Goal: Task Accomplishment & Management: Manage account settings

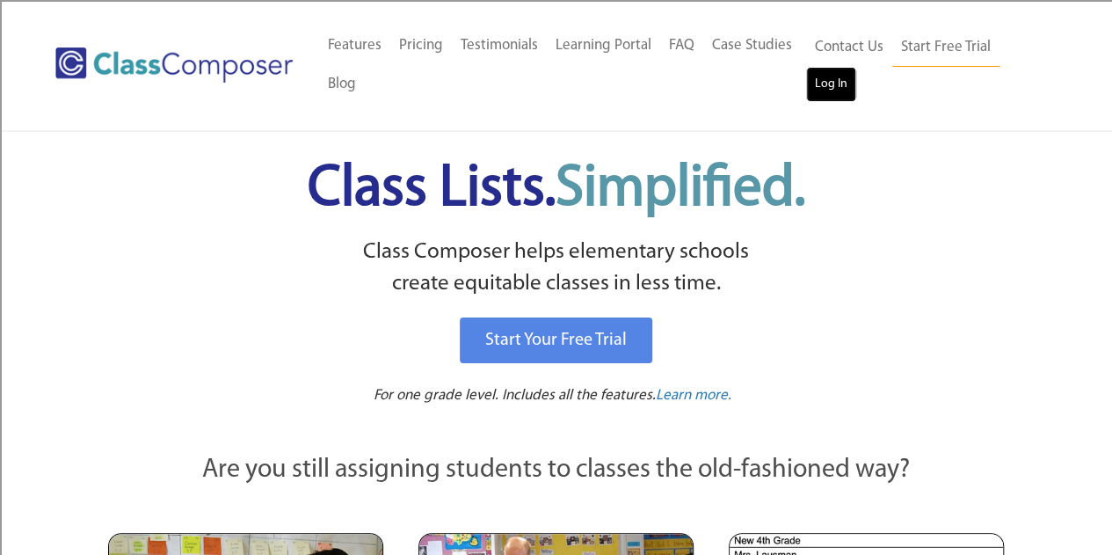
click at [835, 100] on link "Log In" at bounding box center [831, 84] width 50 height 35
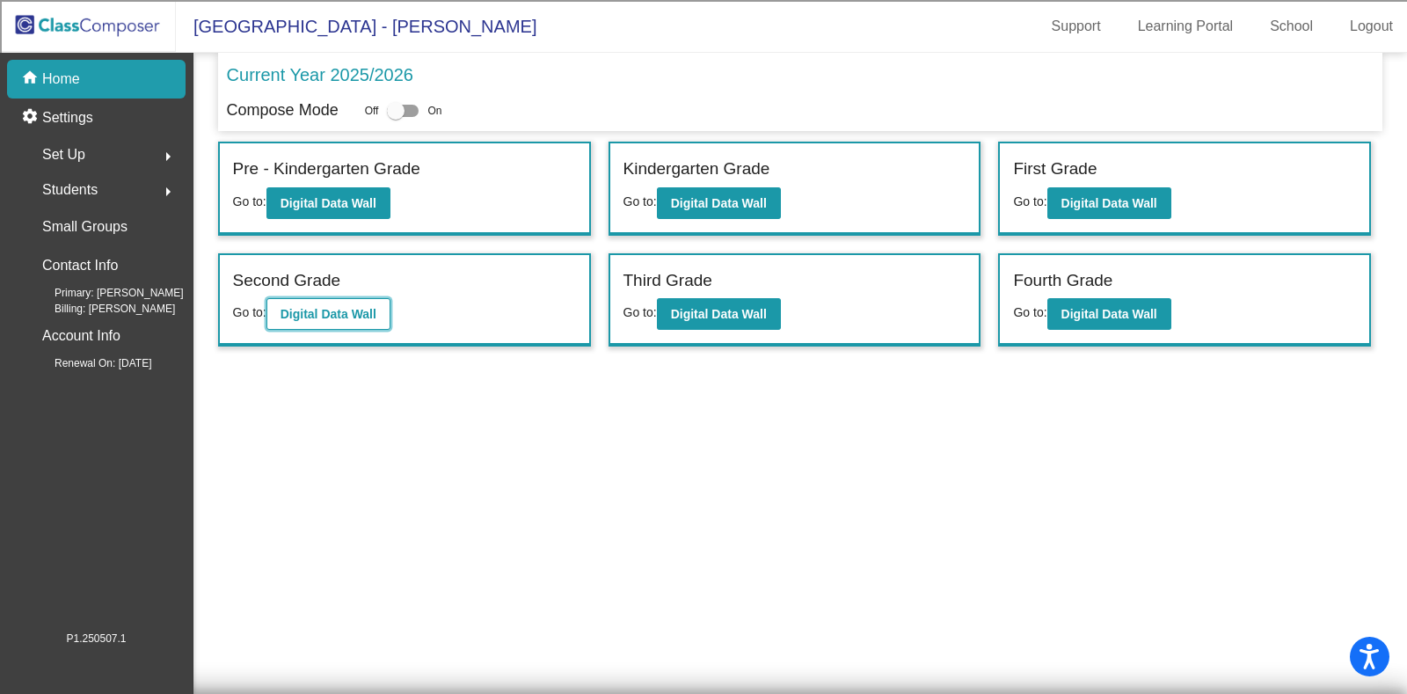
click at [299, 314] on b "Digital Data Wall" at bounding box center [328, 314] width 96 height 14
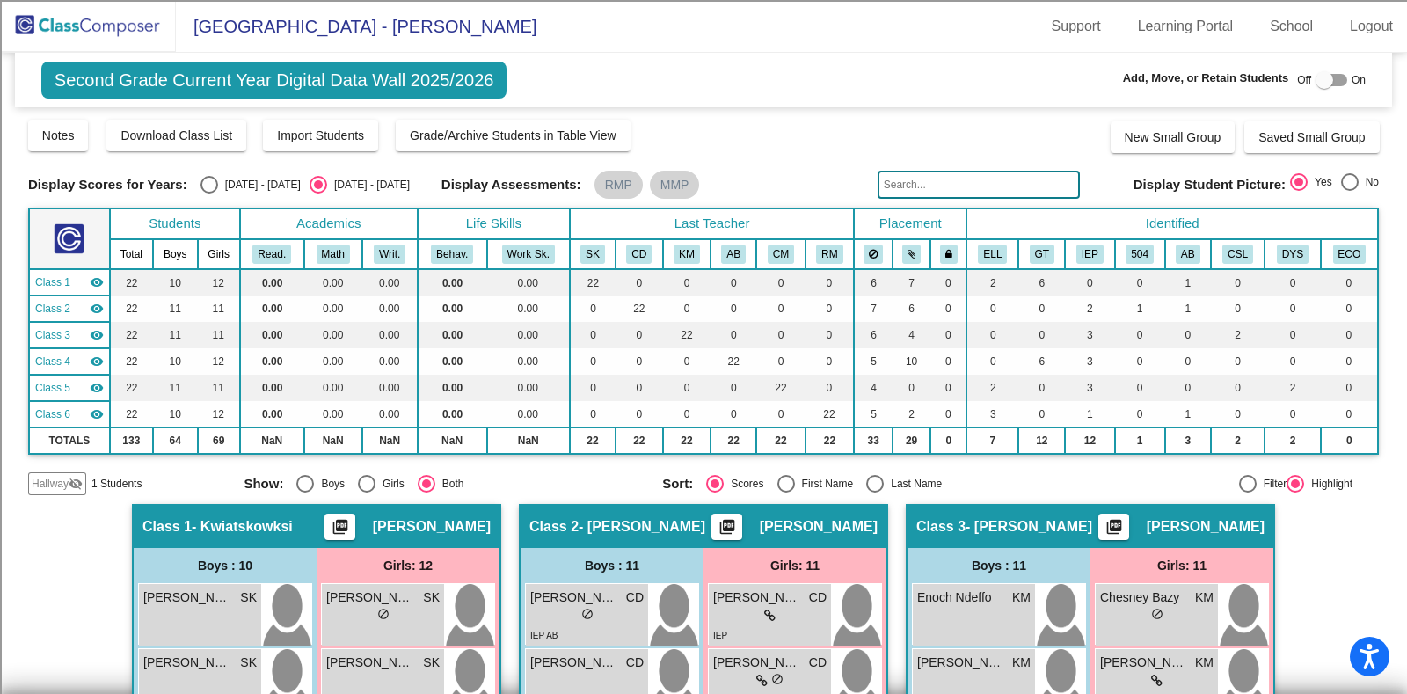
click at [54, 481] on span "Hallway" at bounding box center [50, 484] width 37 height 16
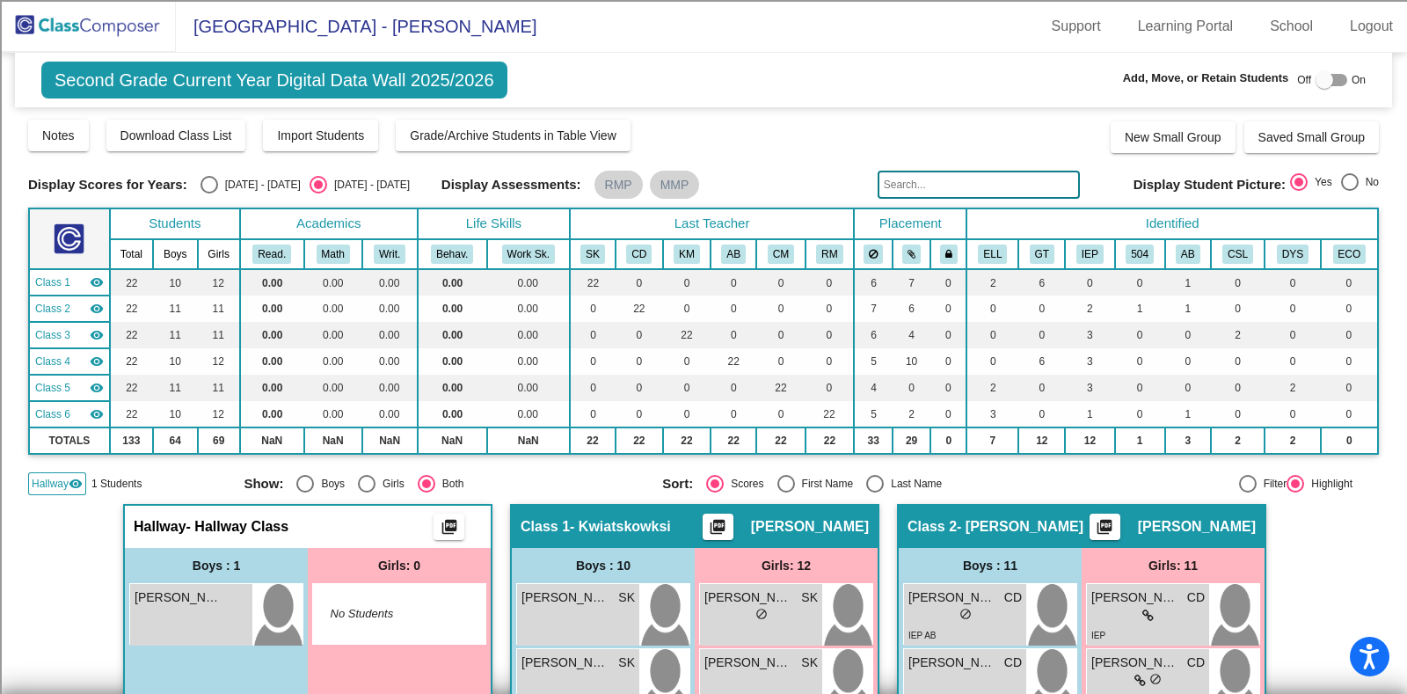
click at [54, 481] on span "Hallway" at bounding box center [50, 484] width 37 height 16
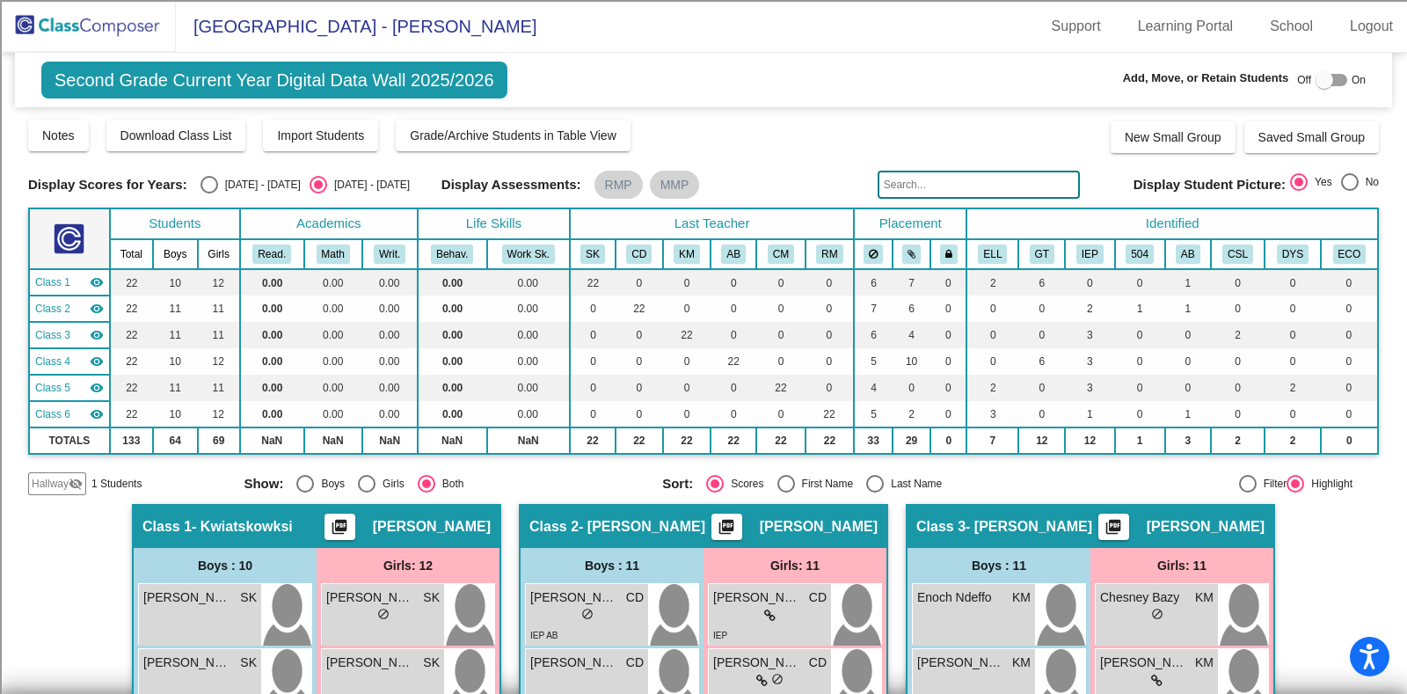
click at [218, 182] on div "[DATE] - [DATE]" at bounding box center [259, 185] width 83 height 16
click at [209, 193] on input "[DATE] - [DATE]" at bounding box center [208, 193] width 1 height 1
radio input "true"
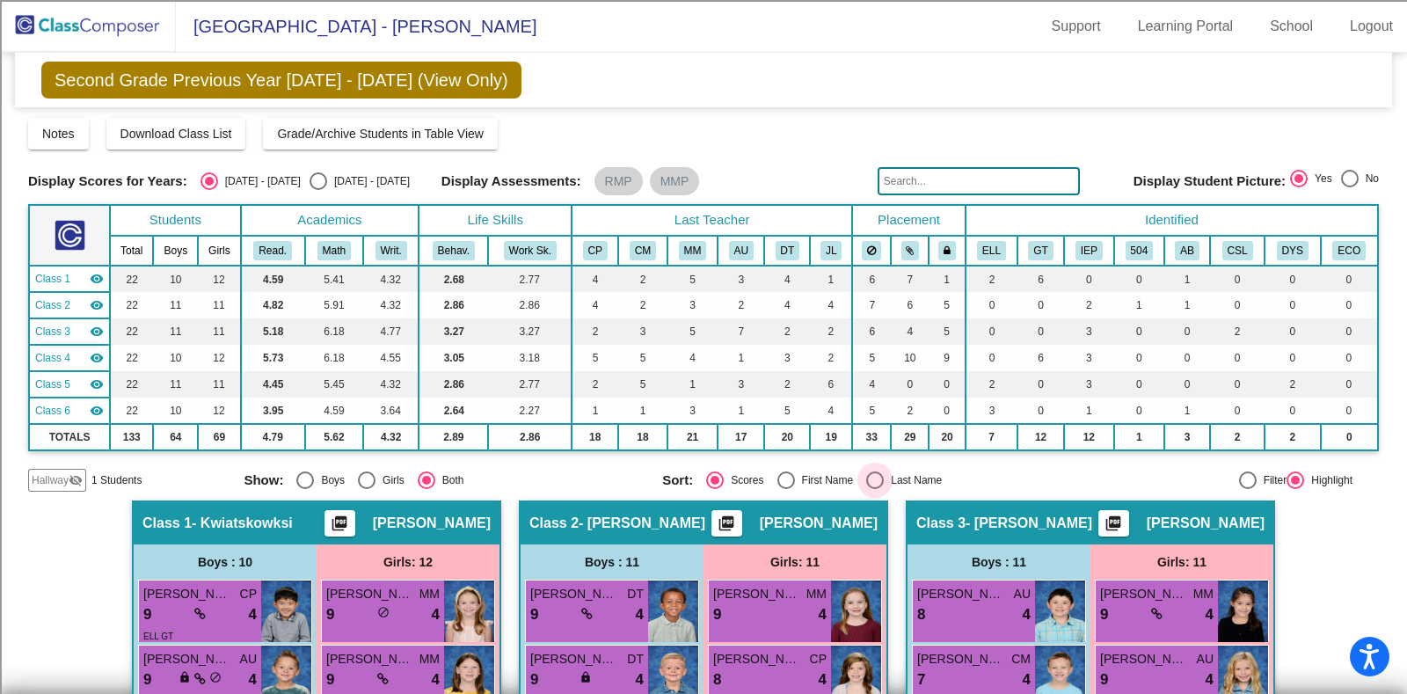
click at [884, 485] on div "Last Name" at bounding box center [913, 480] width 58 height 16
click at [875, 489] on input "Last Name" at bounding box center [874, 489] width 1 height 1
radio input "true"
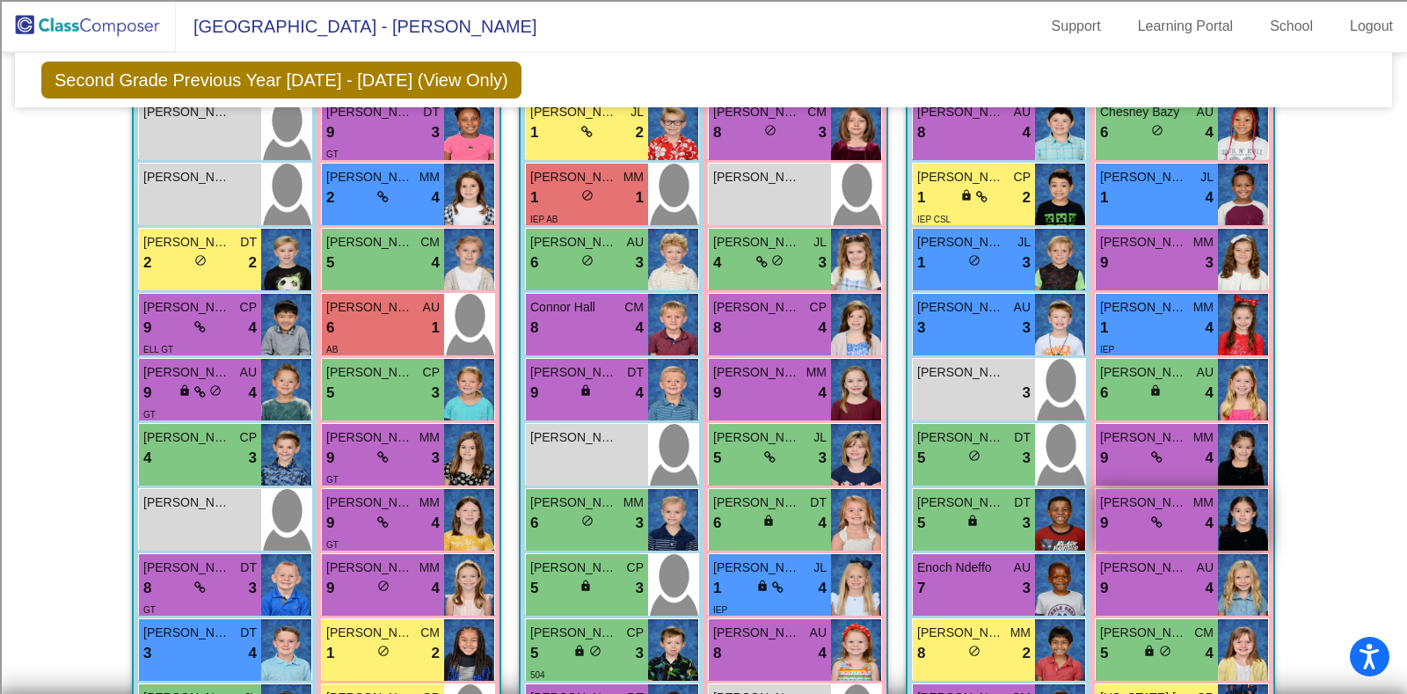
scroll to position [659, 0]
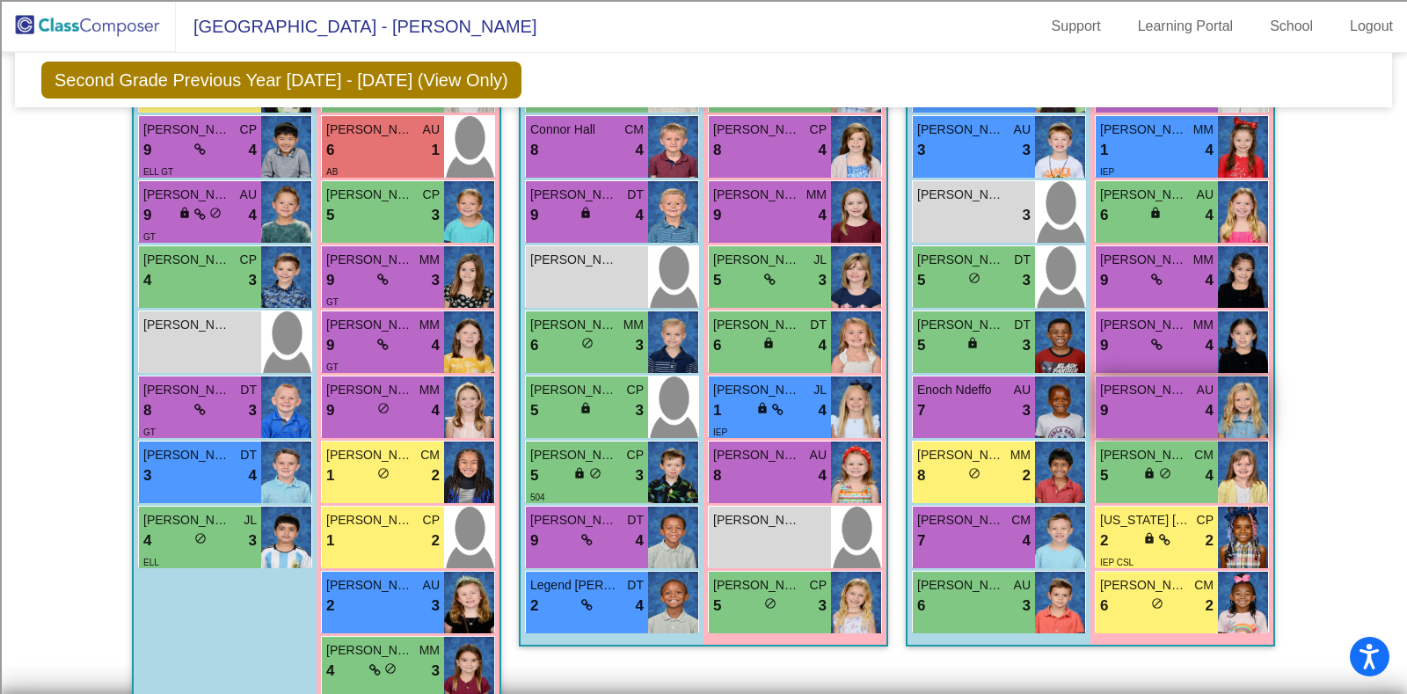
click at [1165, 416] on div "9 lock do_not_disturb_alt 4" at bounding box center [1156, 410] width 113 height 23
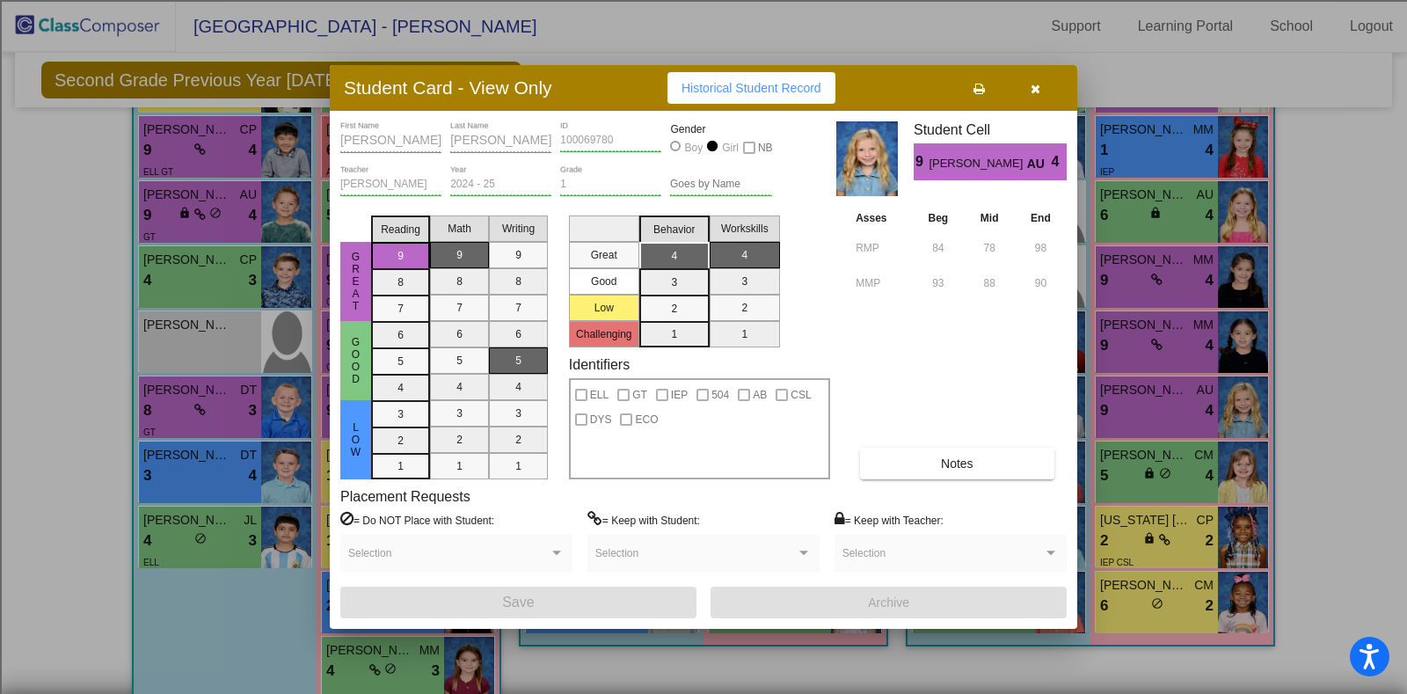
click at [1038, 86] on icon "button" at bounding box center [1035, 89] width 10 height 12
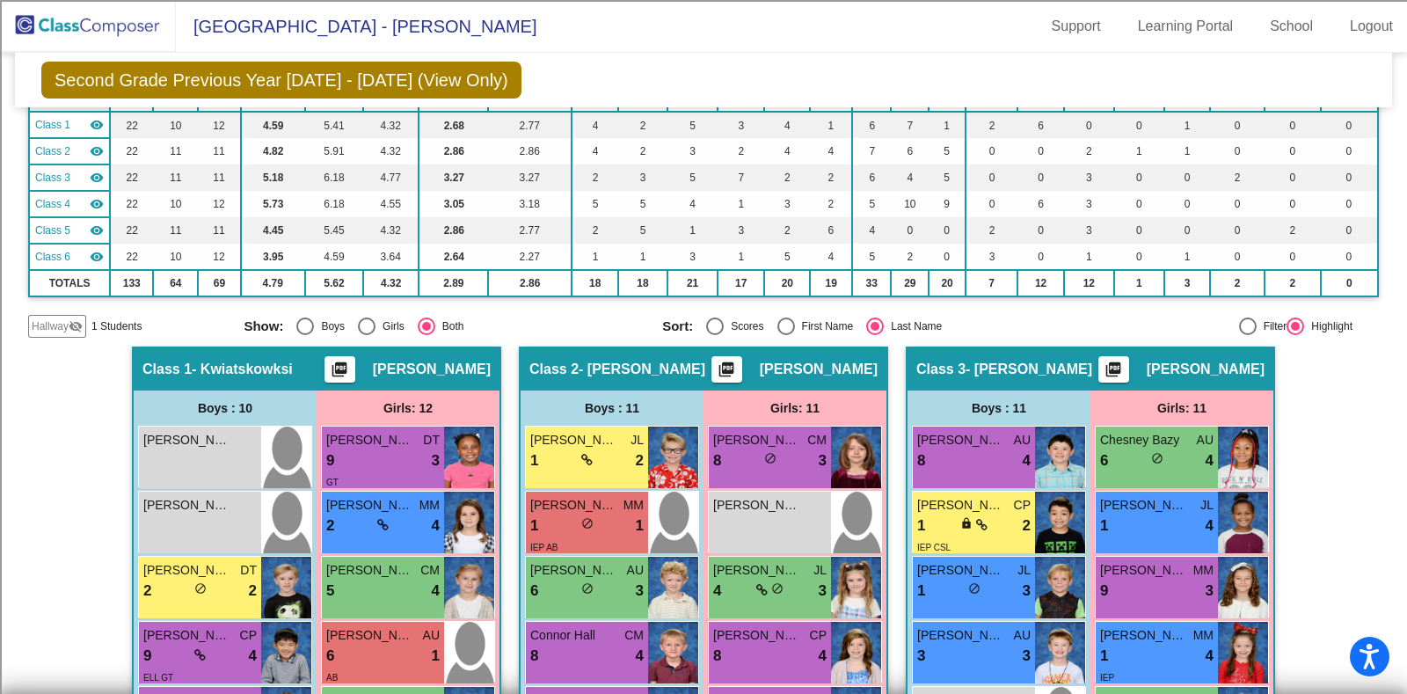
scroll to position [0, 0]
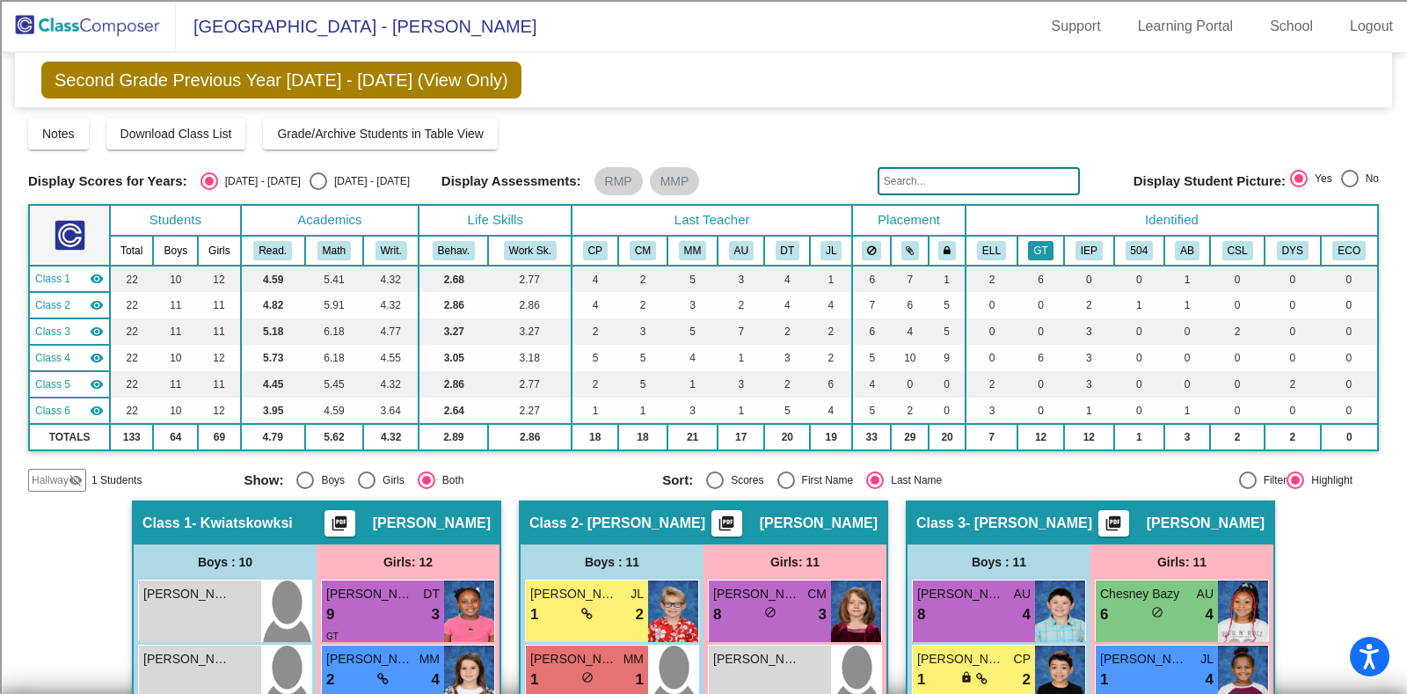
click at [1048, 248] on button "GT" at bounding box center [1040, 250] width 25 height 19
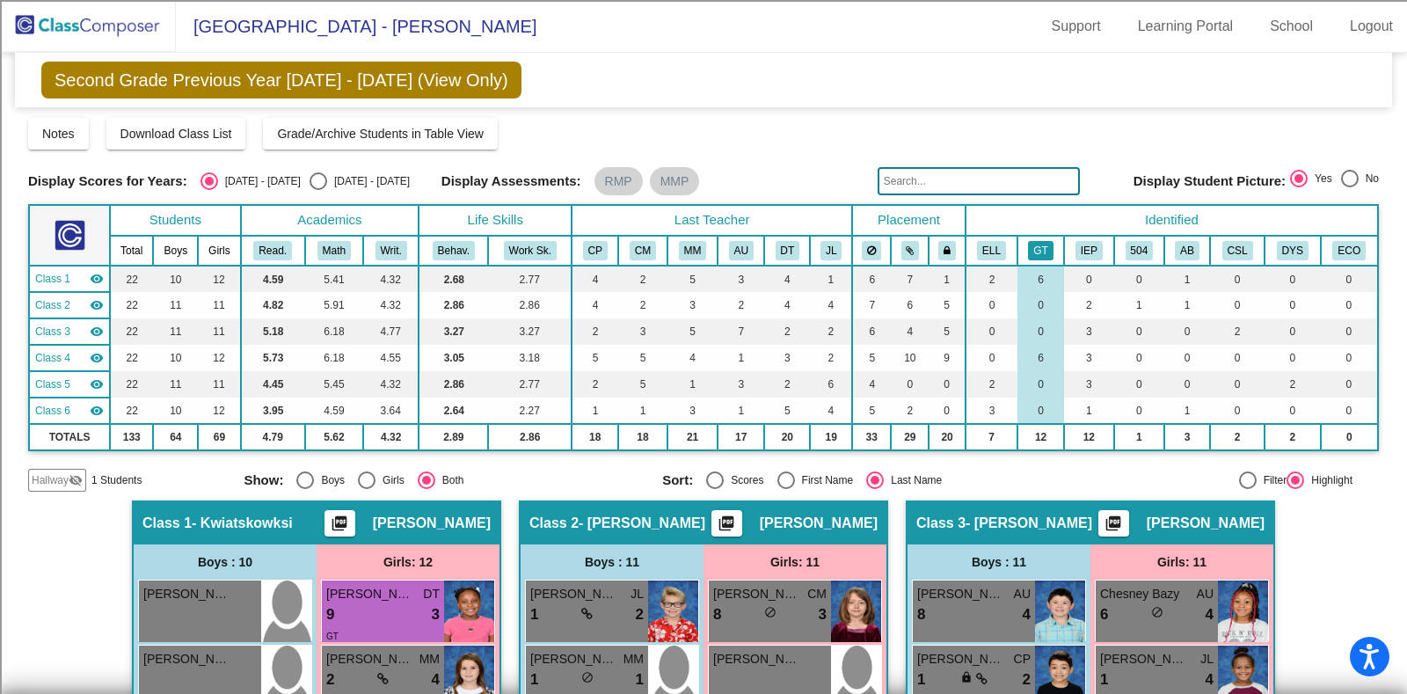
click at [1051, 242] on button "GT" at bounding box center [1040, 250] width 25 height 19
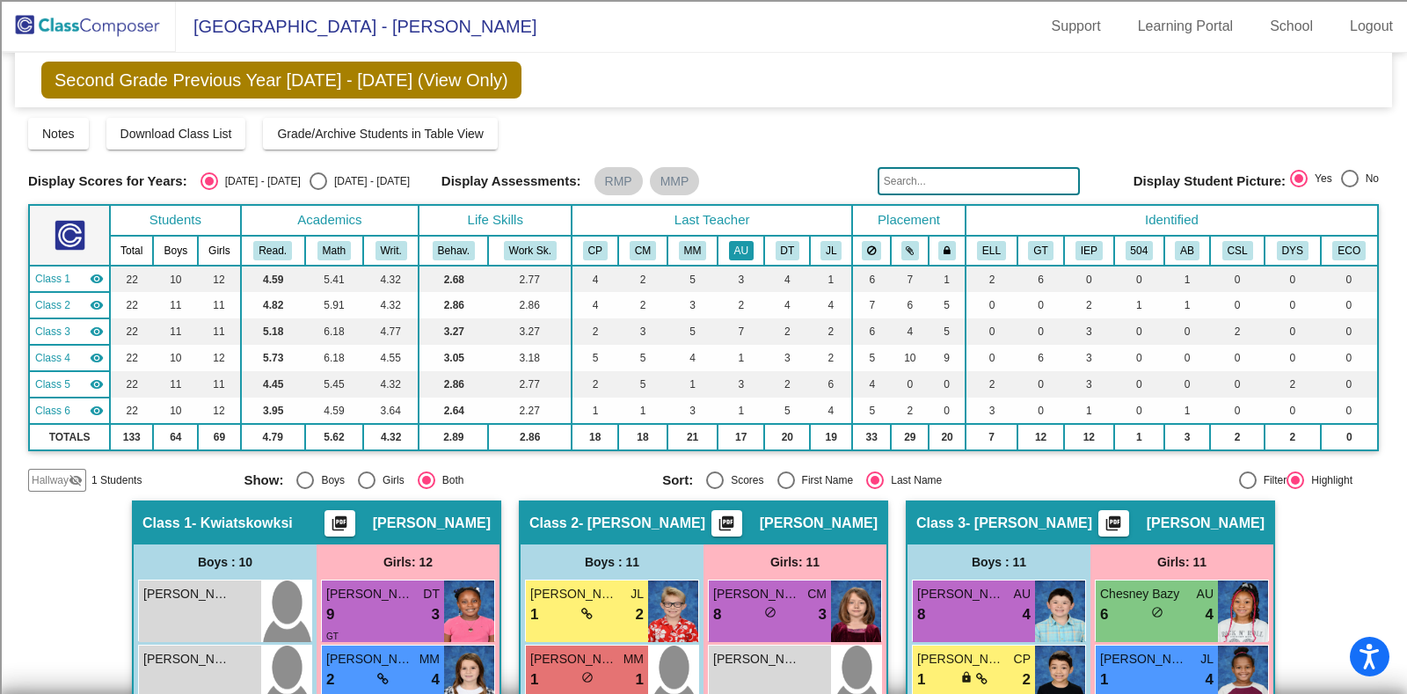
click at [747, 248] on button "AU" at bounding box center [741, 250] width 25 height 19
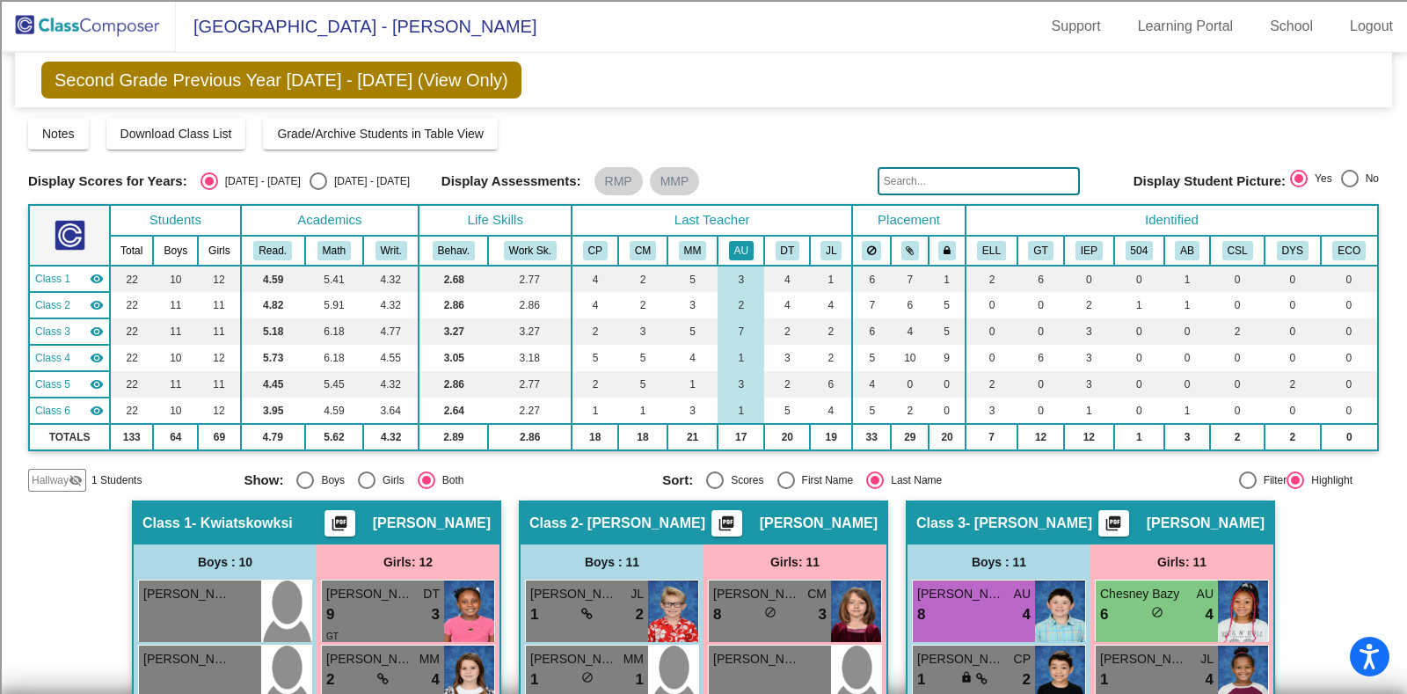
click at [744, 251] on button "AU" at bounding box center [741, 250] width 25 height 19
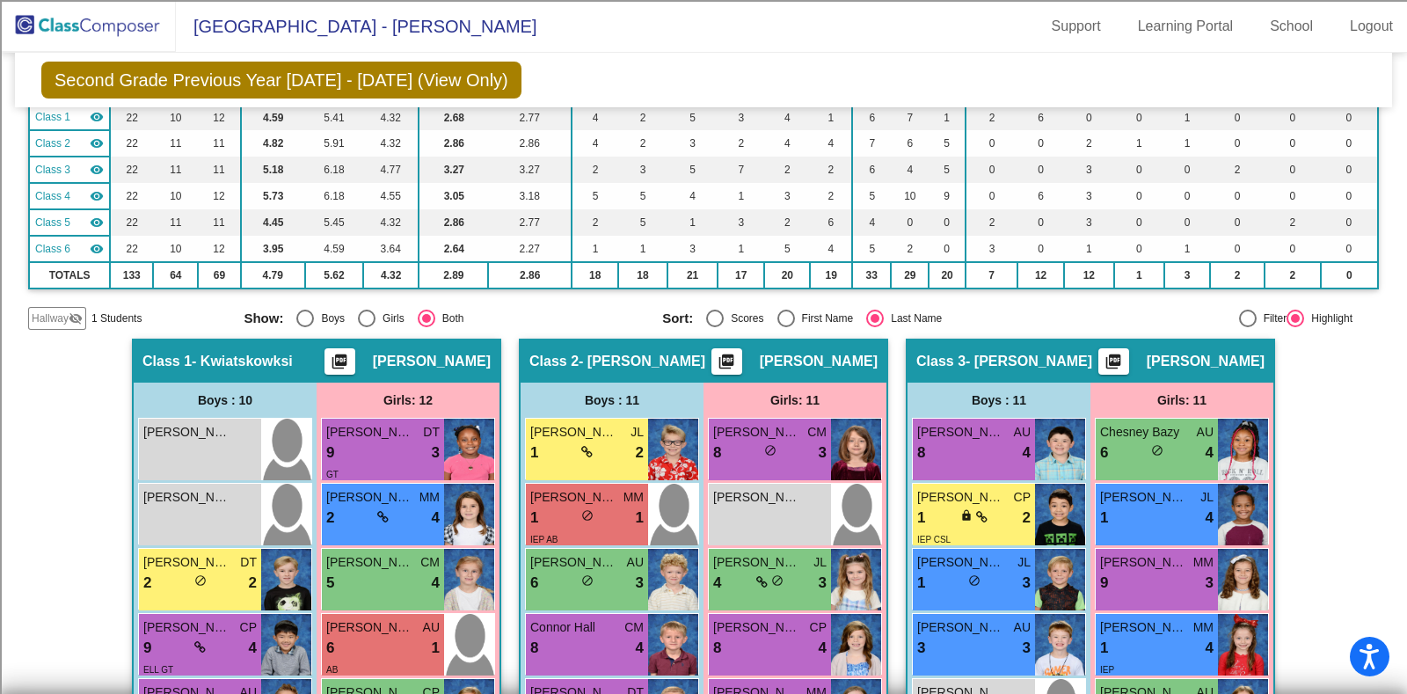
scroll to position [550, 0]
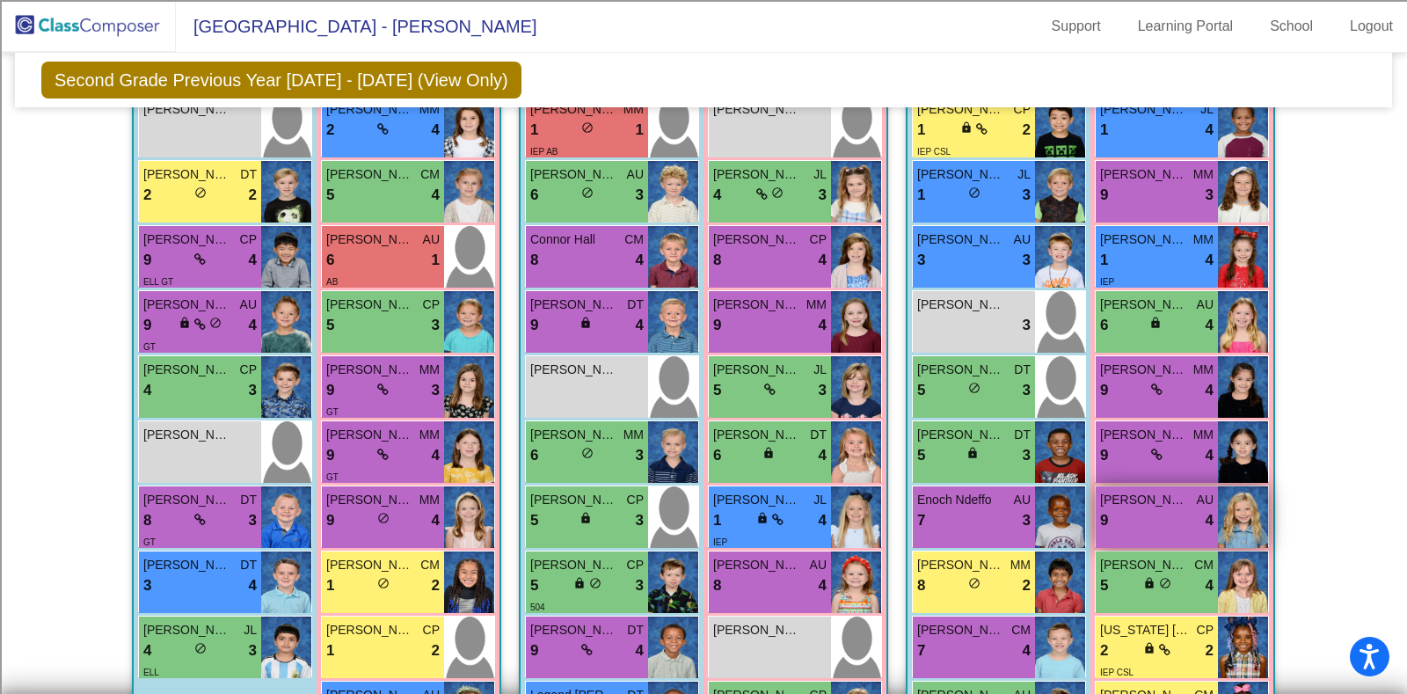
click at [1152, 521] on div "9 lock do_not_disturb_alt 4" at bounding box center [1156, 520] width 113 height 23
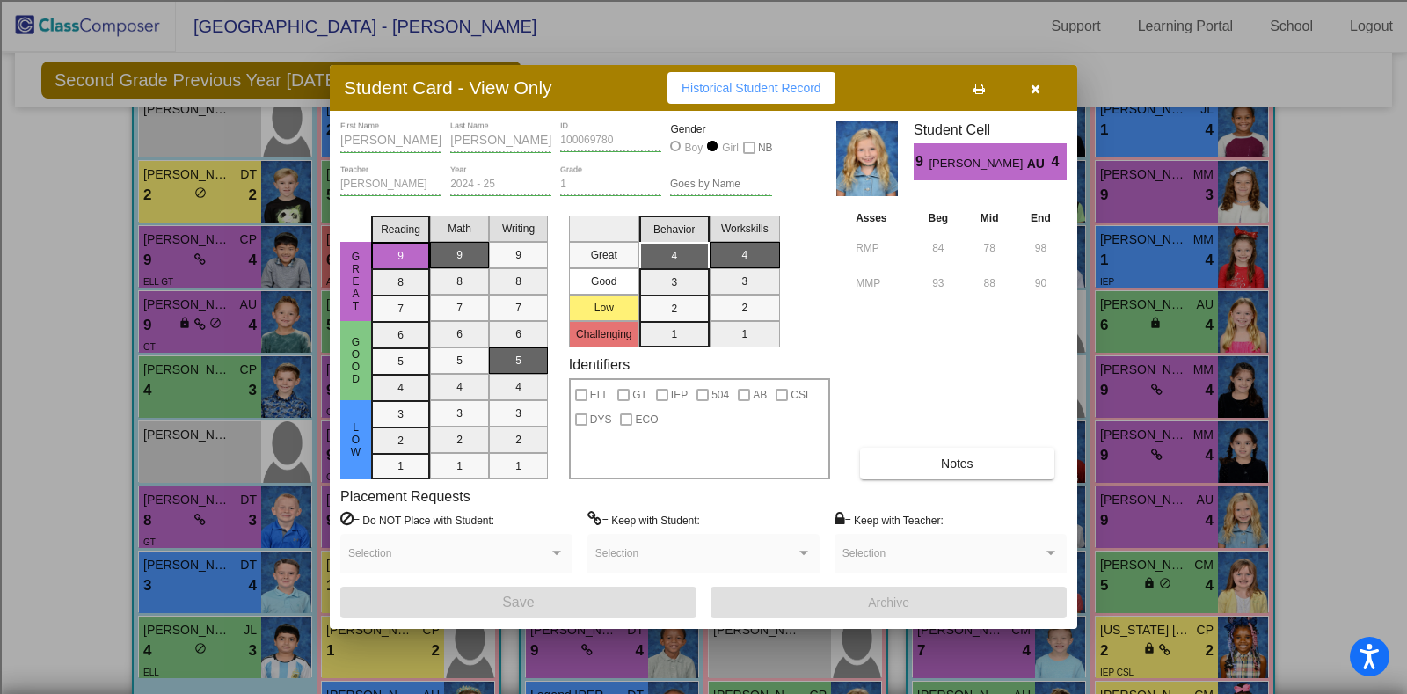
click at [1040, 91] on button "button" at bounding box center [1035, 88] width 56 height 32
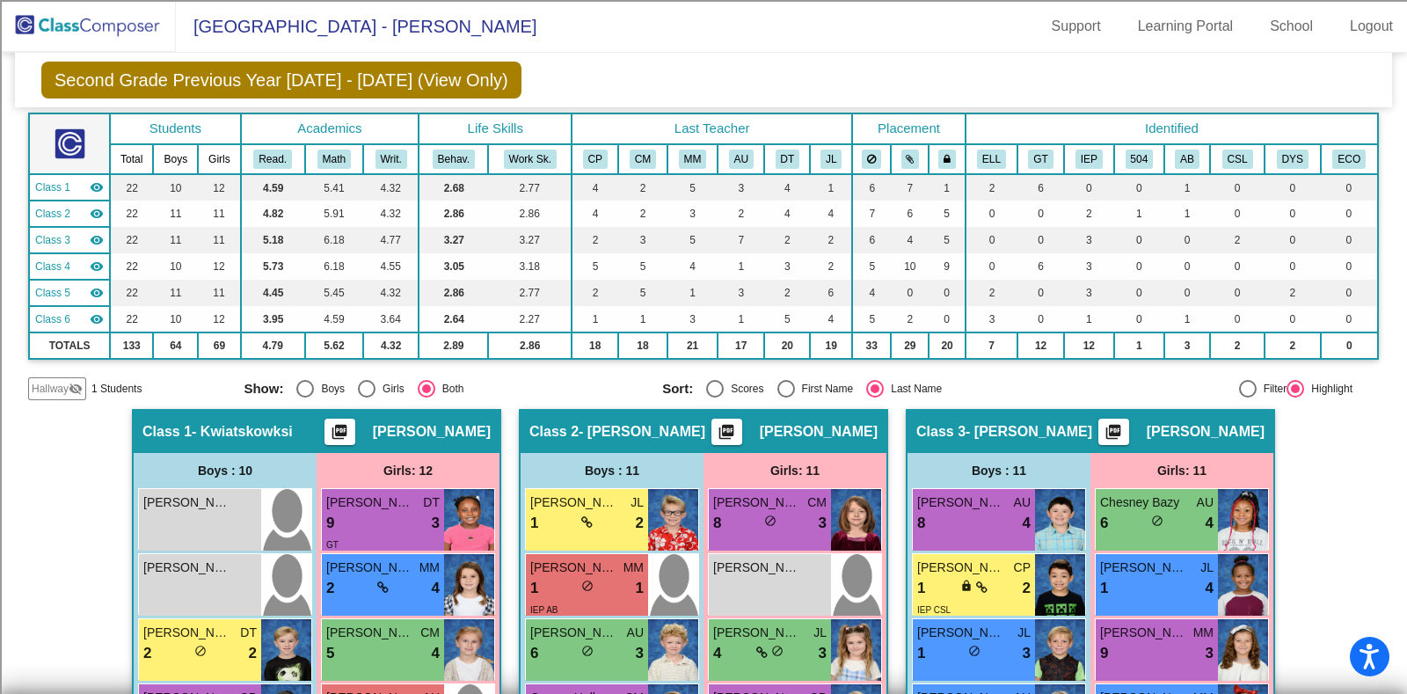
scroll to position [0, 0]
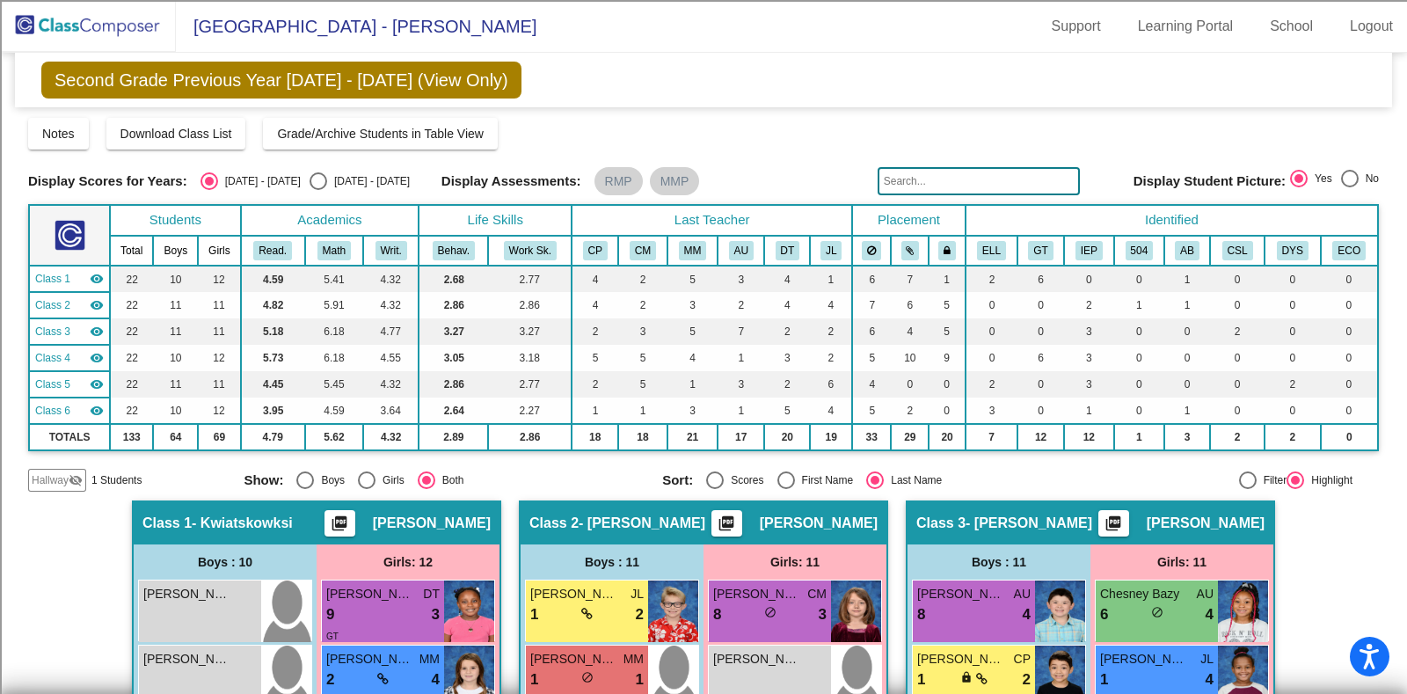
click at [21, 592] on mat-sidenav-content "Second Grade Previous Year 2024 - 2025 (View Only) Add, Move, or Retain Student…" at bounding box center [703, 373] width 1407 height 641
click at [70, 481] on mat-icon "visibility_off" at bounding box center [76, 480] width 14 height 14
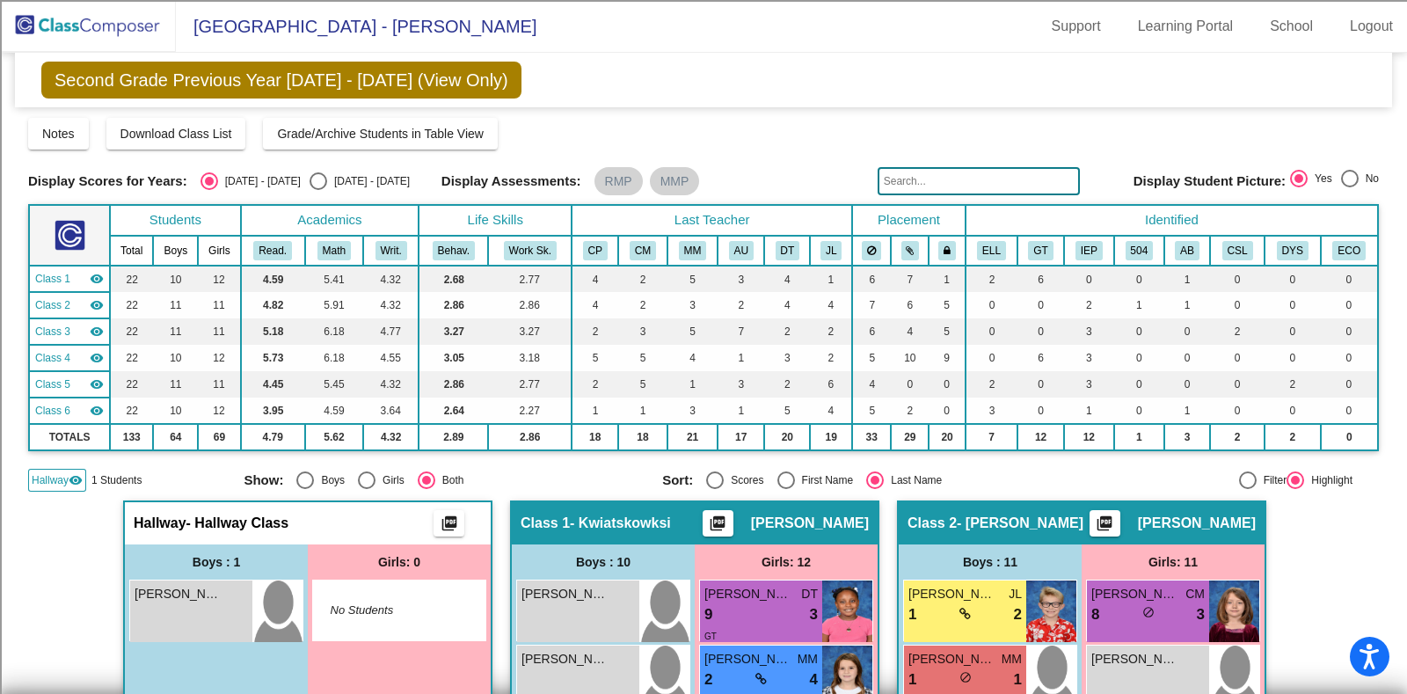
click at [95, 25] on img at bounding box center [88, 26] width 176 height 52
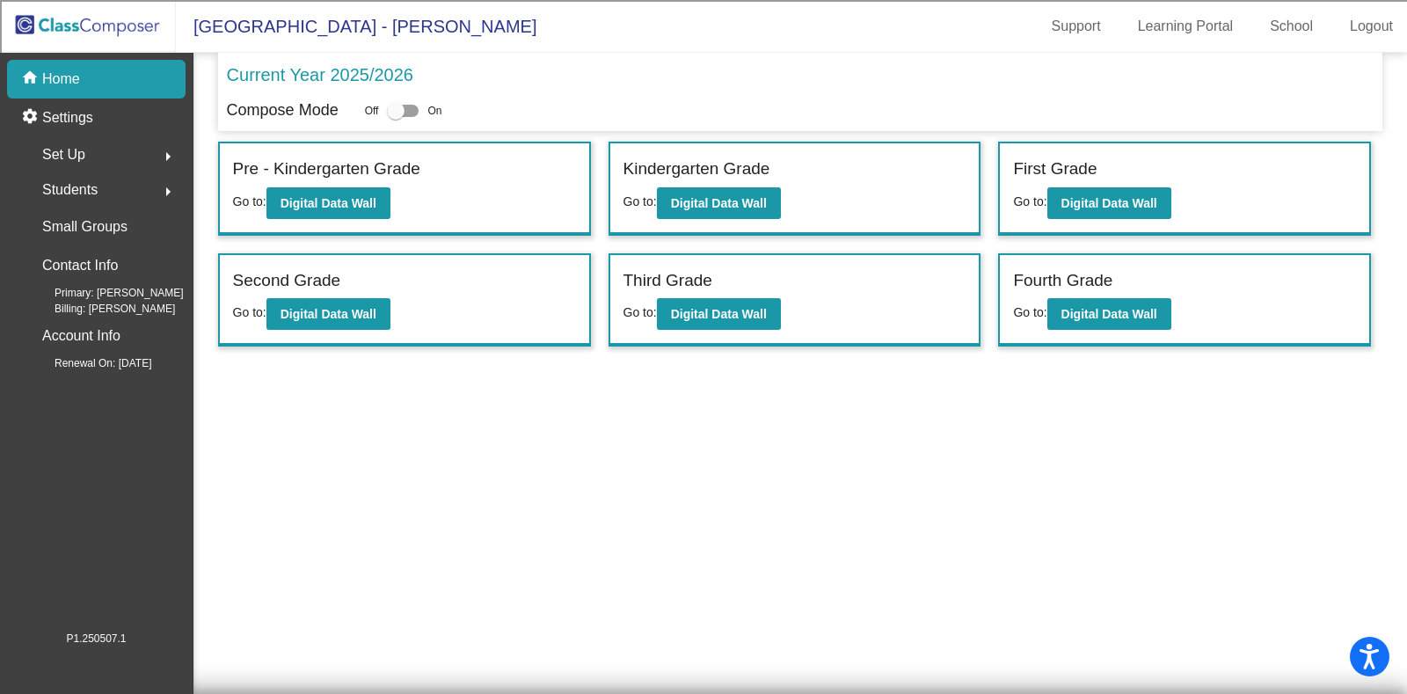
click at [132, 180] on div "Students arrow_right" at bounding box center [102, 189] width 168 height 35
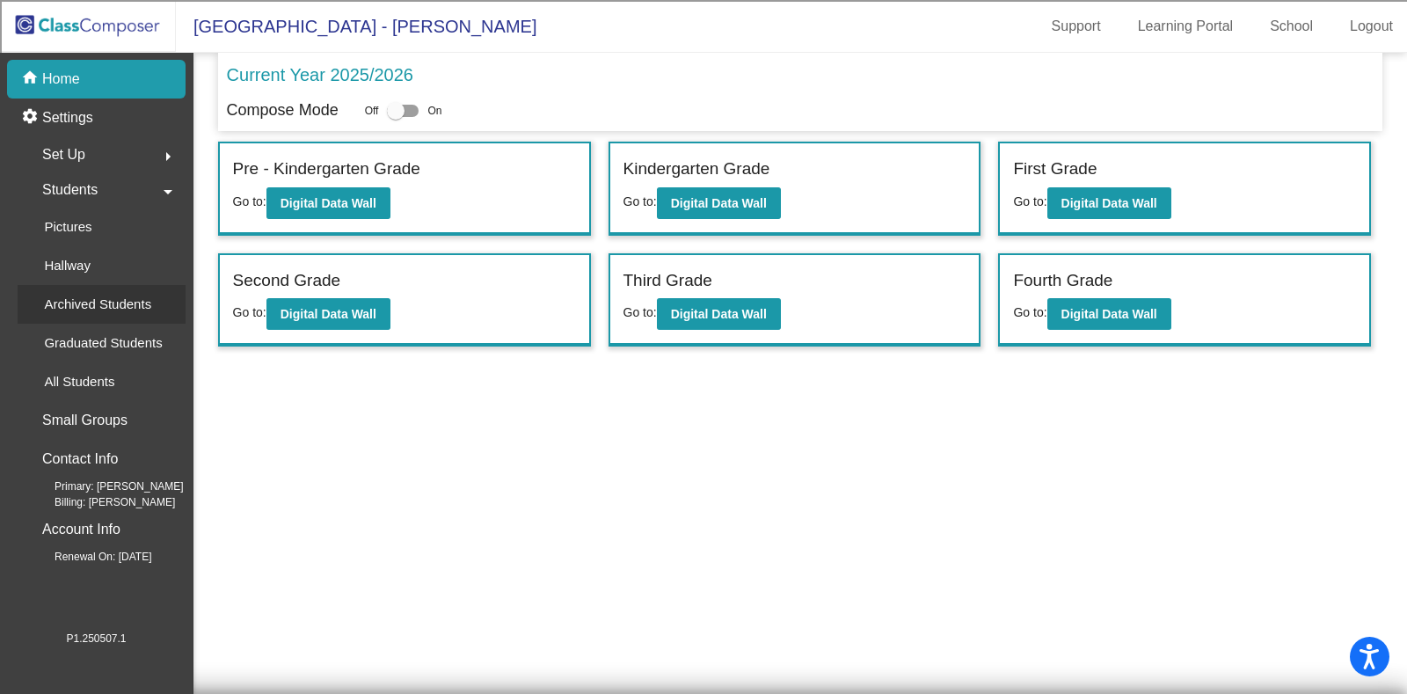
click at [123, 295] on p "Archived Students" at bounding box center [97, 304] width 107 height 21
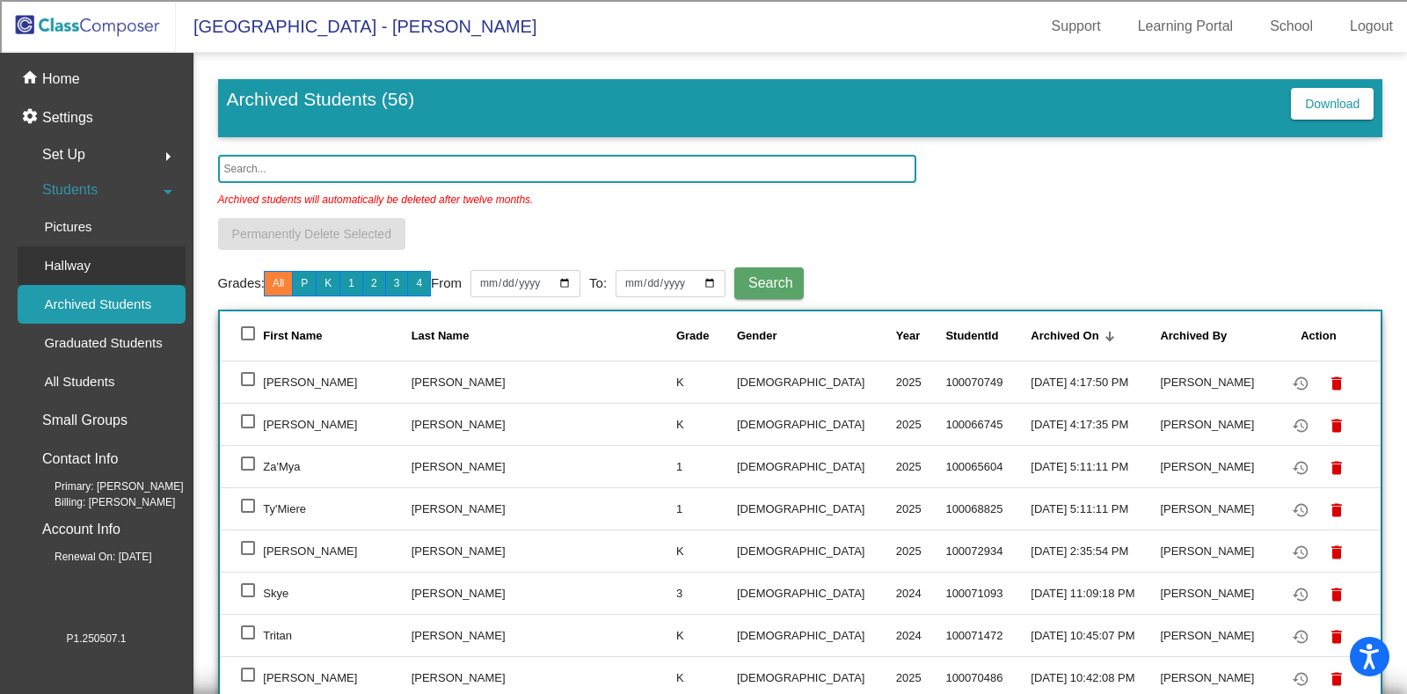
click at [114, 269] on link "Hallway" at bounding box center [102, 265] width 168 height 39
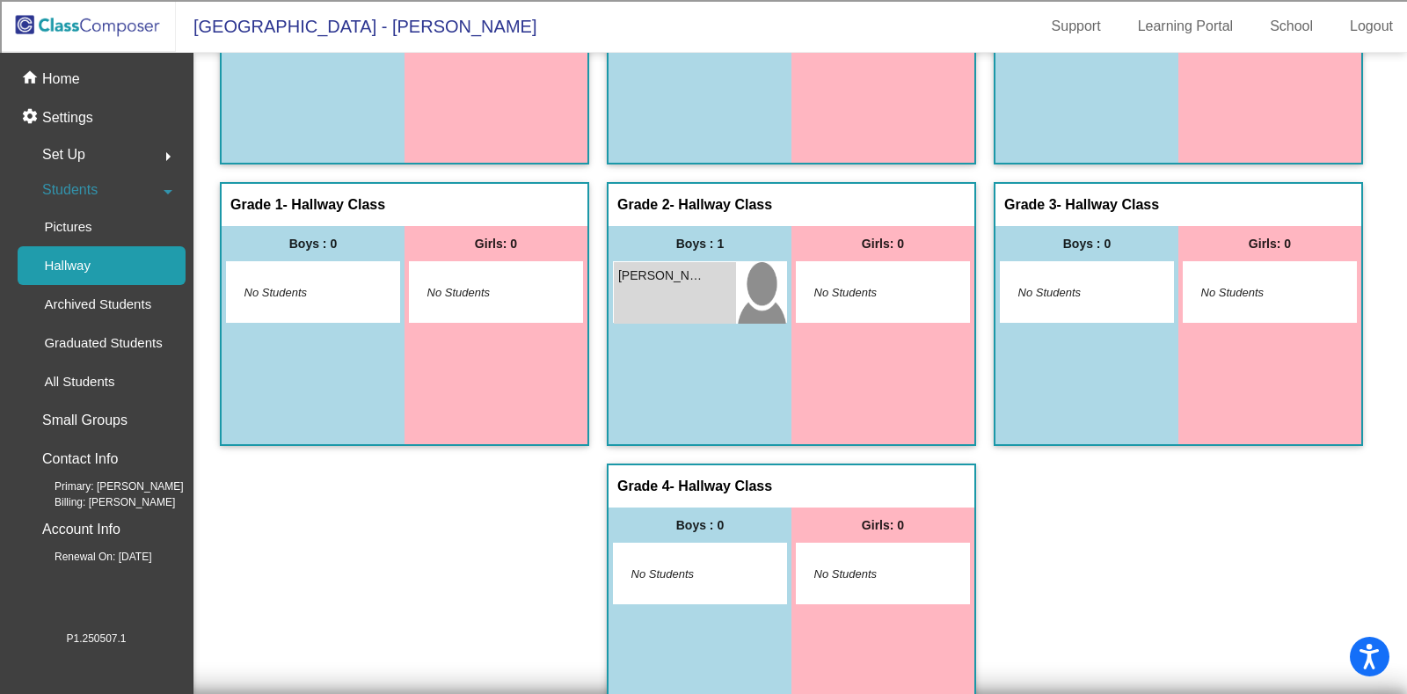
scroll to position [439, 0]
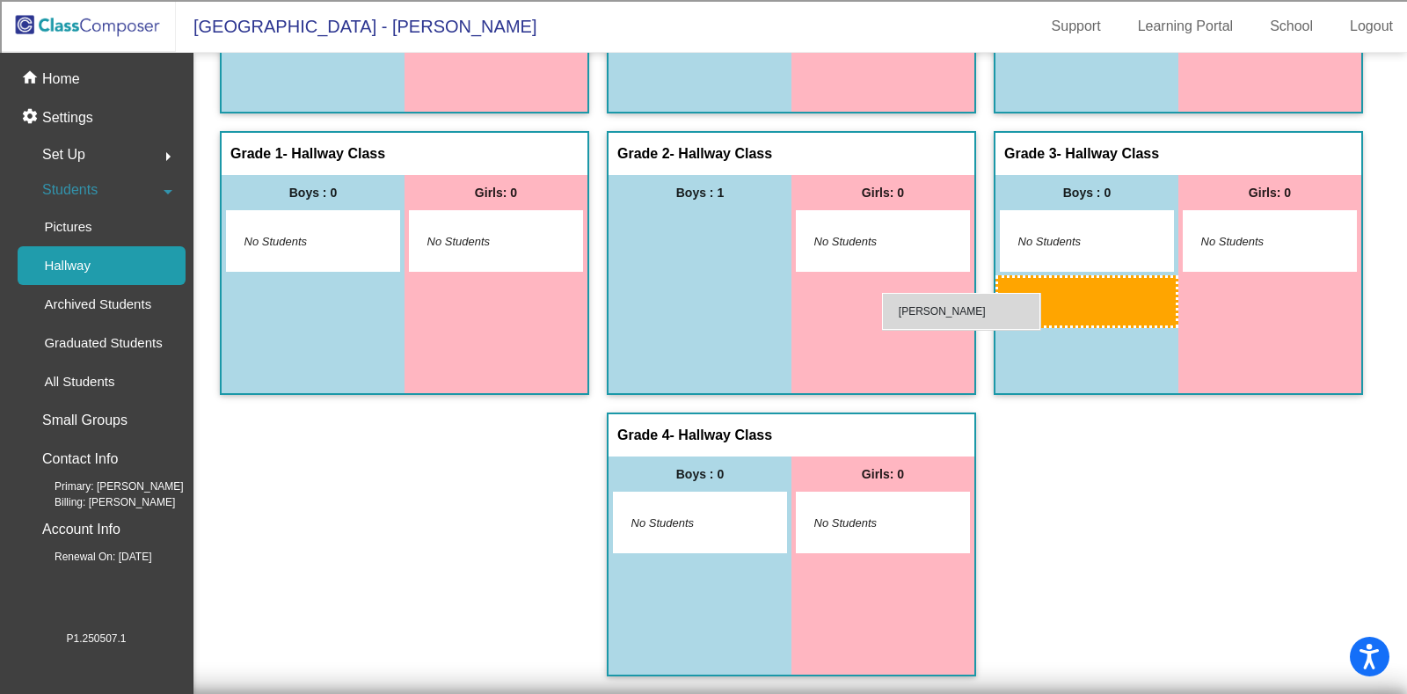
drag, startPoint x: 484, startPoint y: 320, endPoint x: 882, endPoint y: 293, distance: 398.4
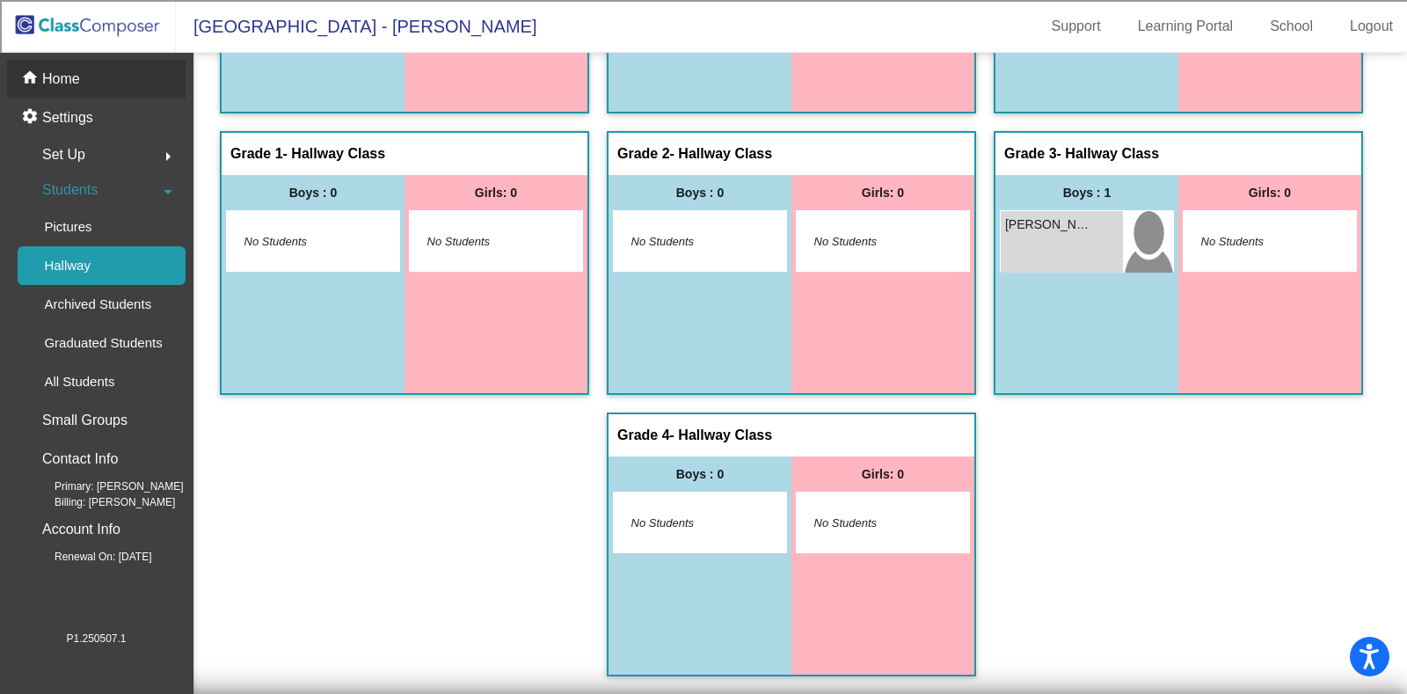
click at [103, 72] on div "home Home" at bounding box center [96, 79] width 178 height 39
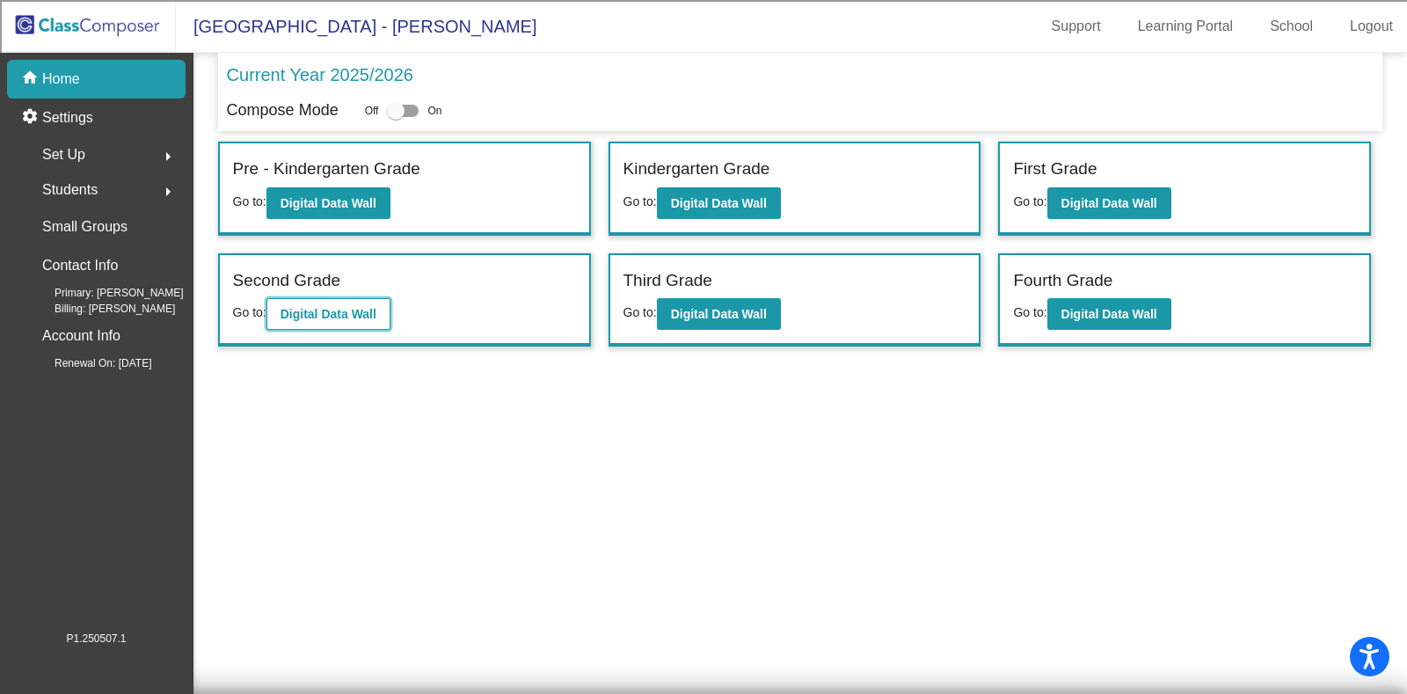
click at [337, 314] on b "Digital Data Wall" at bounding box center [328, 314] width 96 height 14
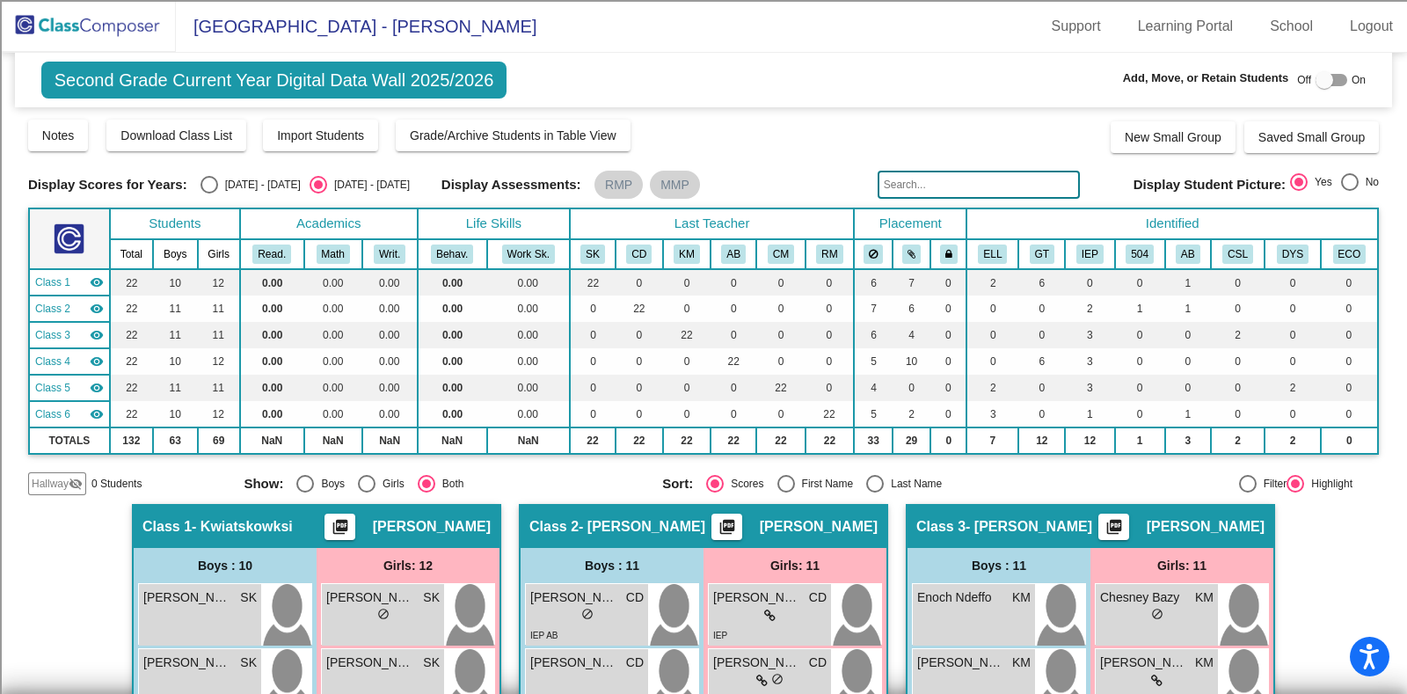
click at [910, 476] on div "Last Name" at bounding box center [913, 484] width 58 height 16
click at [875, 492] on input "Last Name" at bounding box center [874, 492] width 1 height 1
radio input "true"
click at [237, 187] on div "2024 - 2025" at bounding box center [259, 185] width 83 height 16
click at [209, 193] on input "2024 - 2025" at bounding box center [208, 193] width 1 height 1
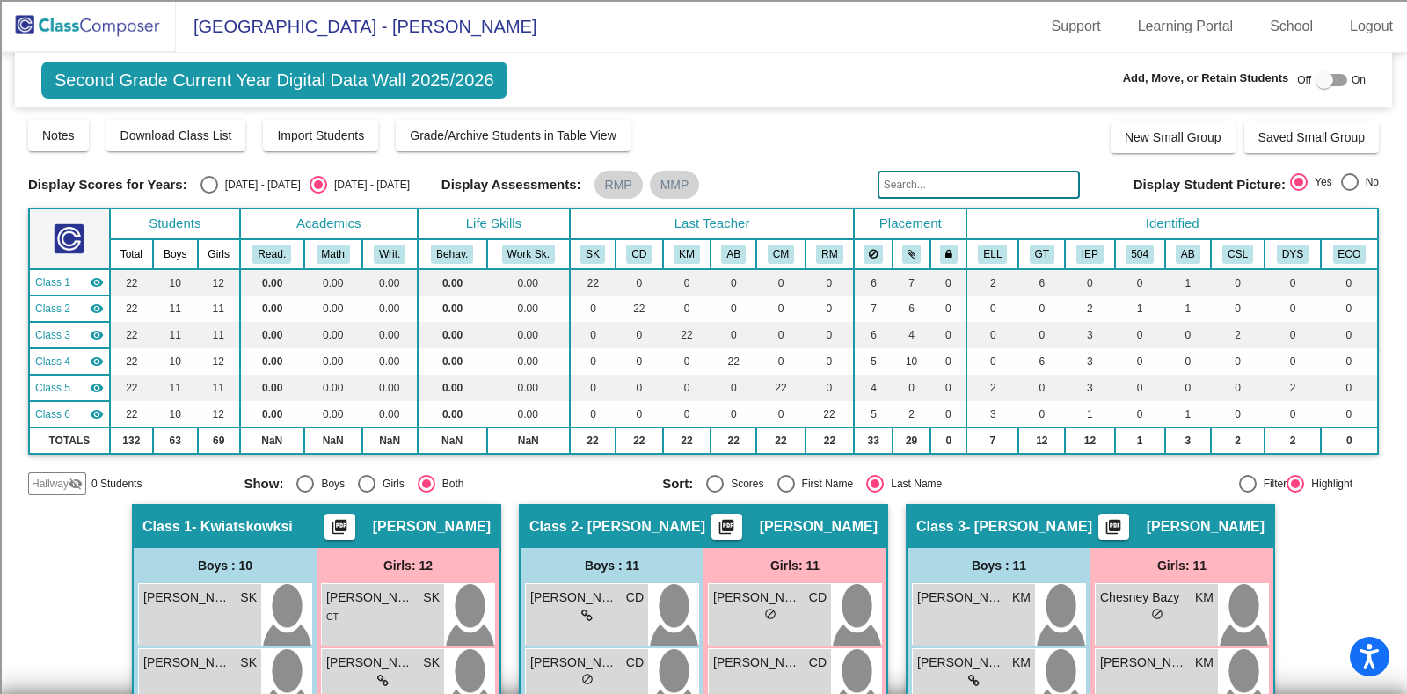
radio input "true"
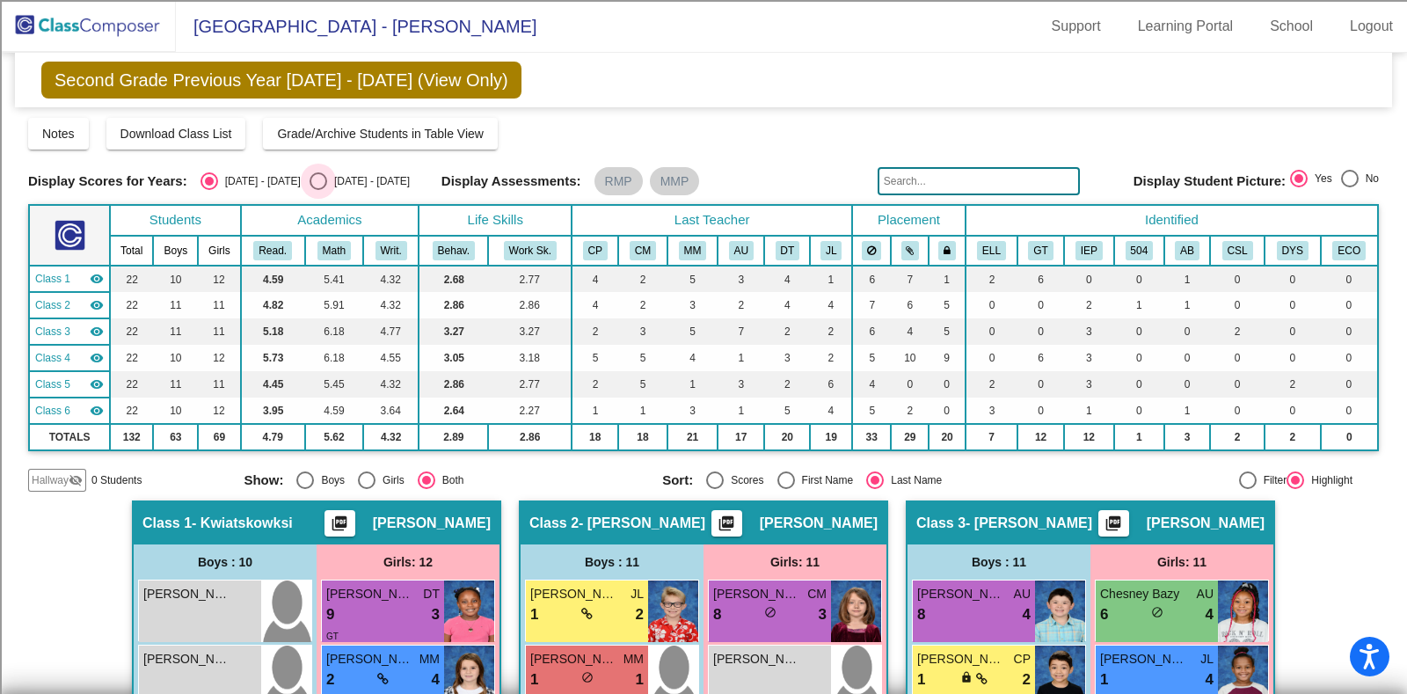
click at [327, 182] on div "2025 - 2026" at bounding box center [368, 181] width 83 height 16
click at [318, 190] on input "2025 - 2026" at bounding box center [317, 190] width 1 height 1
radio input "true"
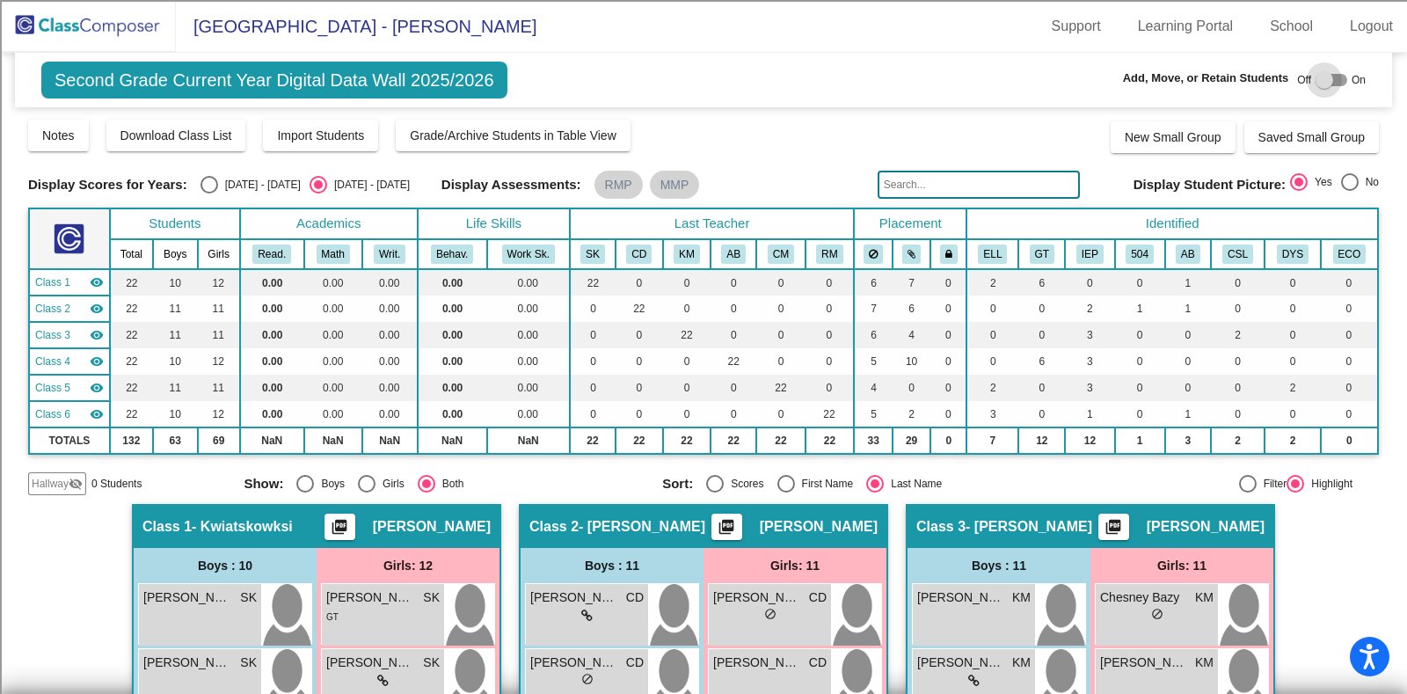
click at [1328, 77] on div at bounding box center [1331, 80] width 32 height 12
checkbox input "true"
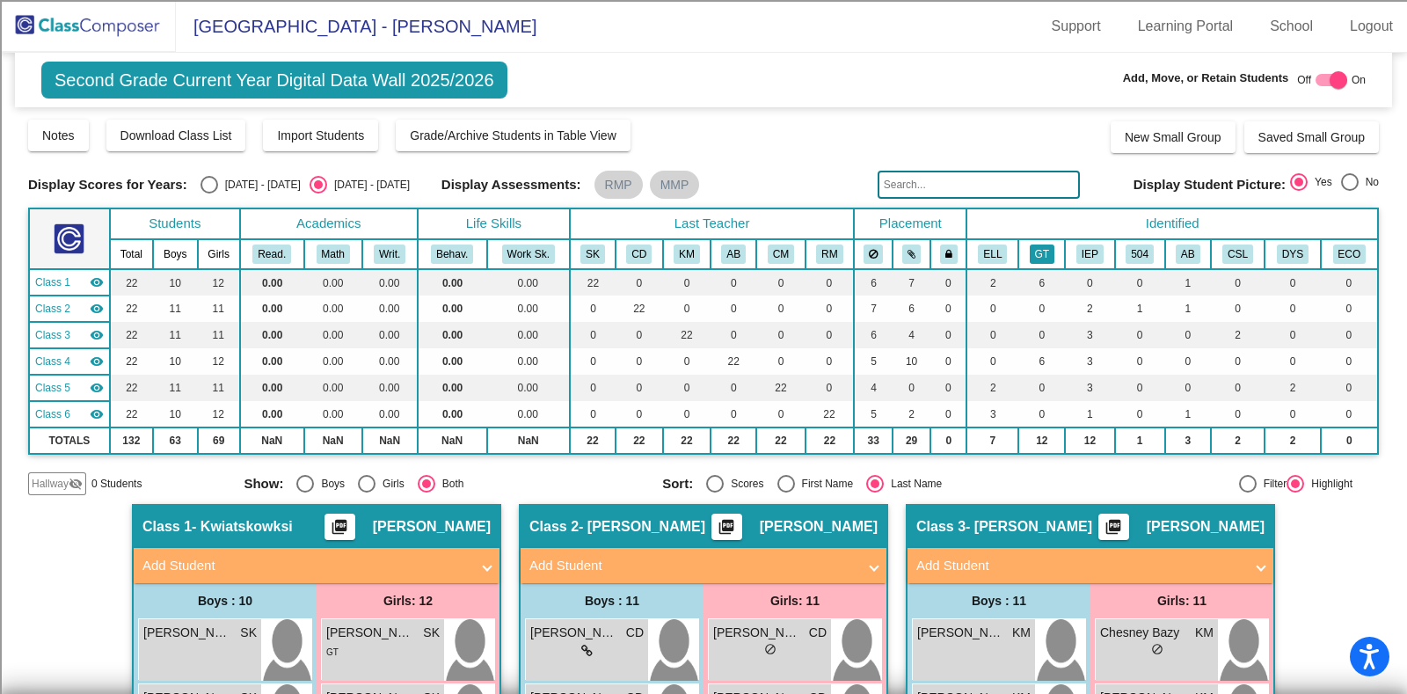
click at [1039, 252] on button "GT" at bounding box center [1042, 253] width 25 height 19
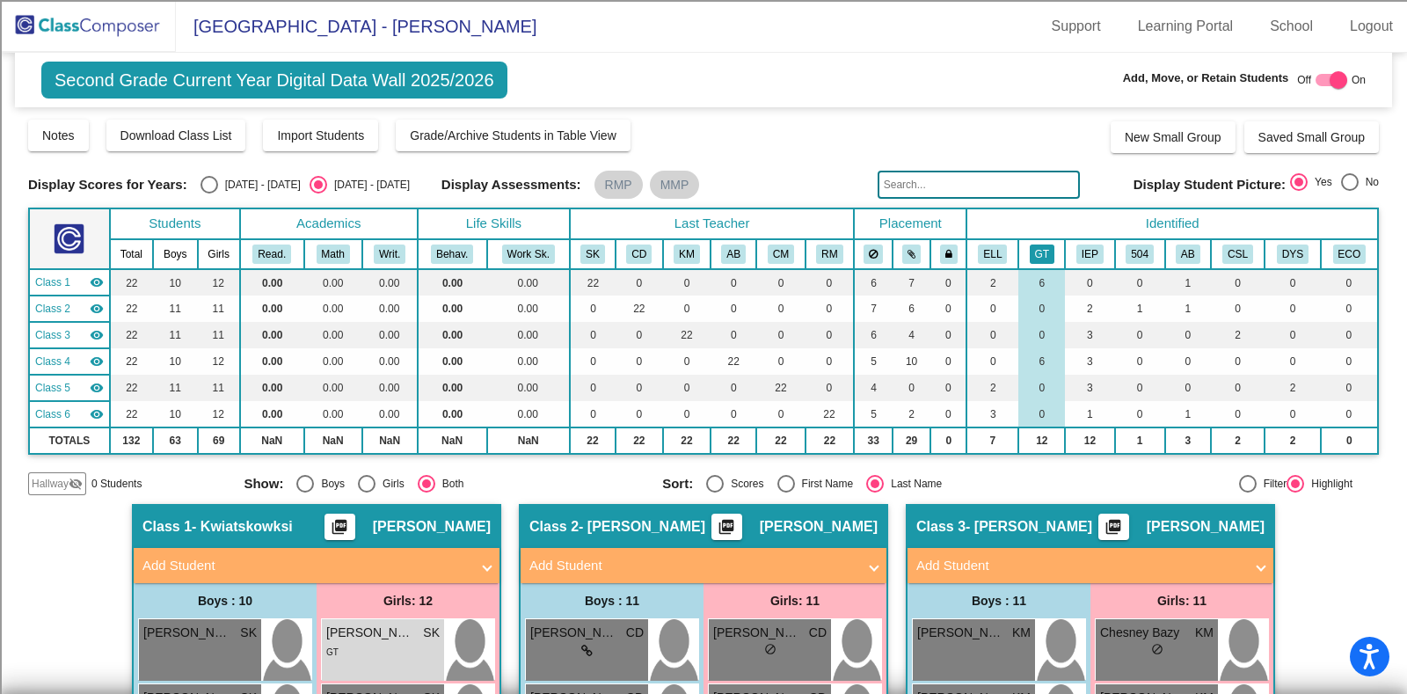
click at [1046, 246] on button "GT" at bounding box center [1042, 253] width 25 height 19
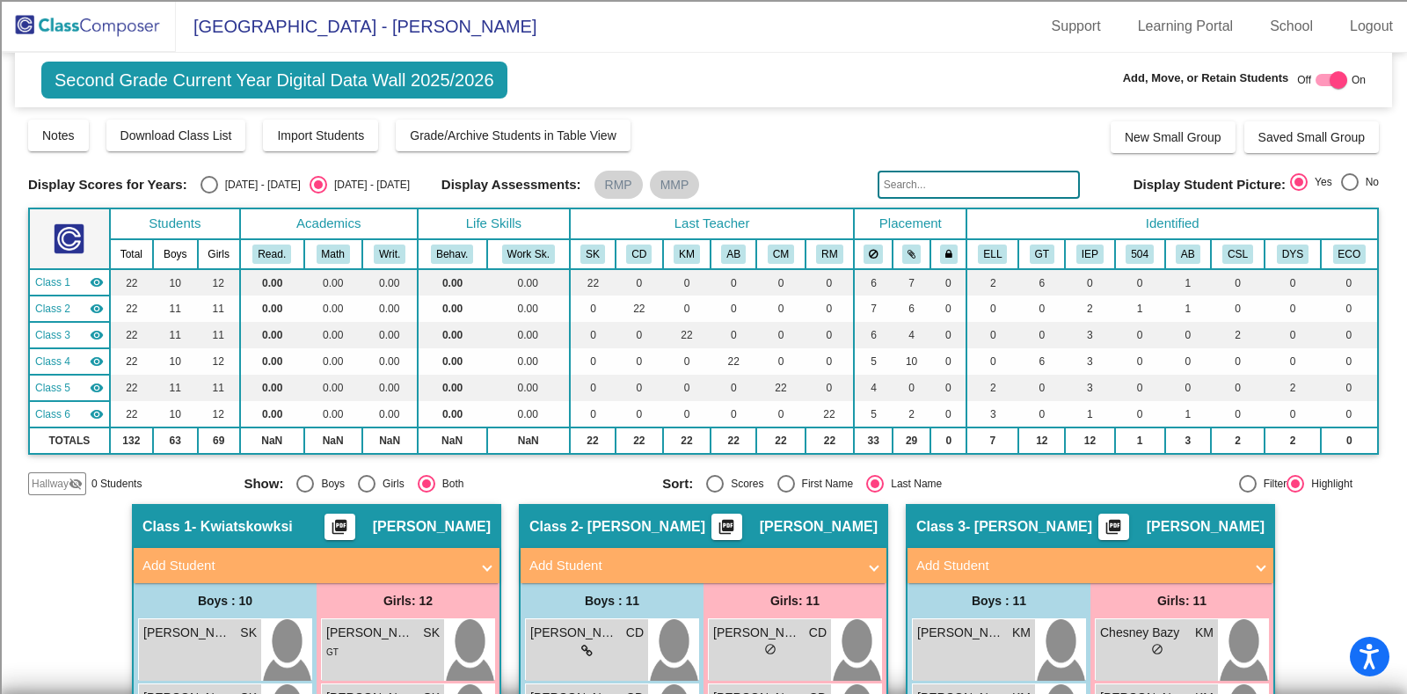
click at [1054, 248] on th "GT" at bounding box center [1041, 254] width 47 height 30
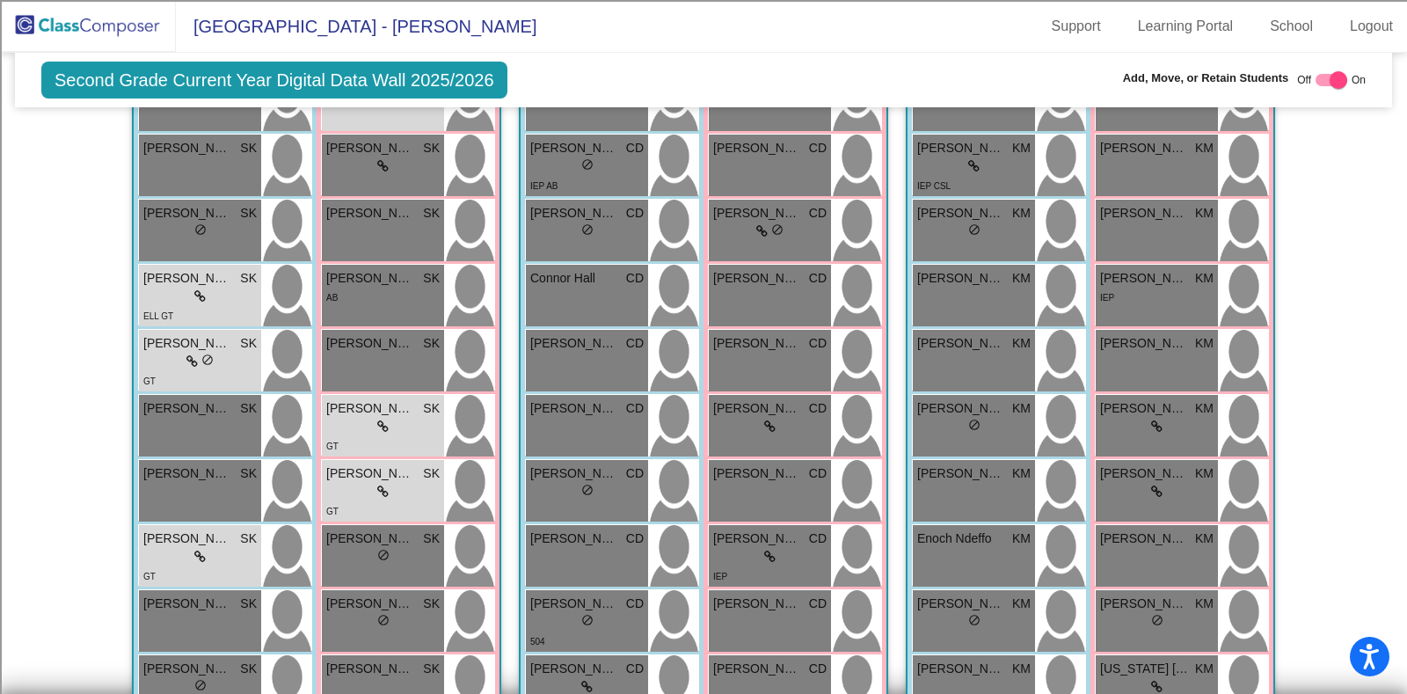
scroll to position [659, 0]
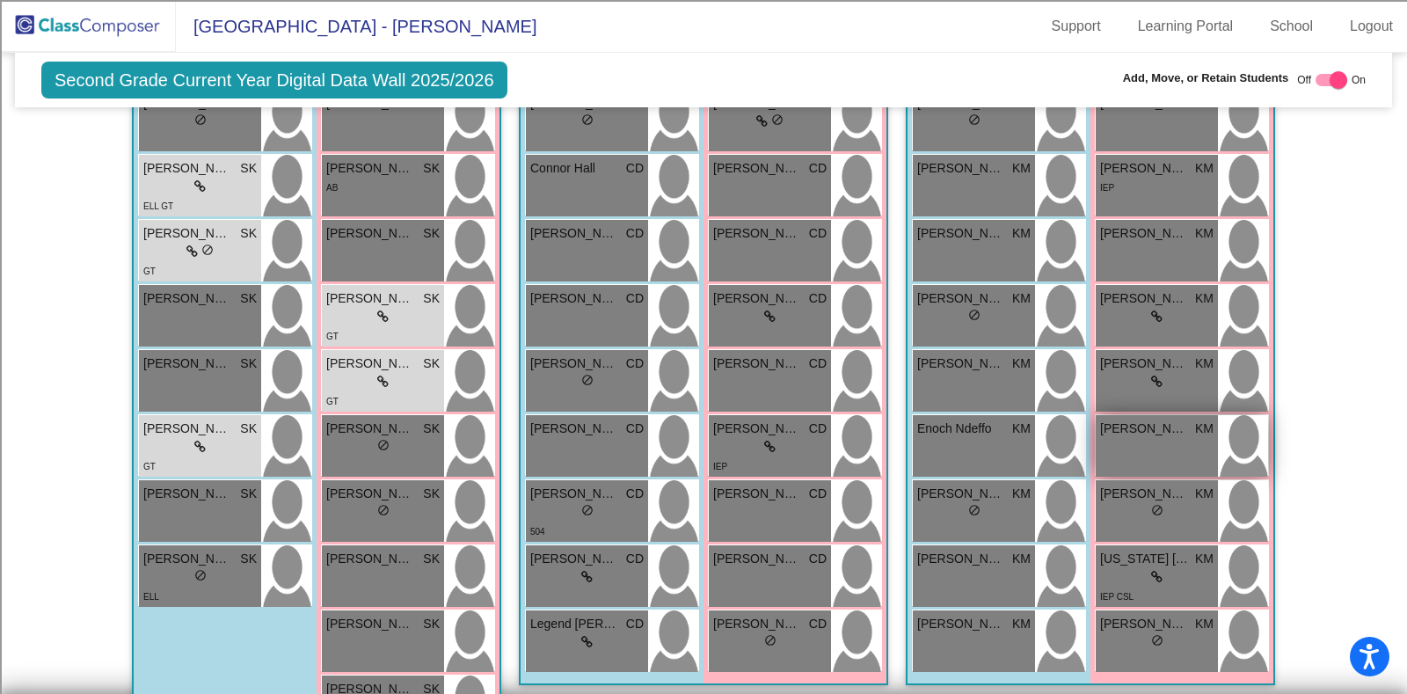
click at [1174, 444] on div "Emery Peterson KM lock do_not_disturb_alt" at bounding box center [1157, 446] width 122 height 62
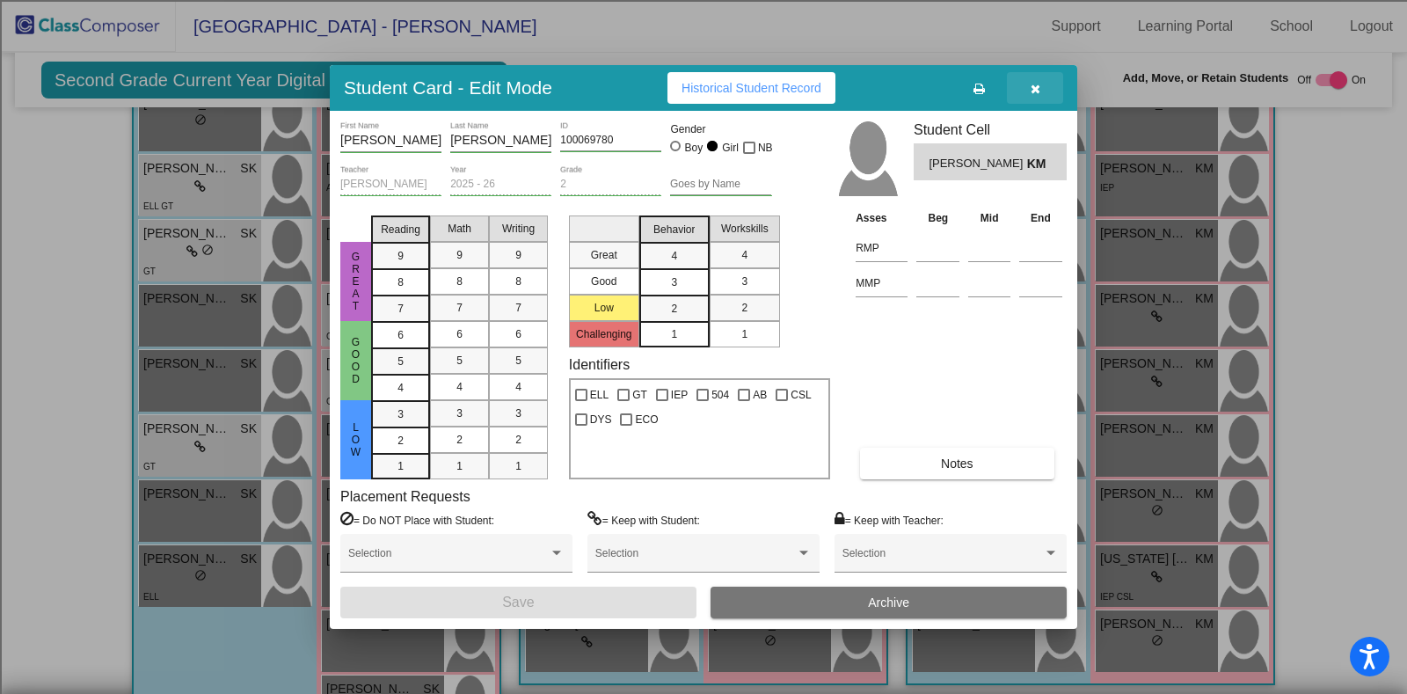
click at [1033, 84] on icon "button" at bounding box center [1035, 89] width 10 height 12
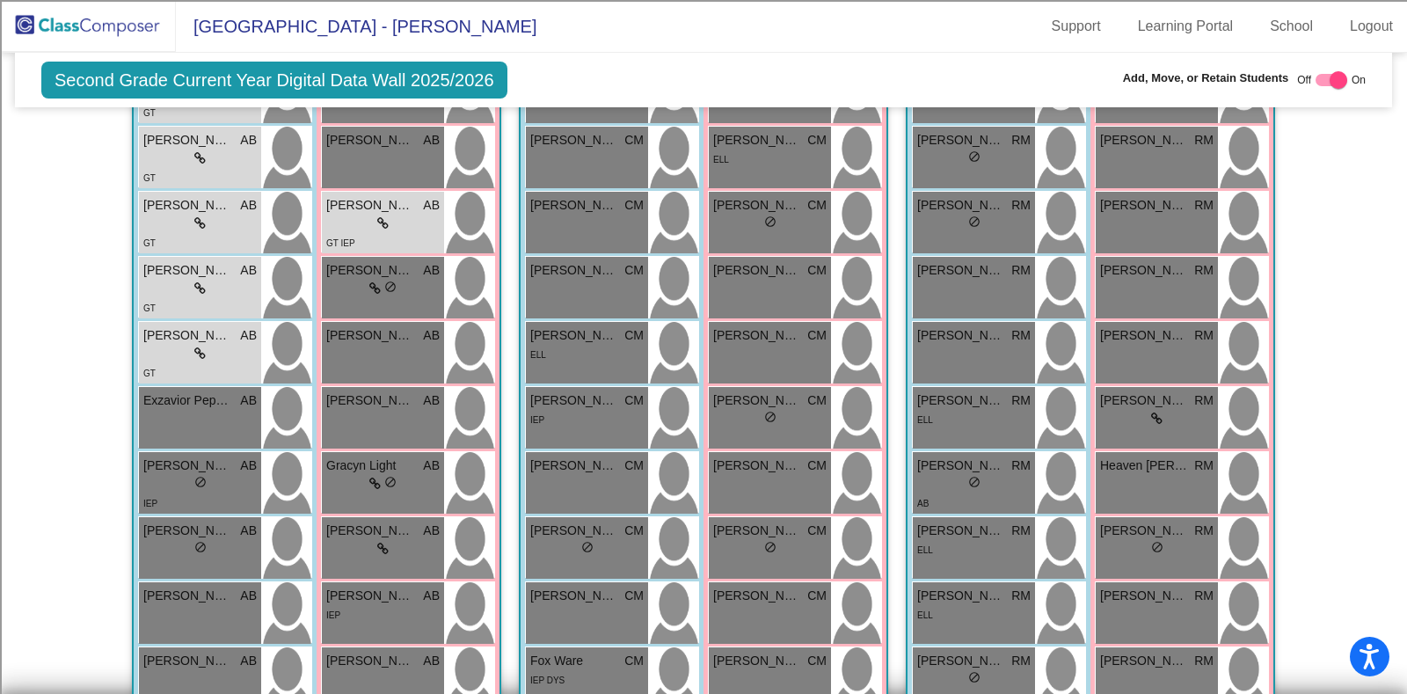
scroll to position [1103, 0]
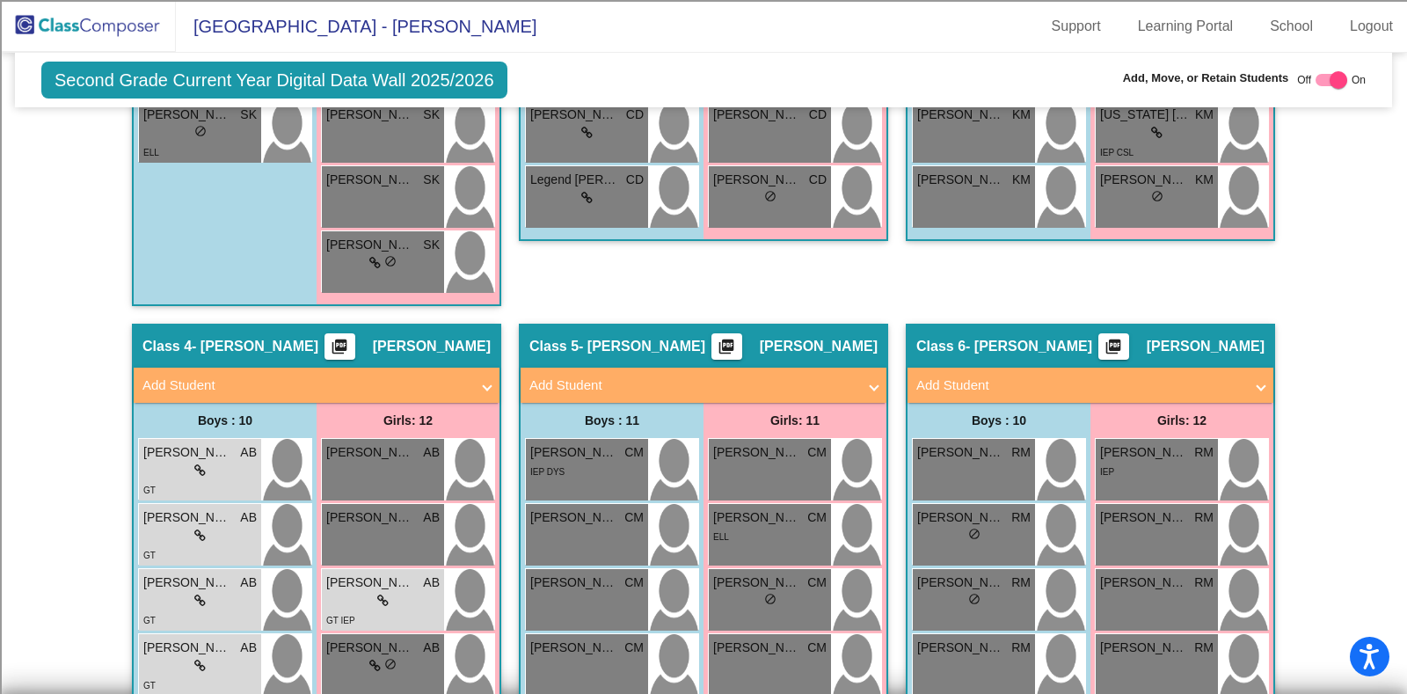
click at [1114, 381] on mat-panel-title "Add Student" at bounding box center [1079, 385] width 327 height 20
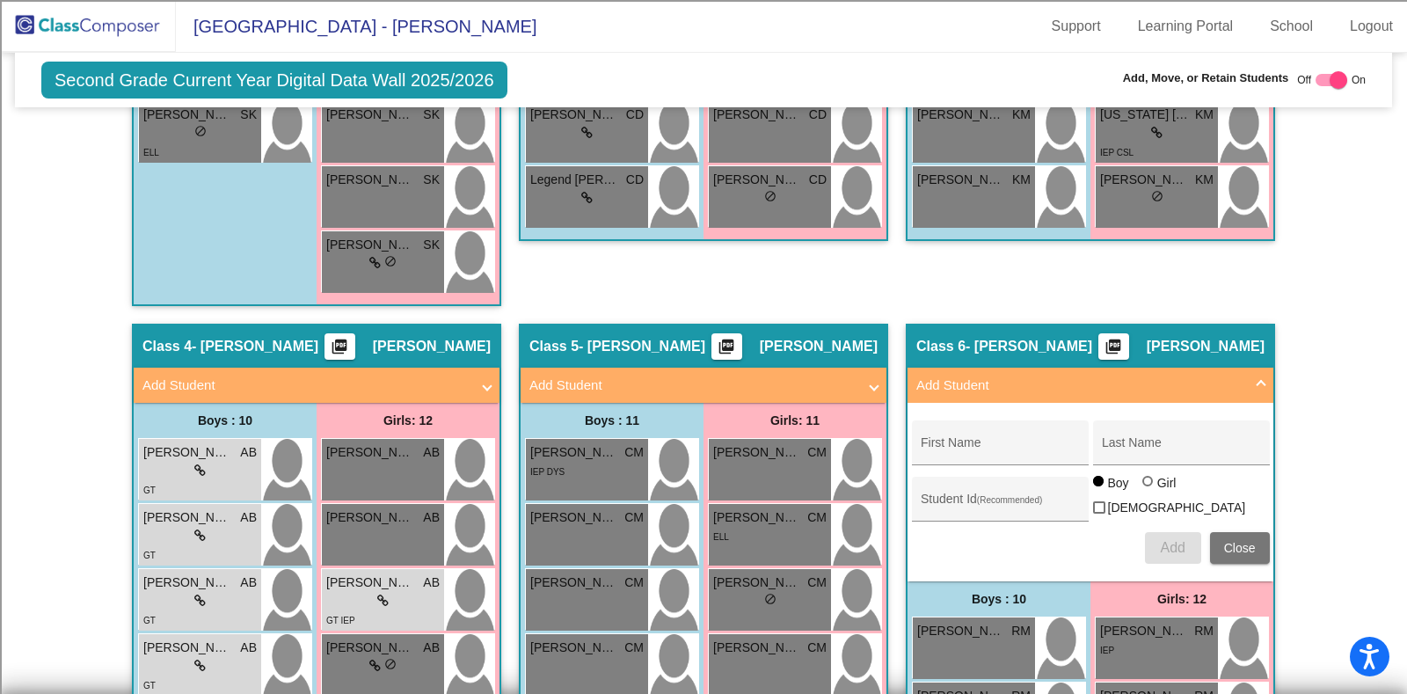
click at [1217, 540] on button "Close" at bounding box center [1240, 548] width 60 height 32
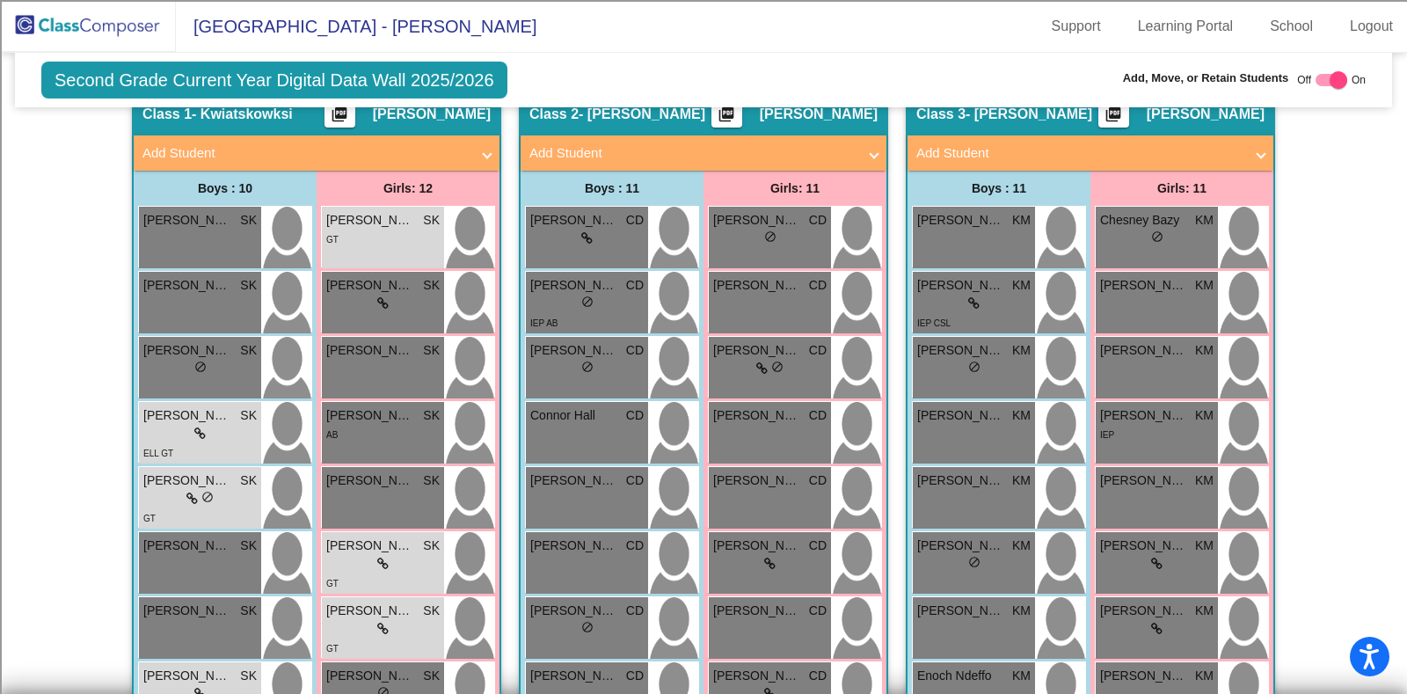
scroll to position [0, 0]
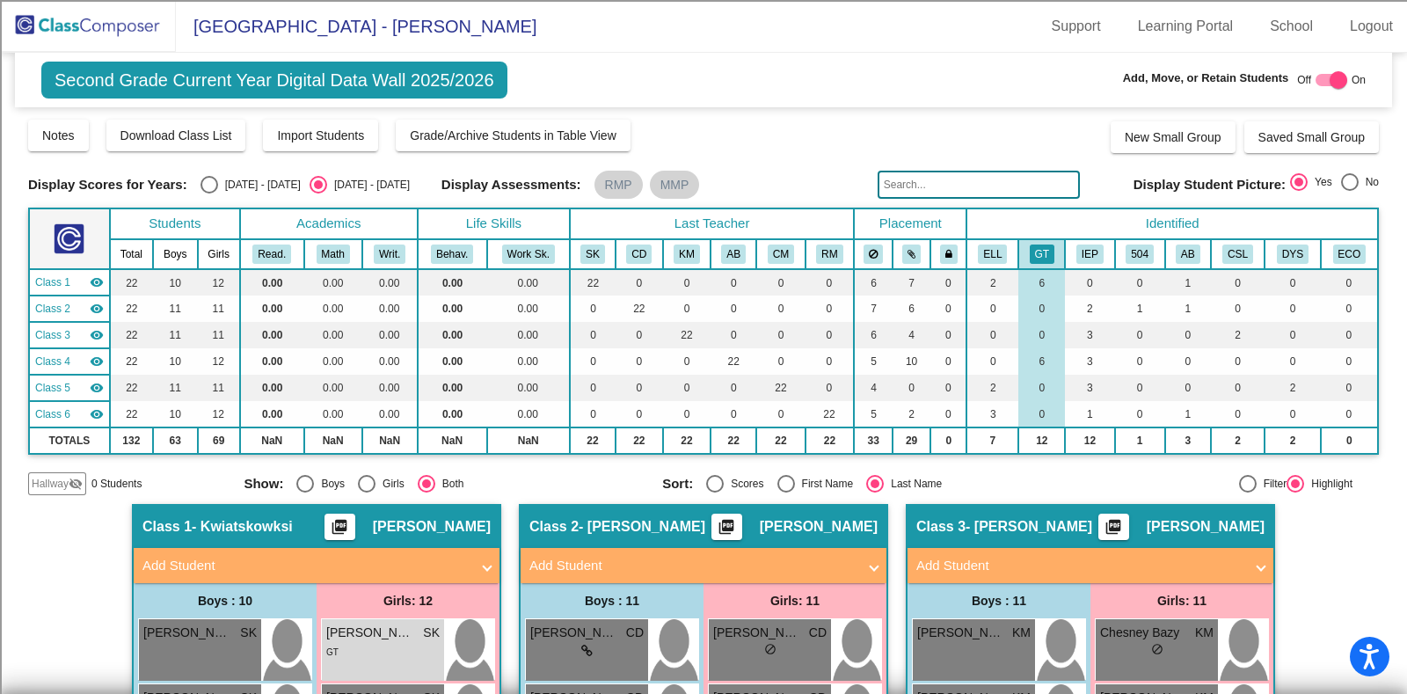
click at [25, 12] on img at bounding box center [88, 26] width 176 height 52
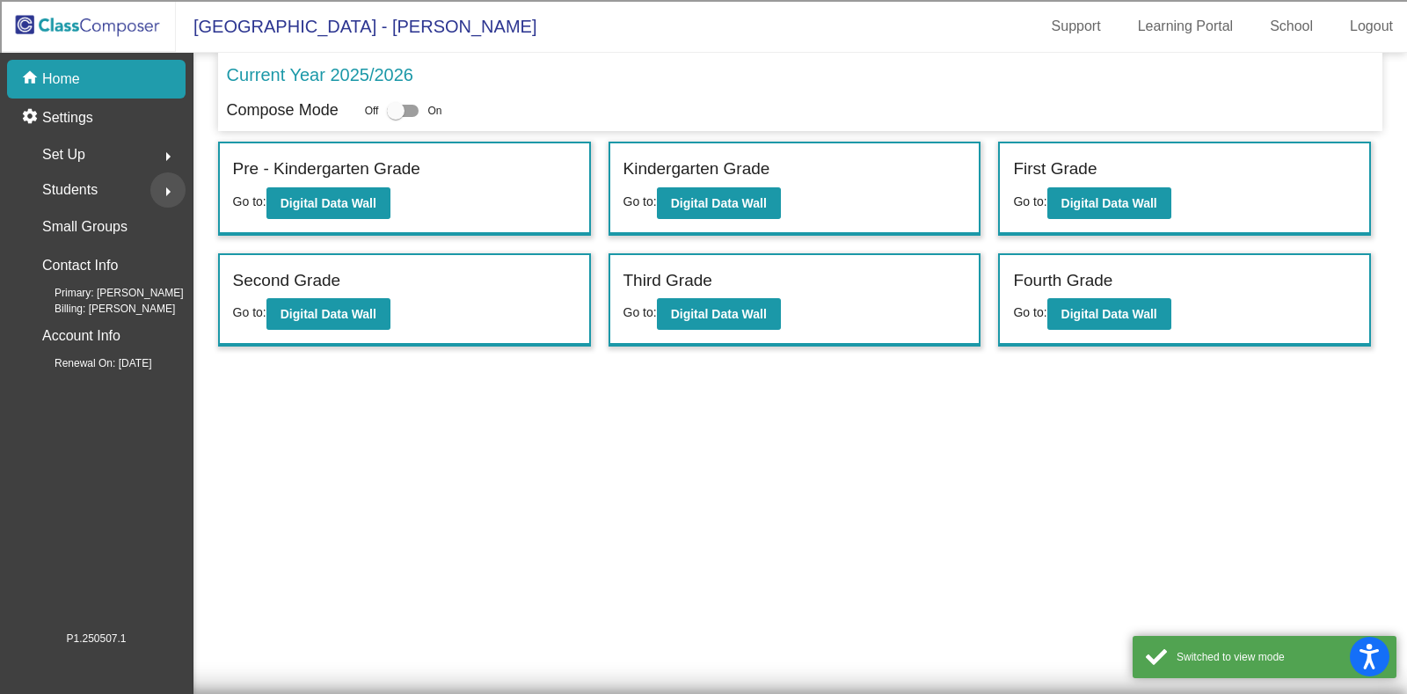
click at [150, 187] on button "arrow_right" at bounding box center [167, 189] width 35 height 35
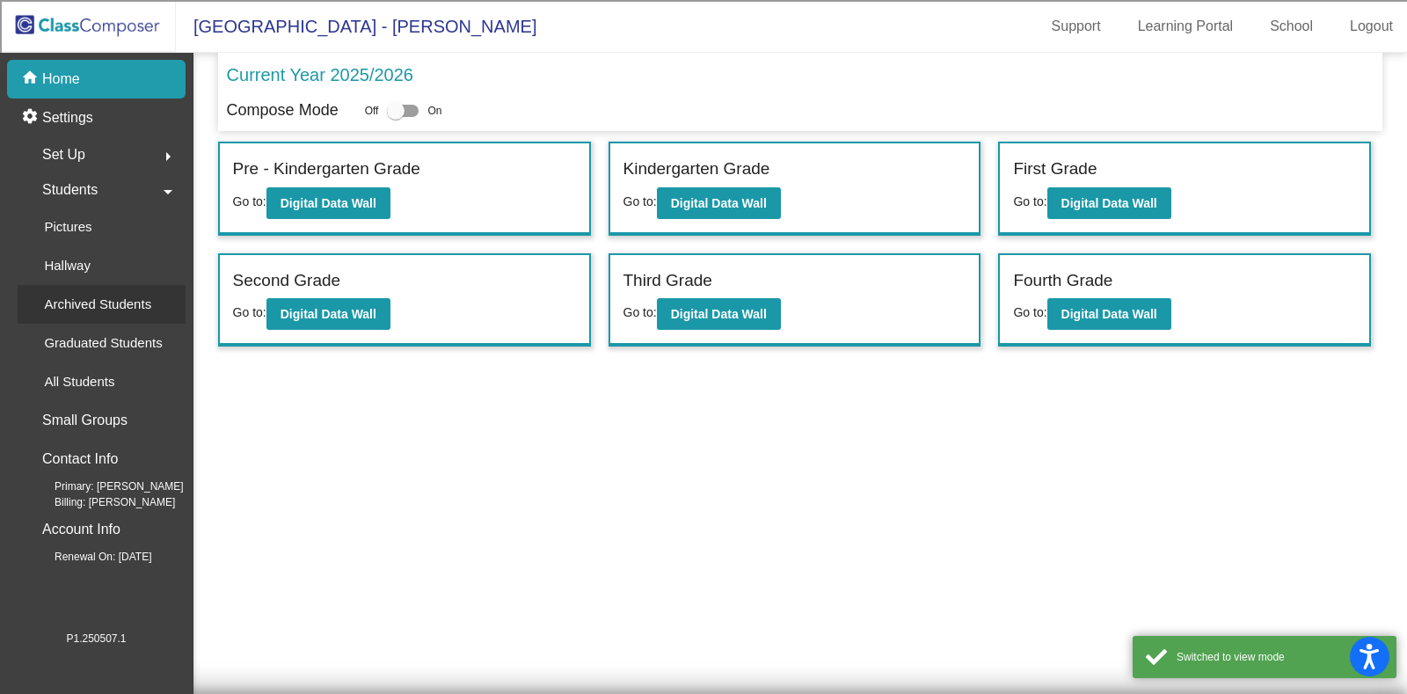
click at [143, 309] on p "Archived Students" at bounding box center [97, 304] width 107 height 21
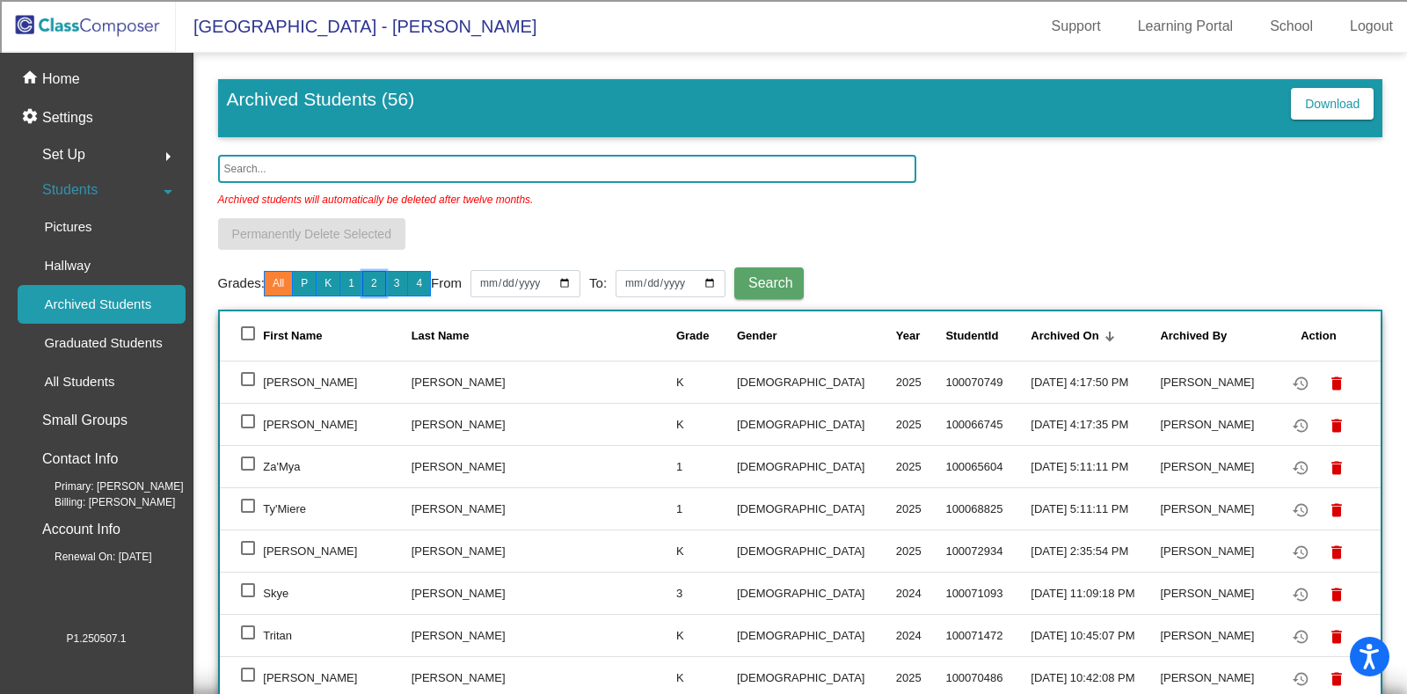
click at [380, 285] on button "2" at bounding box center [374, 283] width 24 height 25
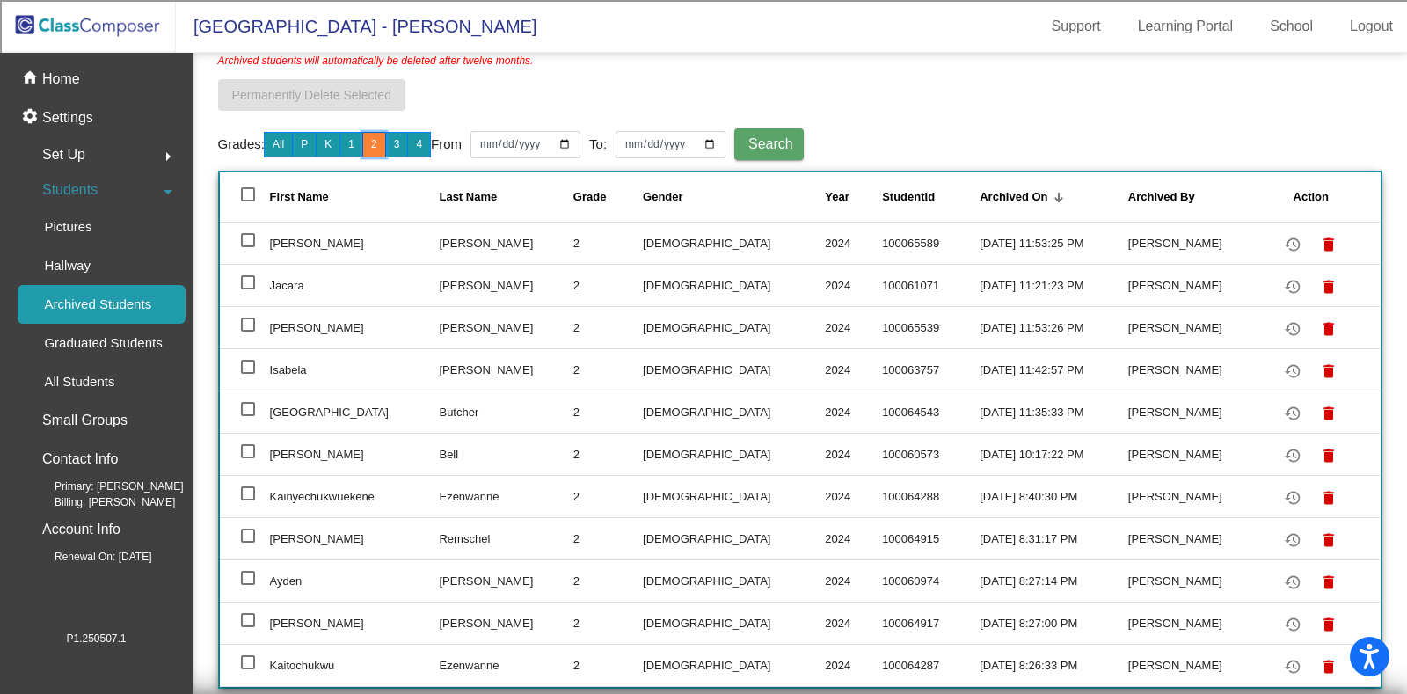
scroll to position [142, 0]
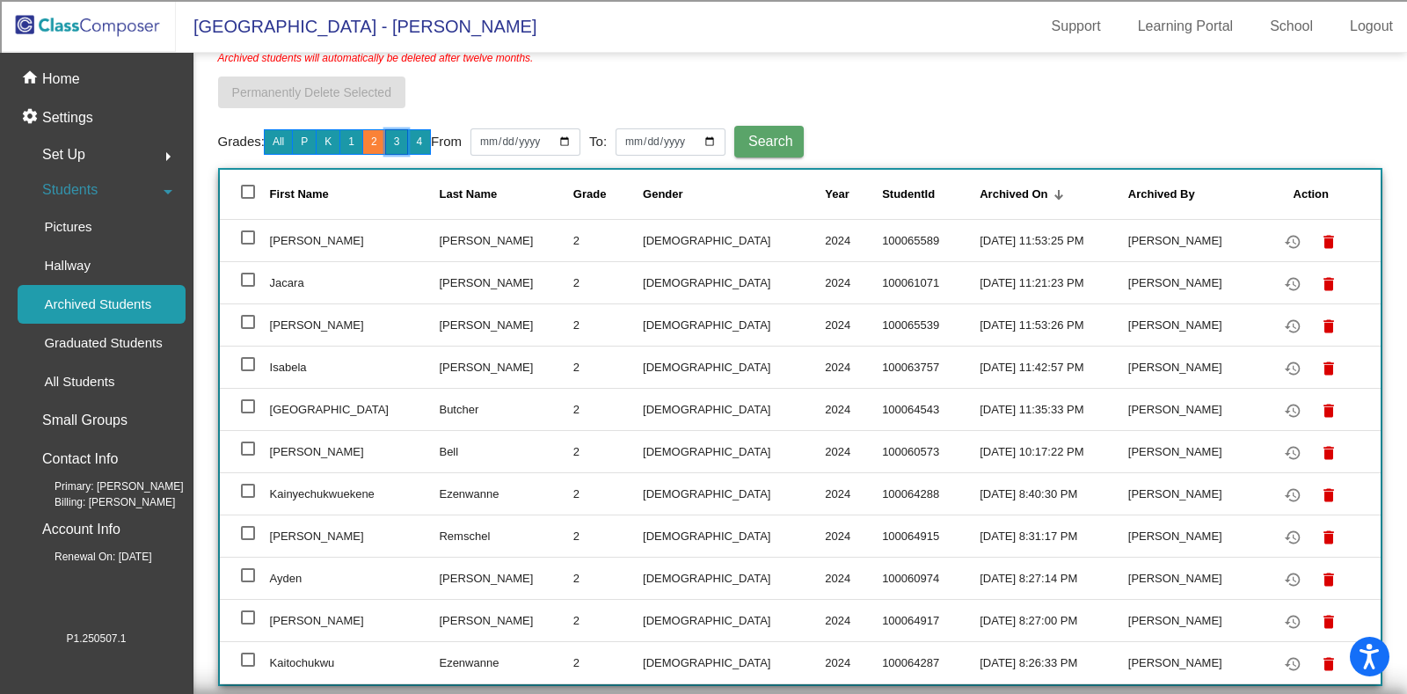
click at [399, 137] on button "3" at bounding box center [397, 141] width 24 height 25
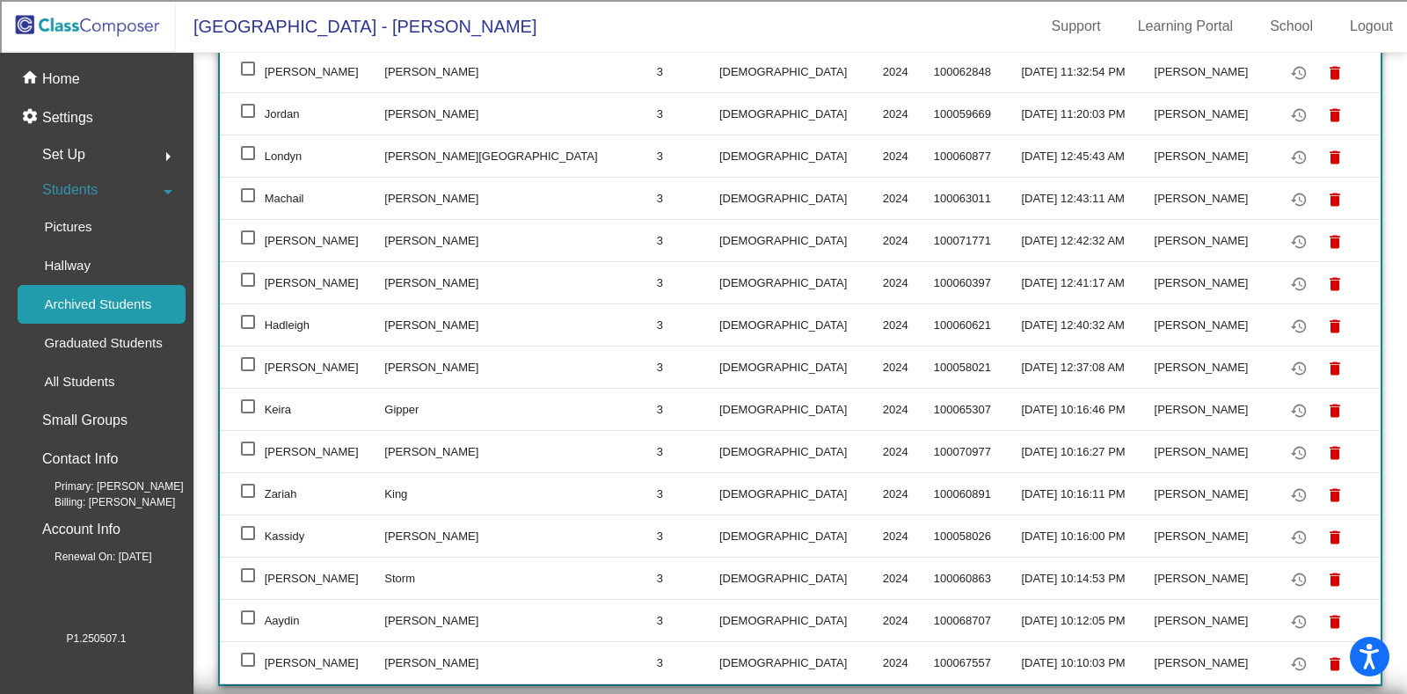
scroll to position [0, 0]
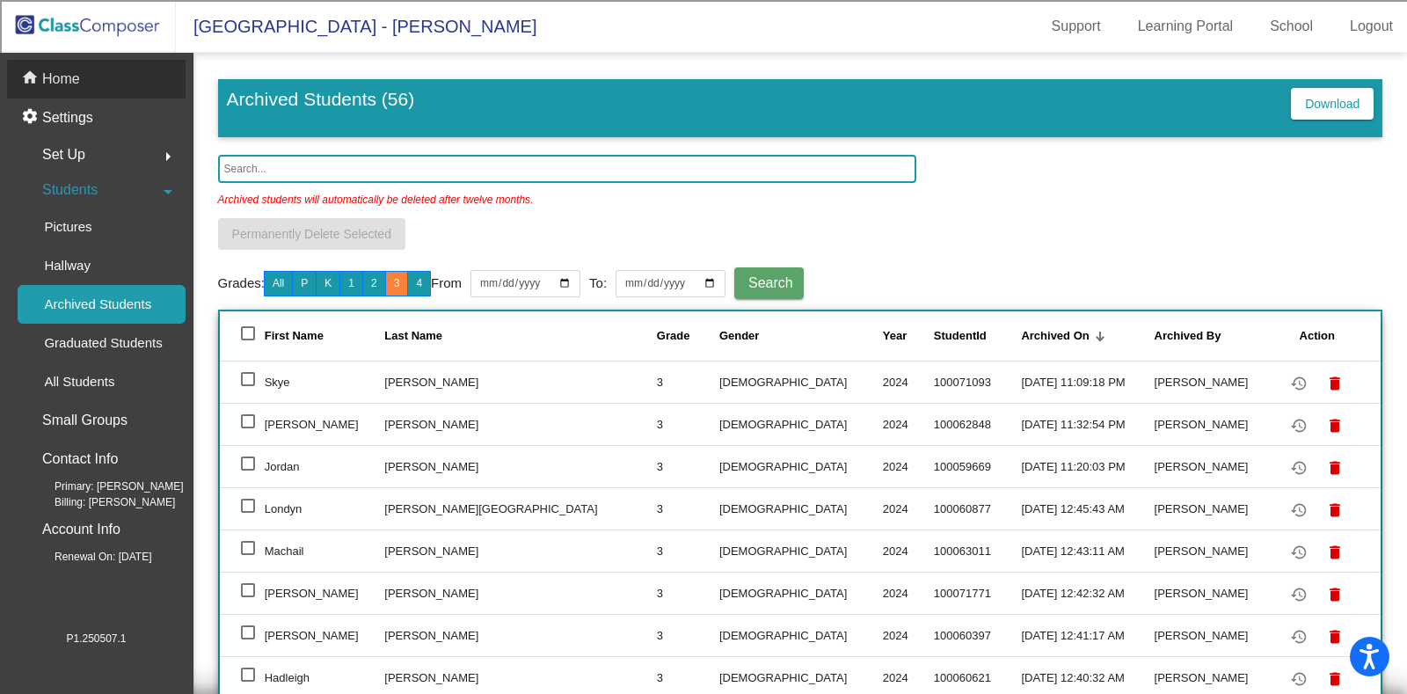
click at [101, 79] on div "home Home" at bounding box center [96, 79] width 178 height 39
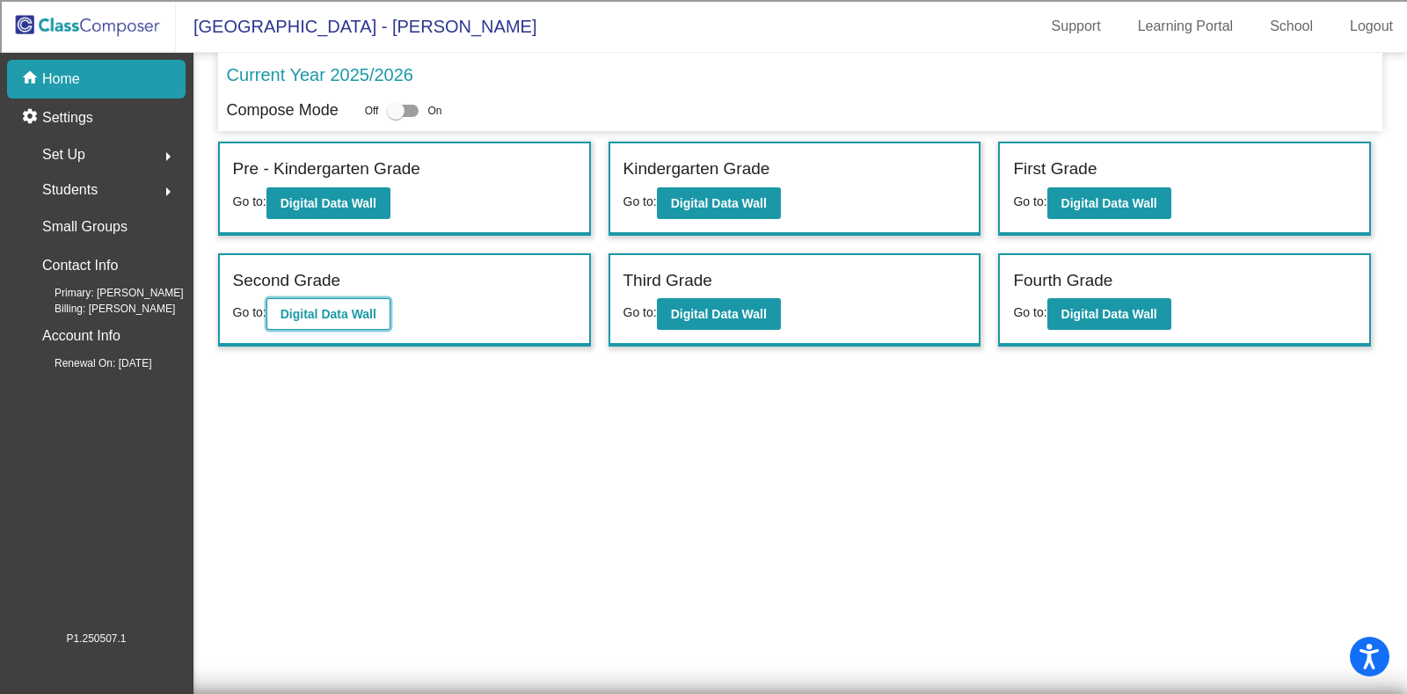
click at [350, 309] on b "Digital Data Wall" at bounding box center [328, 314] width 96 height 14
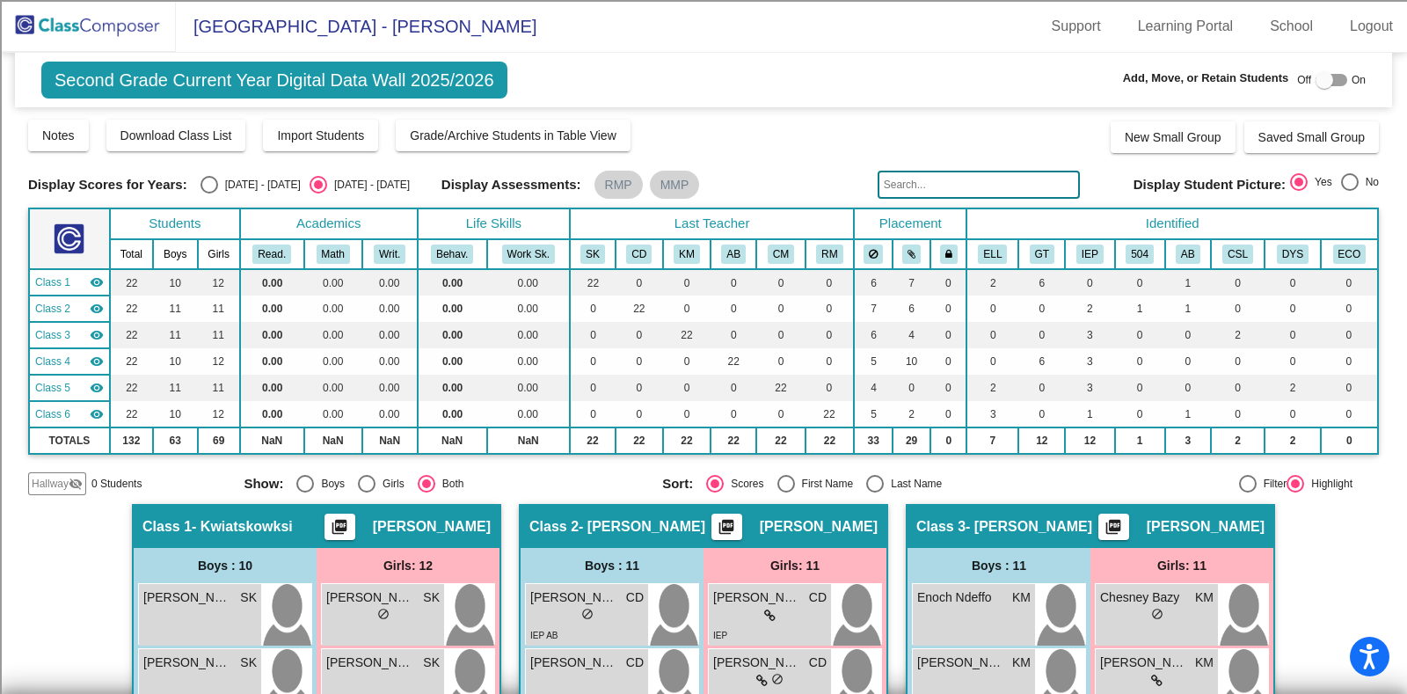
click at [892, 472] on div "Hallway visibility_off 0 Students Show: Boys Girls Both Sort: Scores First Name…" at bounding box center [703, 483] width 1351 height 23
click at [897, 481] on div "Last Name" at bounding box center [913, 484] width 58 height 16
click at [875, 492] on input "Last Name" at bounding box center [874, 492] width 1 height 1
radio input "true"
click at [916, 187] on input "text" at bounding box center [978, 185] width 202 height 28
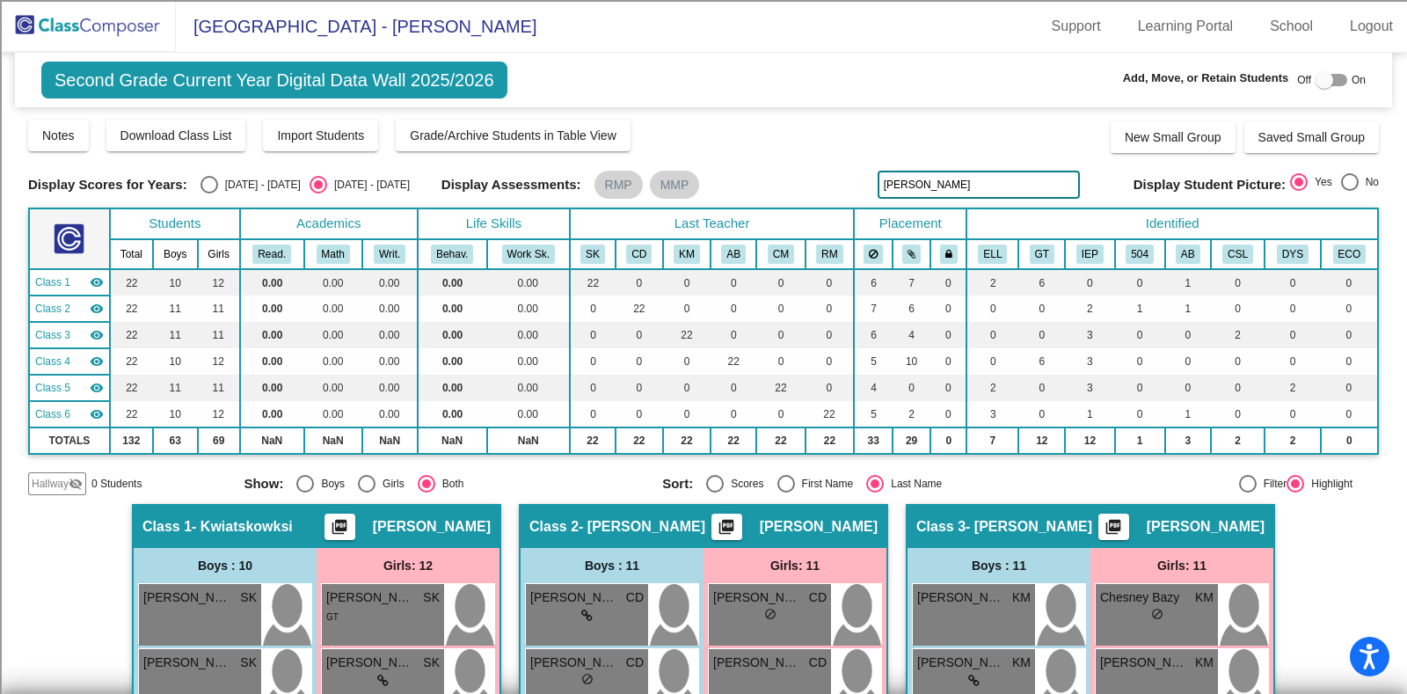
click at [968, 169] on div "Display Scores for Years: 2024 - 2025 2025 - 2026 Grade/Archive Students in Tab…" at bounding box center [703, 306] width 1351 height 377
click at [1002, 191] on input "Mariano" at bounding box center [978, 185] width 202 height 28
type input "M"
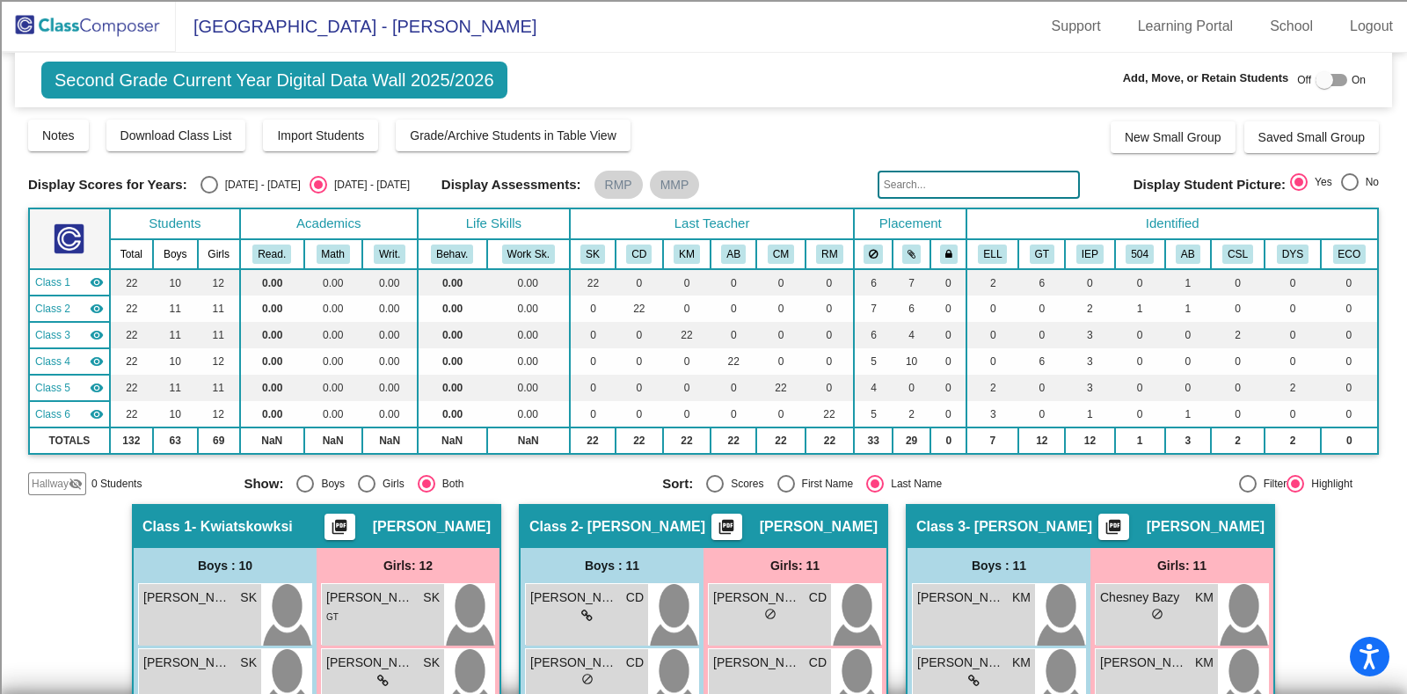
click at [1335, 79] on div at bounding box center [1331, 80] width 32 height 12
checkbox input "true"
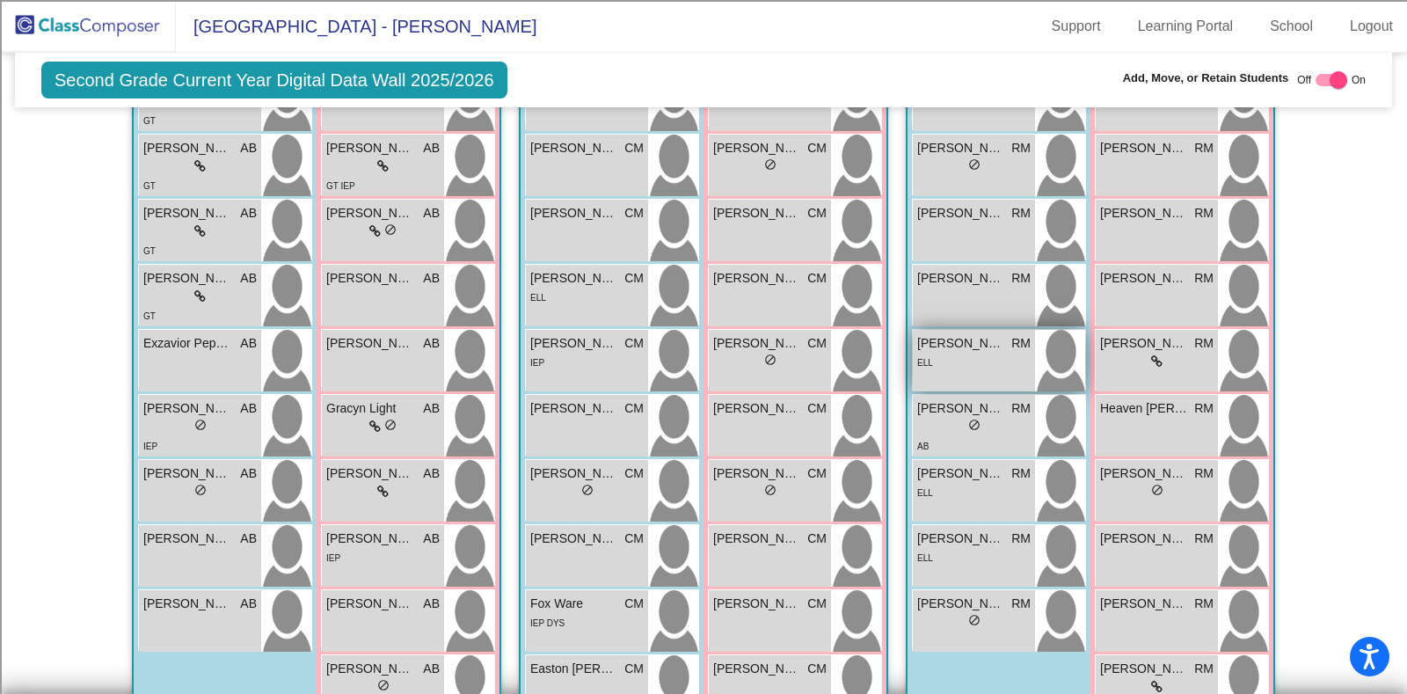
scroll to position [1099, 0]
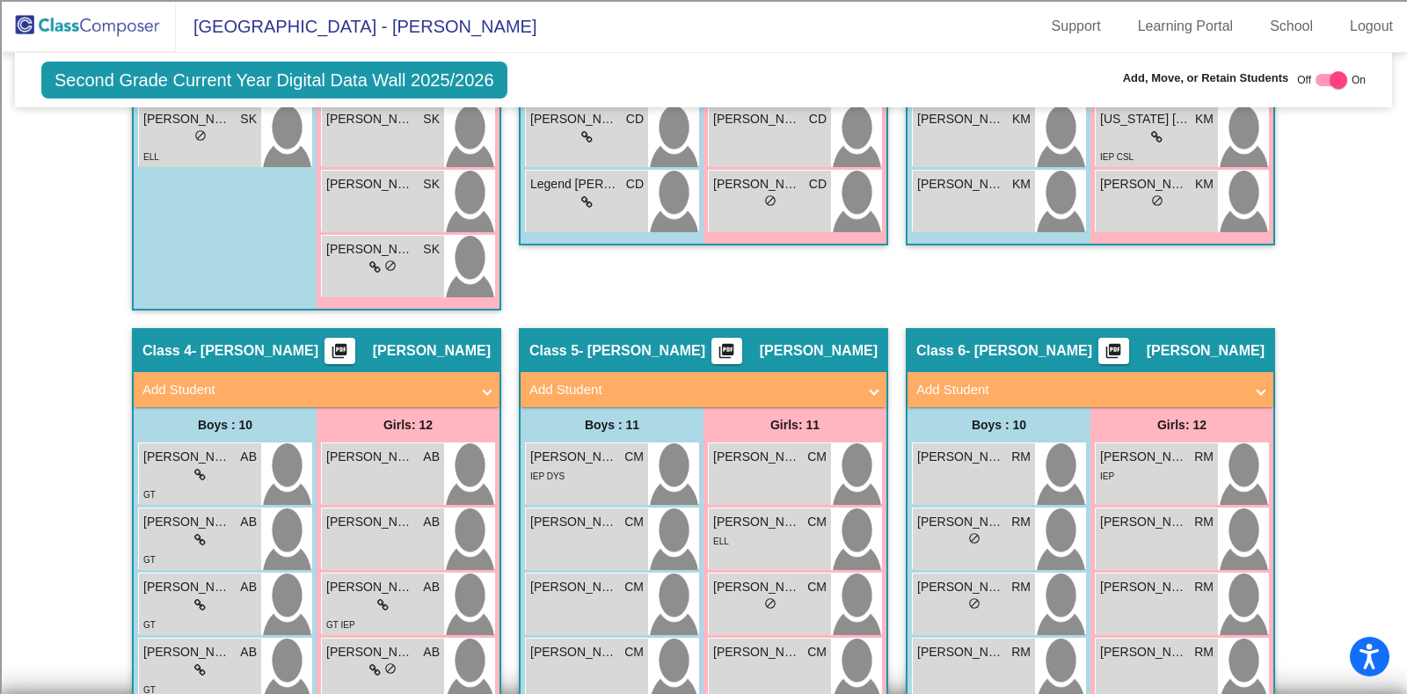
click at [1016, 385] on mat-panel-title "Add Student" at bounding box center [1079, 390] width 327 height 20
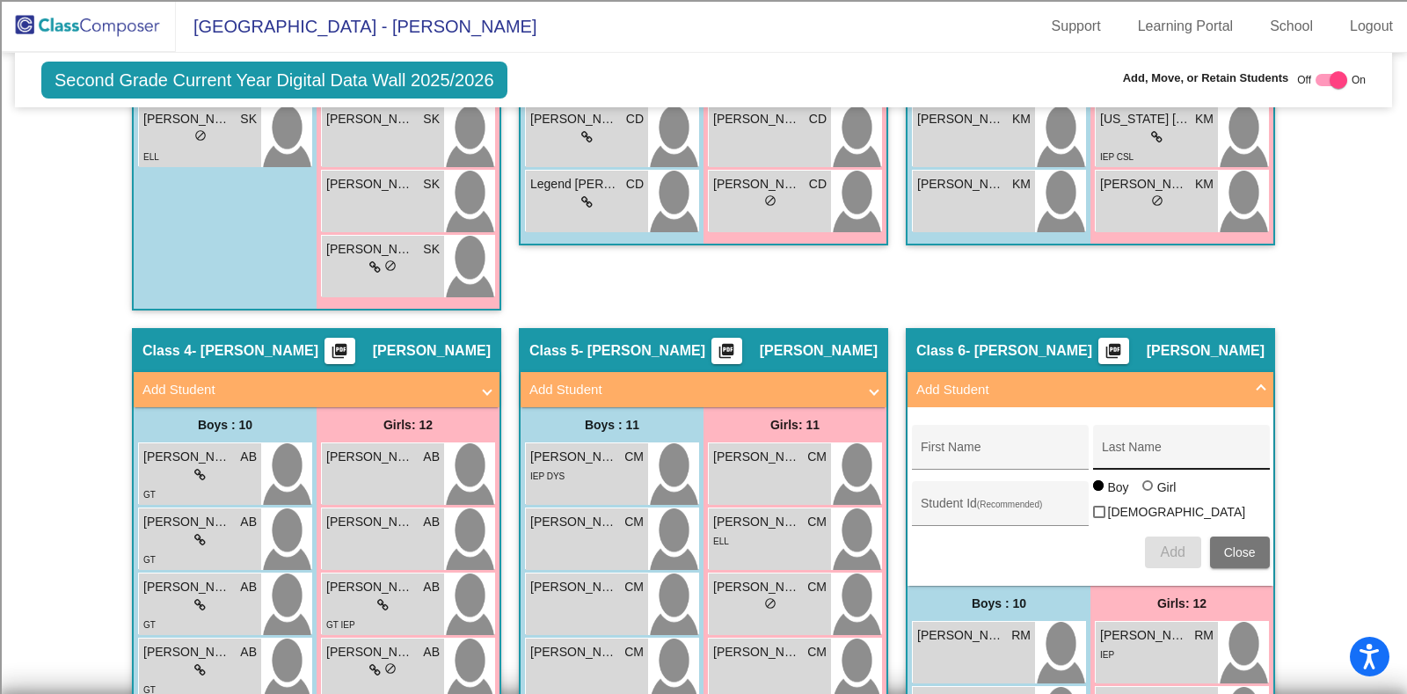
click at [1131, 448] on input "Last Name" at bounding box center [1181, 454] width 158 height 14
click at [928, 455] on input "First Name" at bounding box center [1000, 454] width 158 height 14
paste input "Apodaca-Alaniz, Mariano"
click at [1004, 455] on input "Apodaca-Alaniz, Mariano" at bounding box center [1000, 454] width 158 height 14
type input "Mariano"
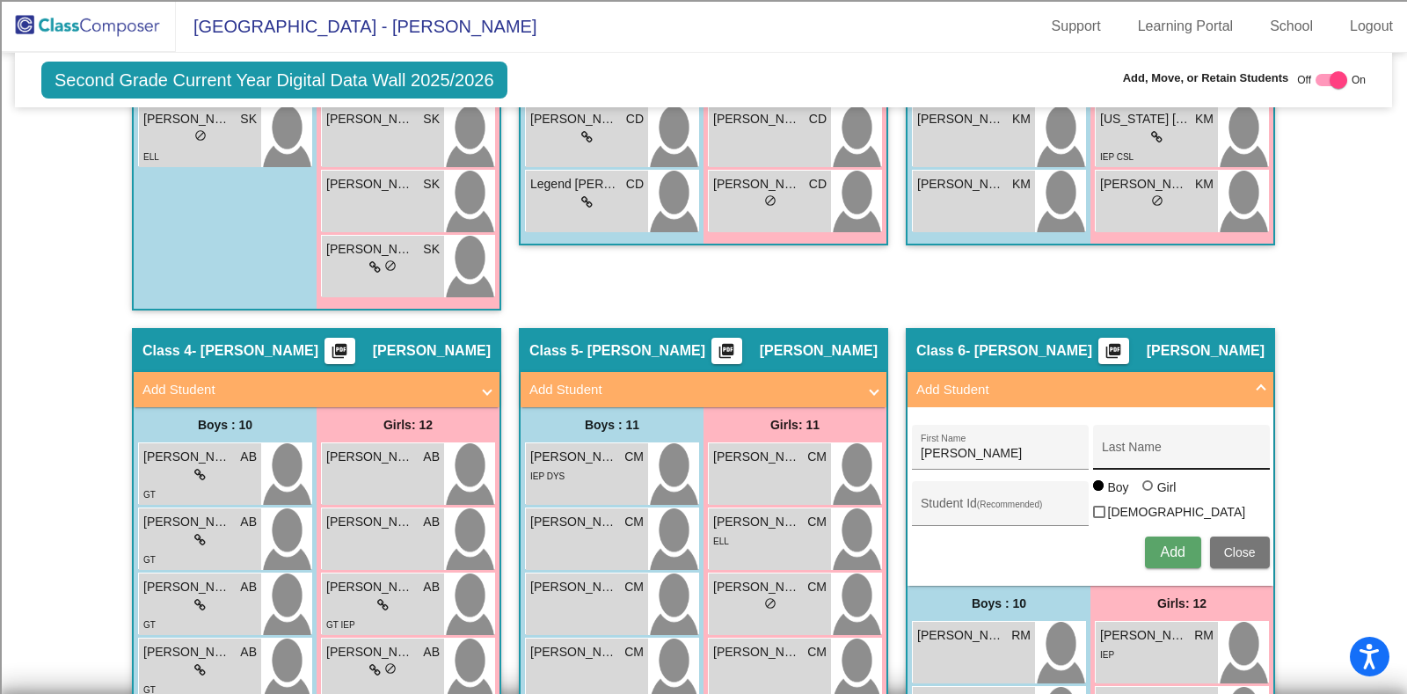
click at [1168, 461] on div "Last Name" at bounding box center [1181, 452] width 158 height 36
paste input "Apodaca-Alaniz,"
type input "Apodaca-Alaniz"
click at [979, 510] on input "Student Id (Recommended)" at bounding box center [1000, 510] width 158 height 14
paste input "100066159"
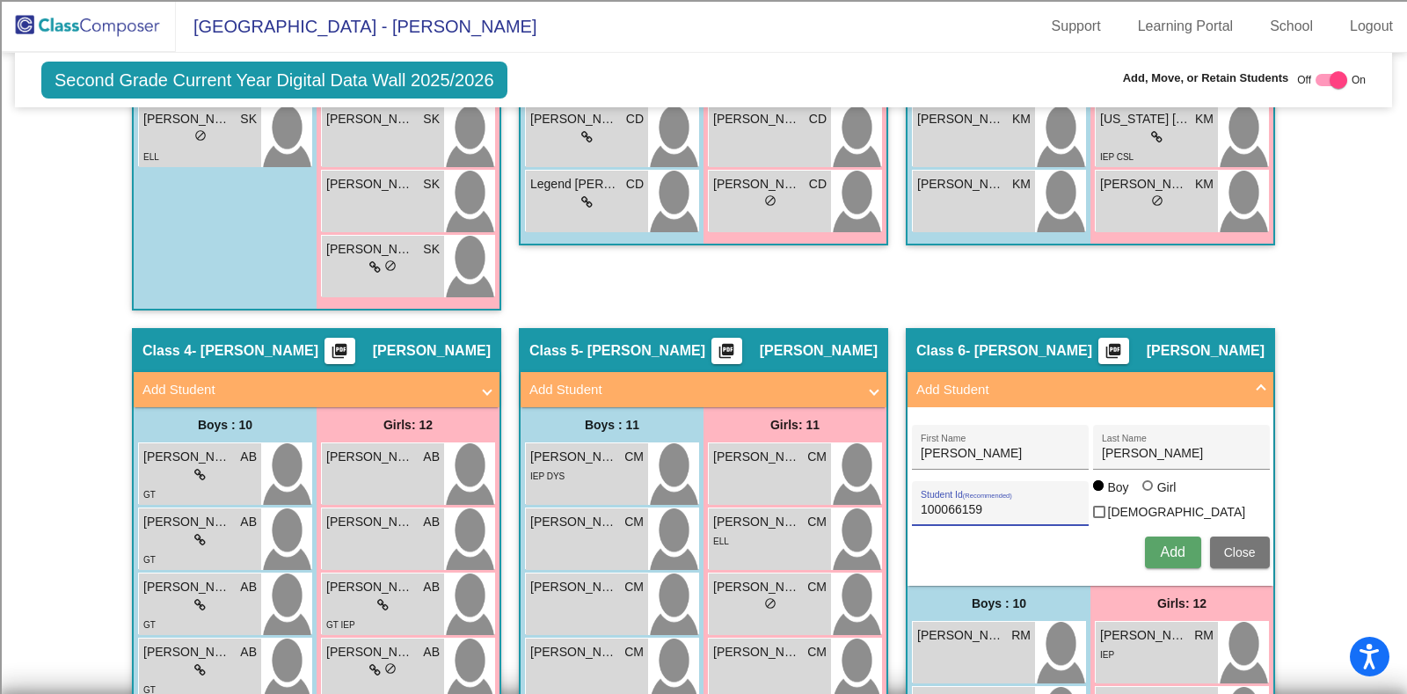
type input "100066159"
click at [1165, 547] on span "Add" at bounding box center [1172, 551] width 25 height 15
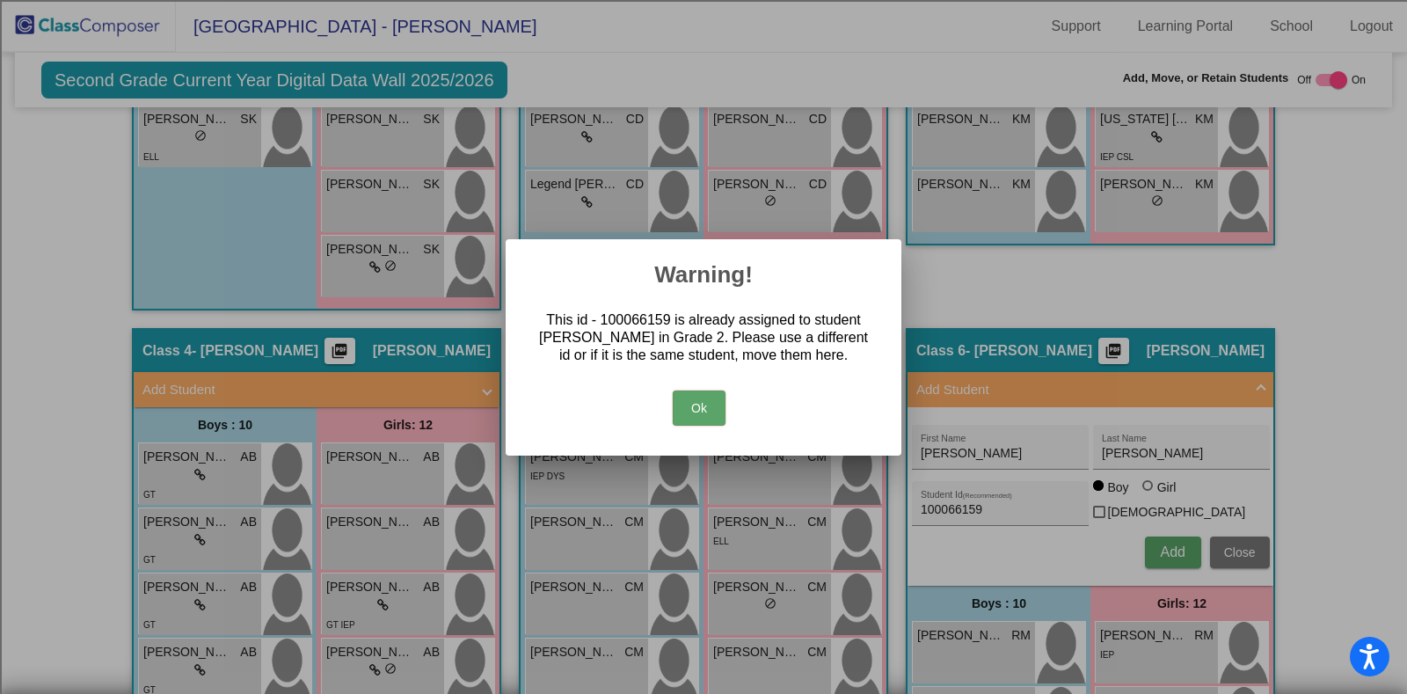
click at [698, 403] on button "Ok" at bounding box center [699, 407] width 53 height 35
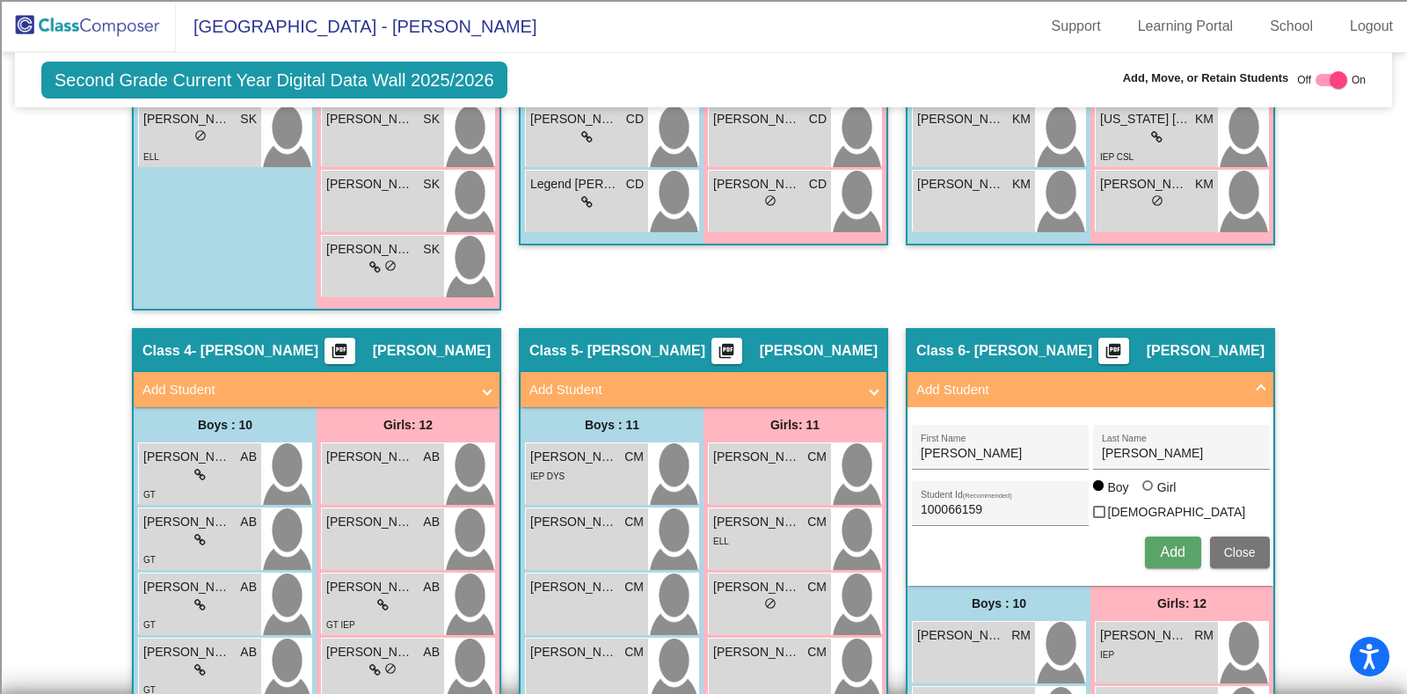
click at [1233, 545] on span "Close" at bounding box center [1240, 552] width 32 height 14
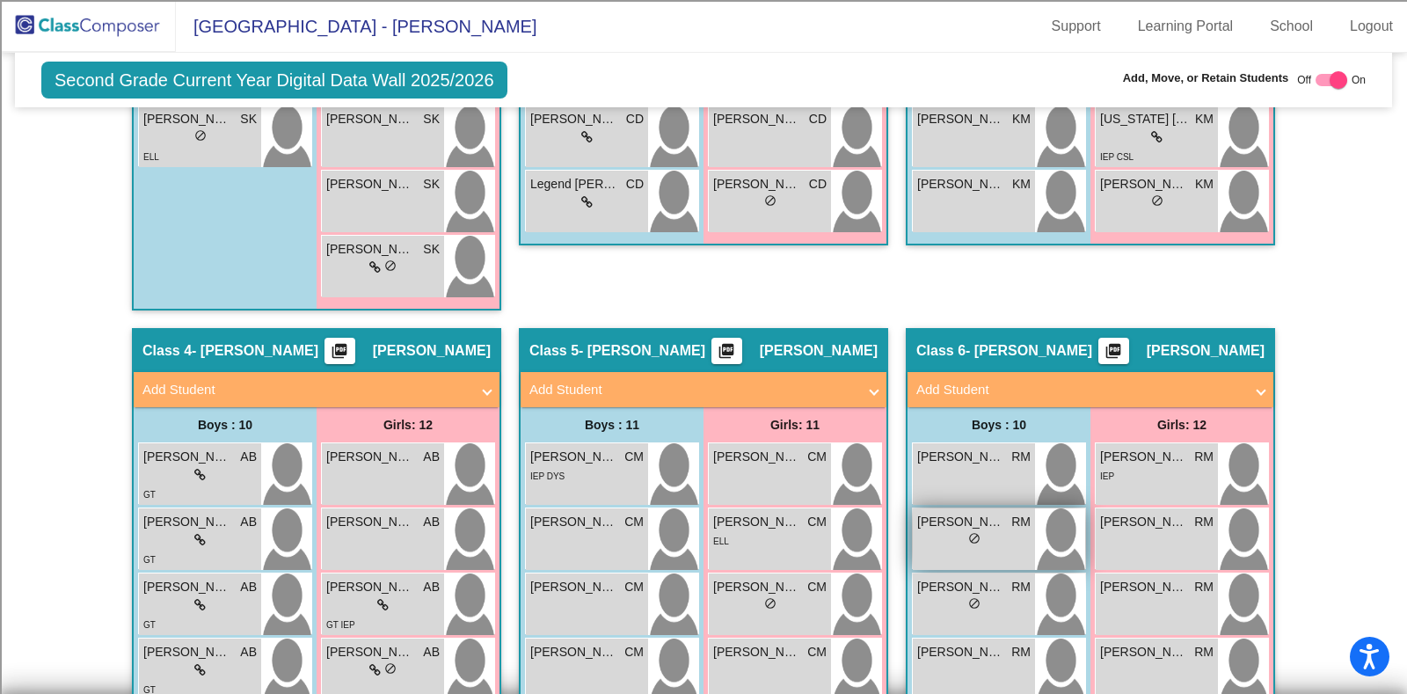
click at [1013, 550] on div "Mariano Apodaca-Alaniz RM lock do_not_disturb_alt" at bounding box center [974, 539] width 122 height 62
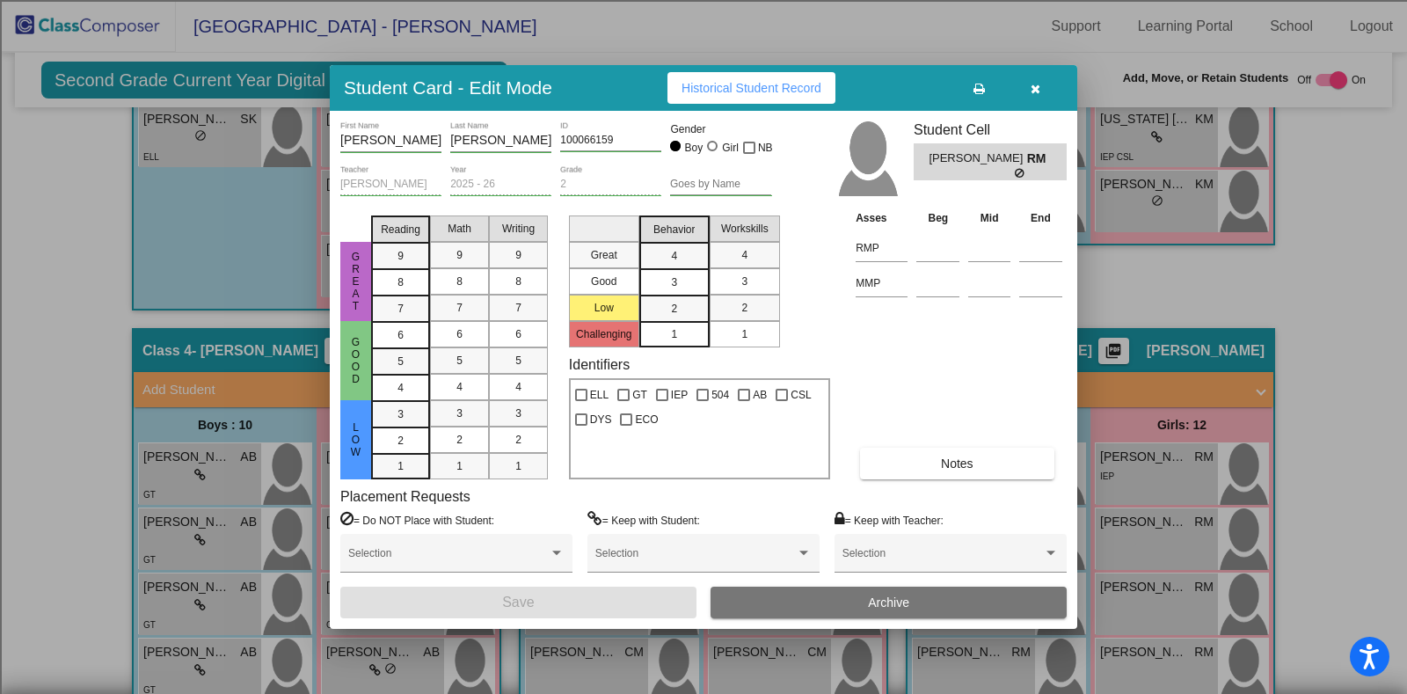
click at [1034, 95] on button "button" at bounding box center [1035, 88] width 56 height 32
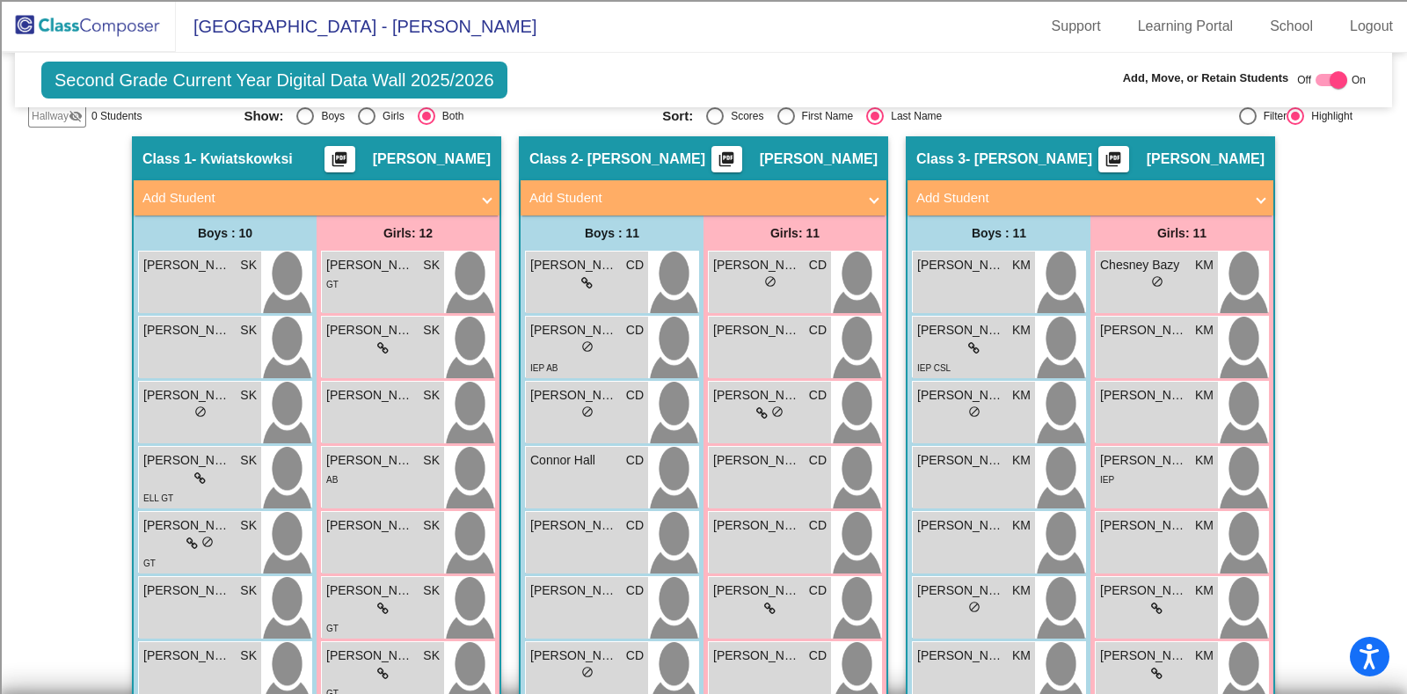
scroll to position [0, 0]
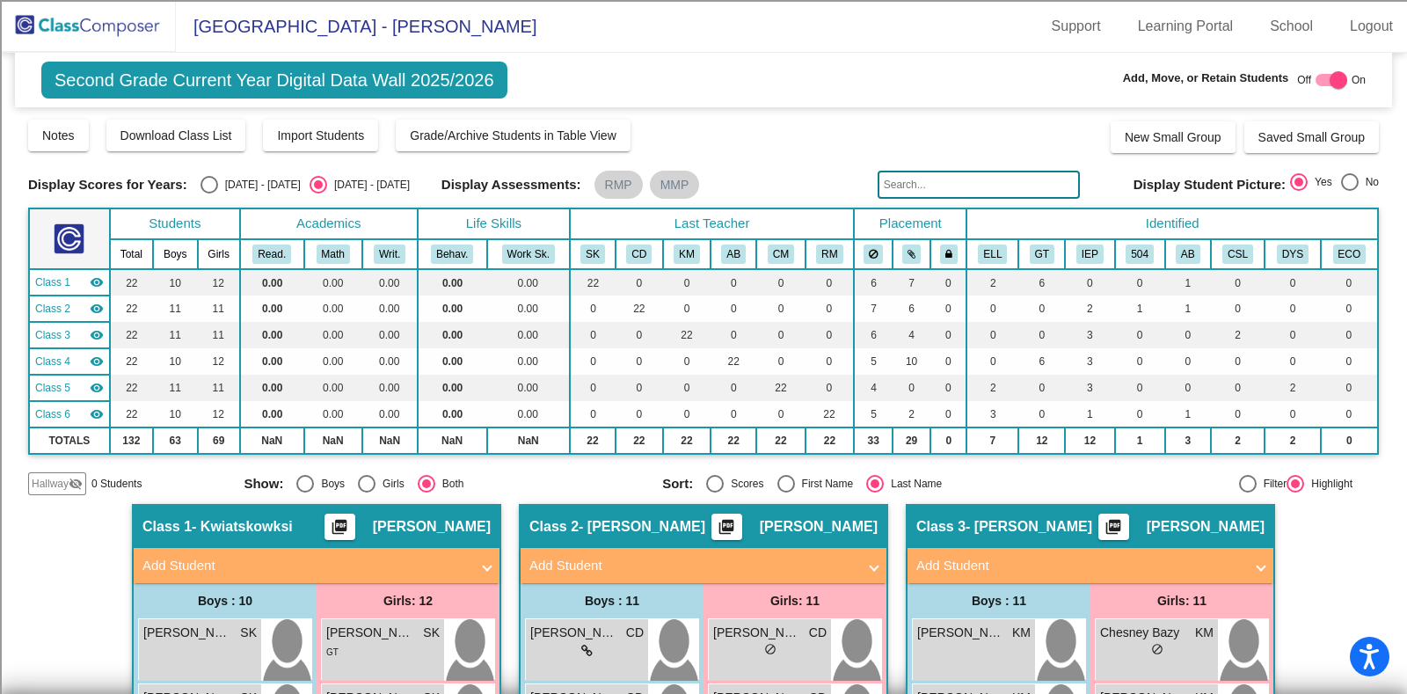
click at [91, 24] on img at bounding box center [88, 26] width 176 height 52
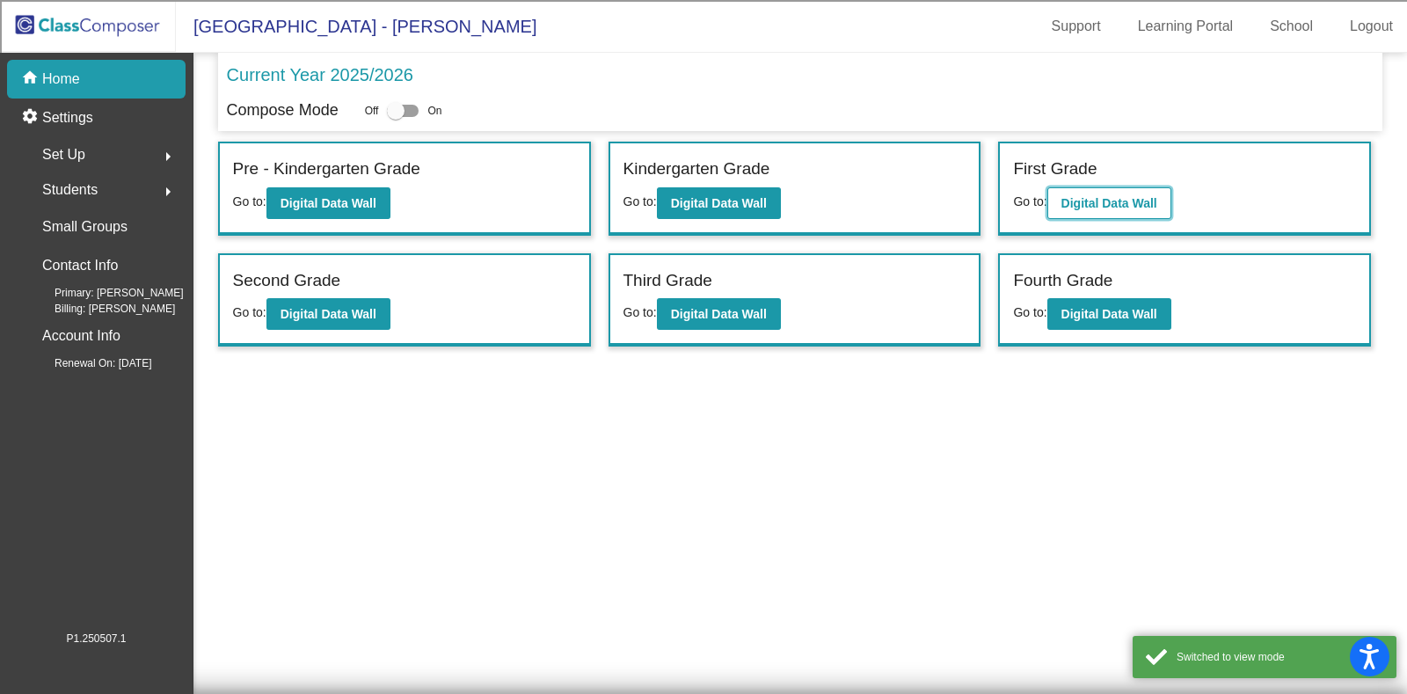
click at [1140, 196] on b "Digital Data Wall" at bounding box center [1109, 203] width 96 height 14
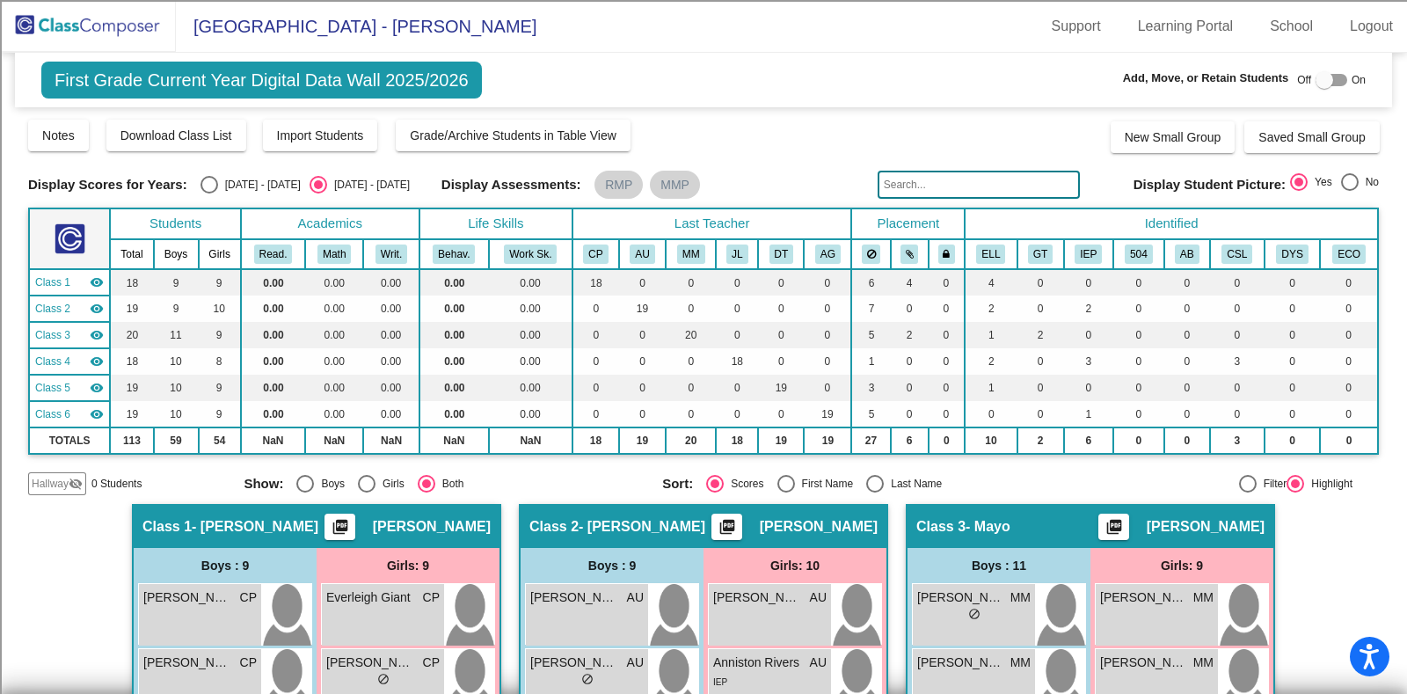
click at [88, 25] on img at bounding box center [88, 26] width 176 height 52
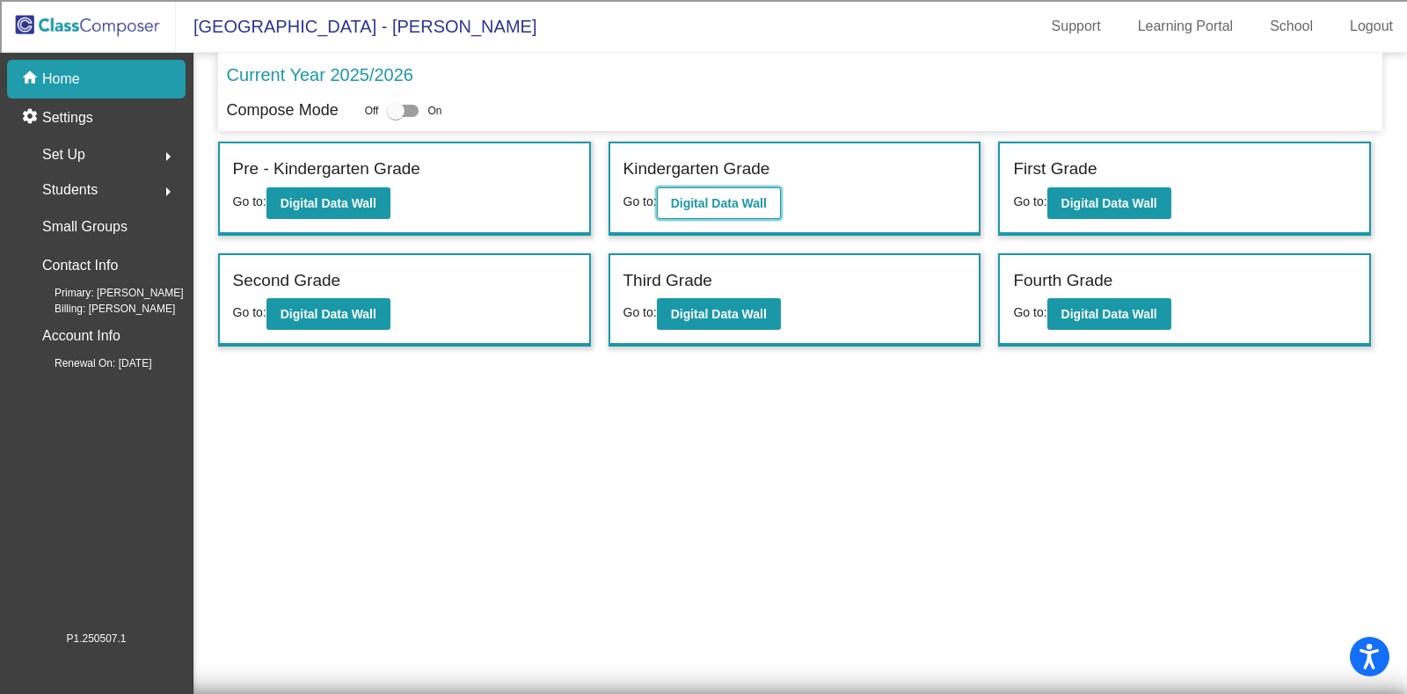
click at [742, 210] on button "Digital Data Wall" at bounding box center [719, 203] width 124 height 32
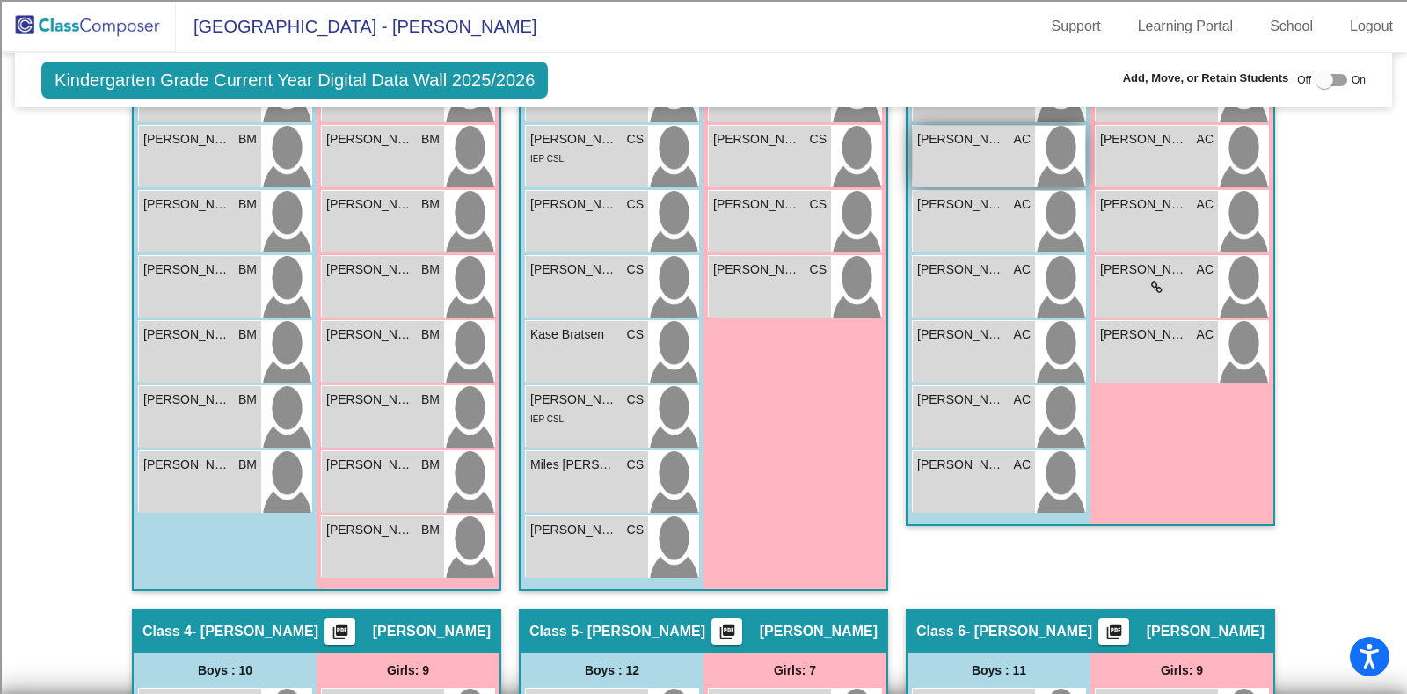
scroll to position [330, 0]
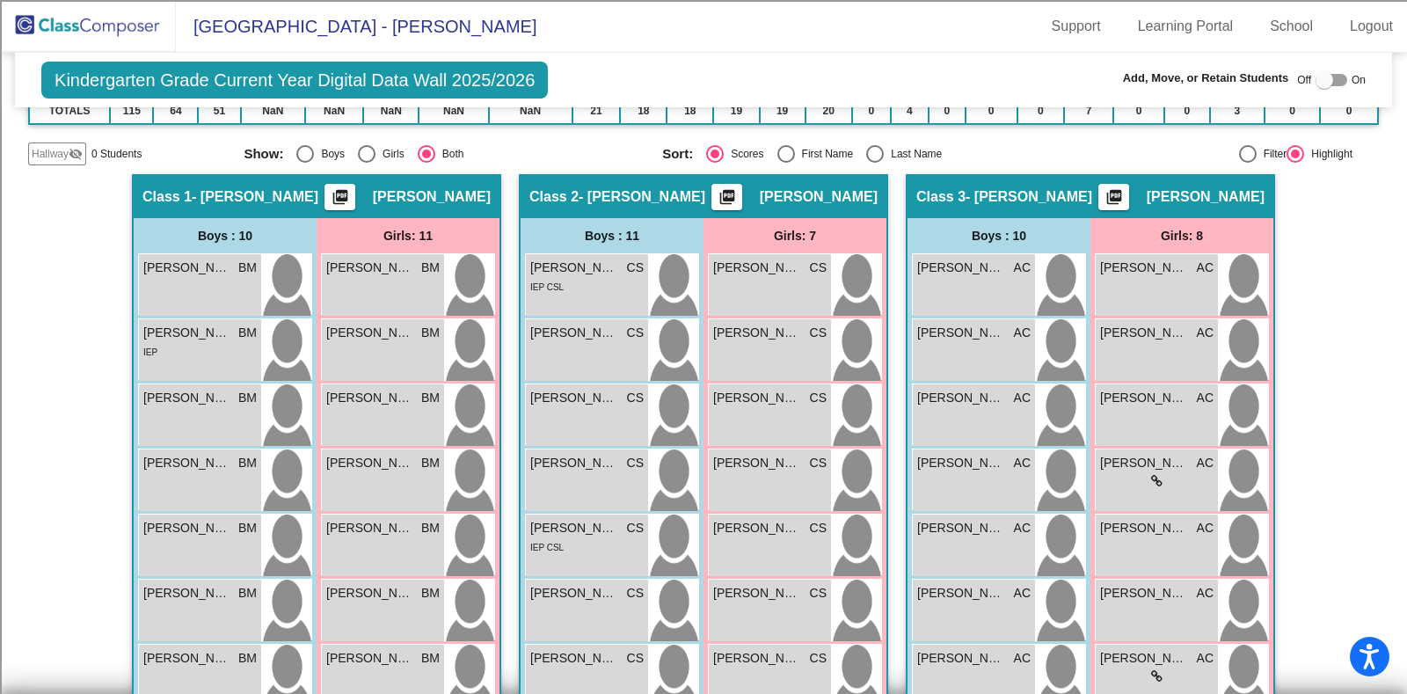
click at [869, 152] on div "Select an option" at bounding box center [875, 154] width 18 height 18
click at [874, 163] on input "Last Name" at bounding box center [874, 163] width 1 height 1
radio input "true"
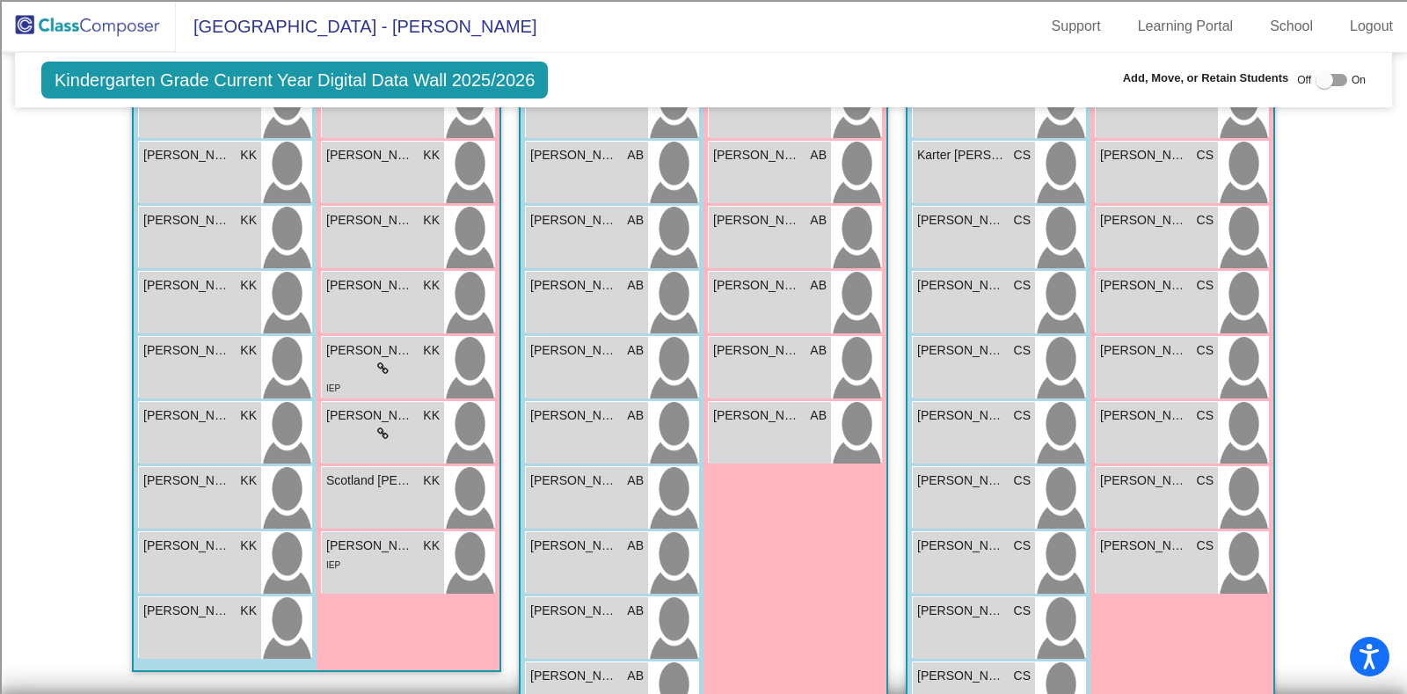
scroll to position [1428, 0]
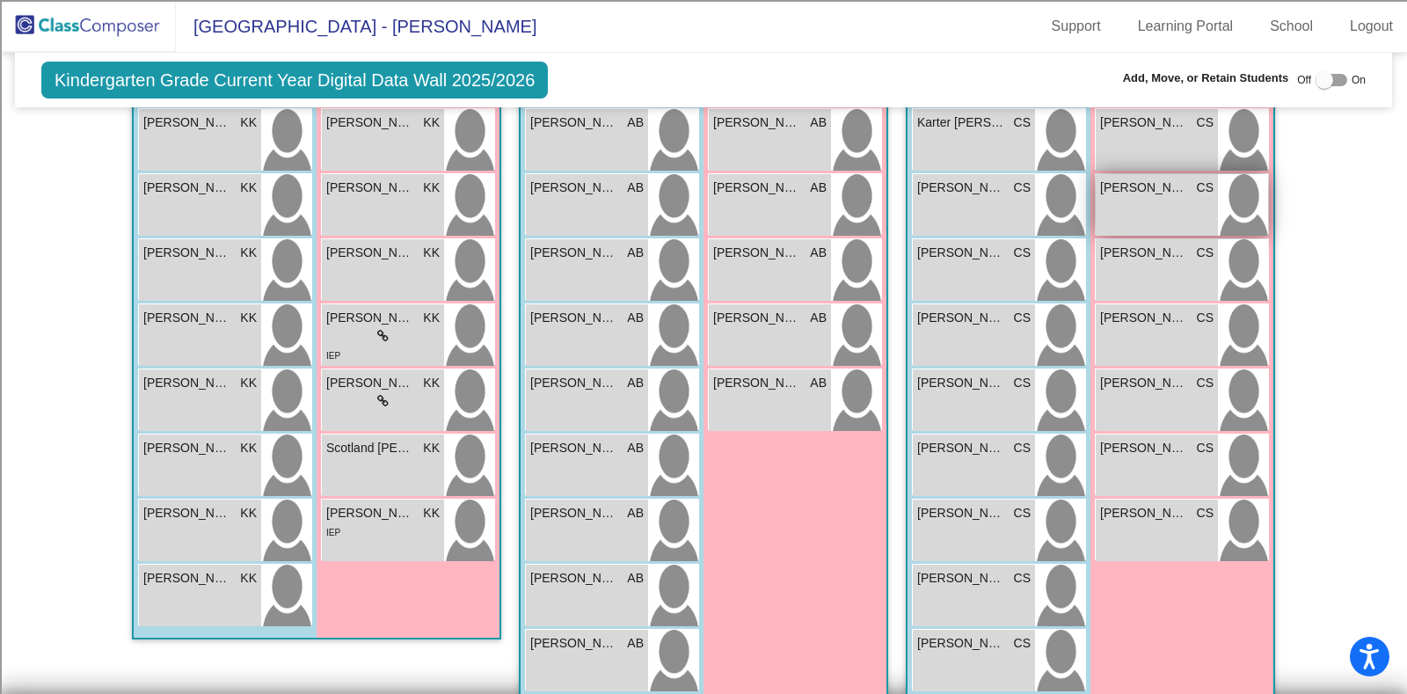
click at [1166, 191] on span "Leyla Eksin" at bounding box center [1144, 187] width 88 height 18
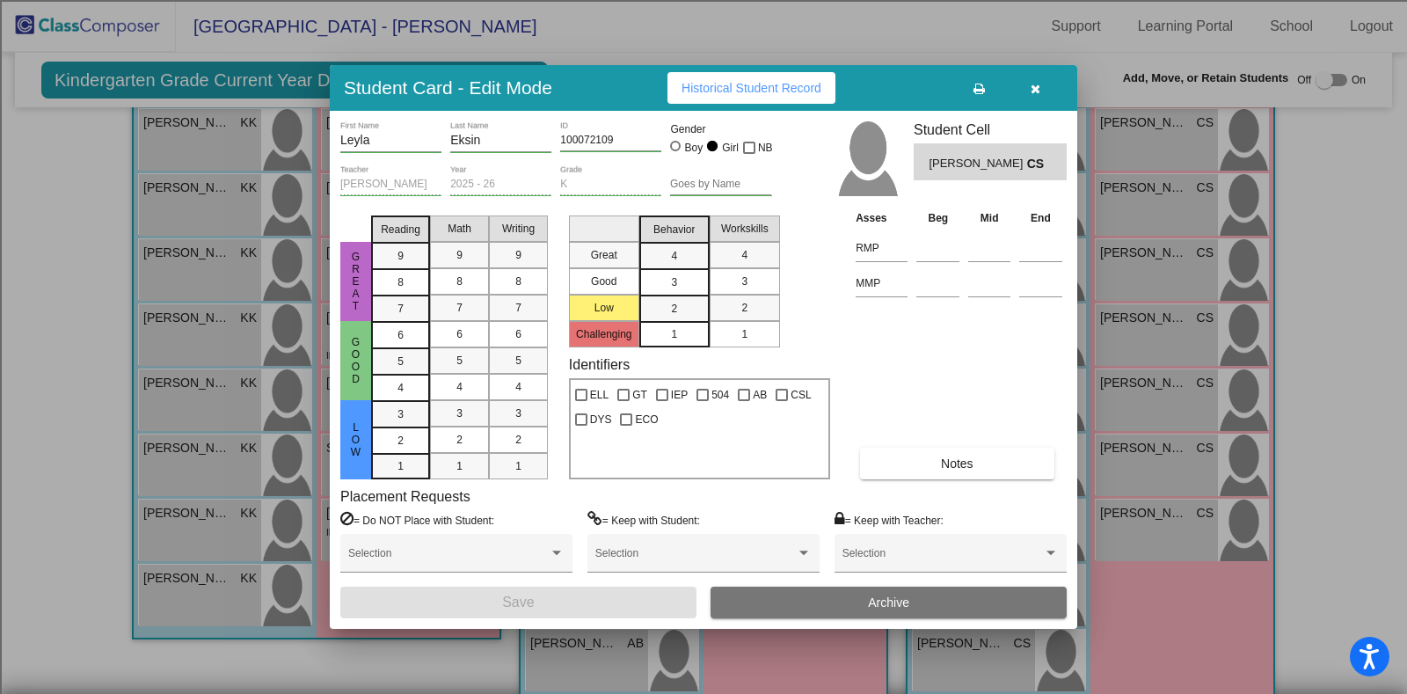
click at [906, 603] on span "Archive" at bounding box center [888, 602] width 41 height 14
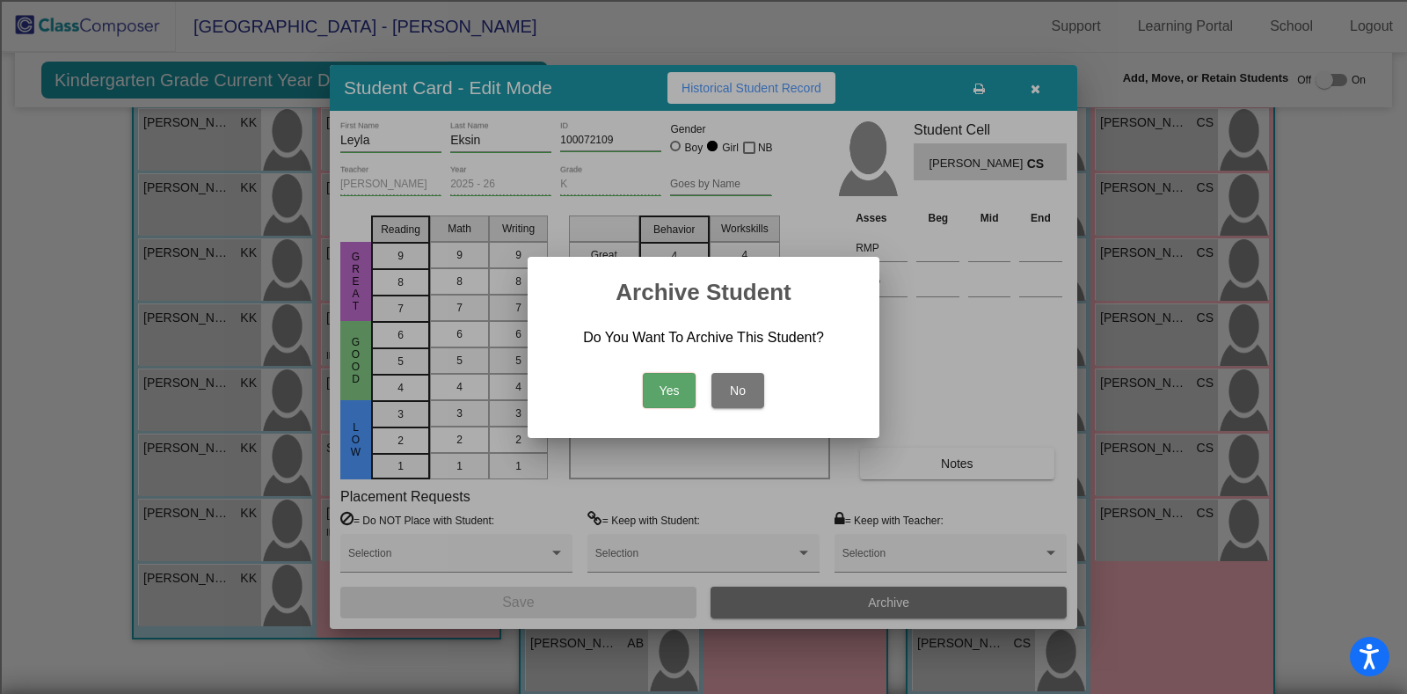
click at [653, 378] on button "Yes" at bounding box center [669, 390] width 53 height 35
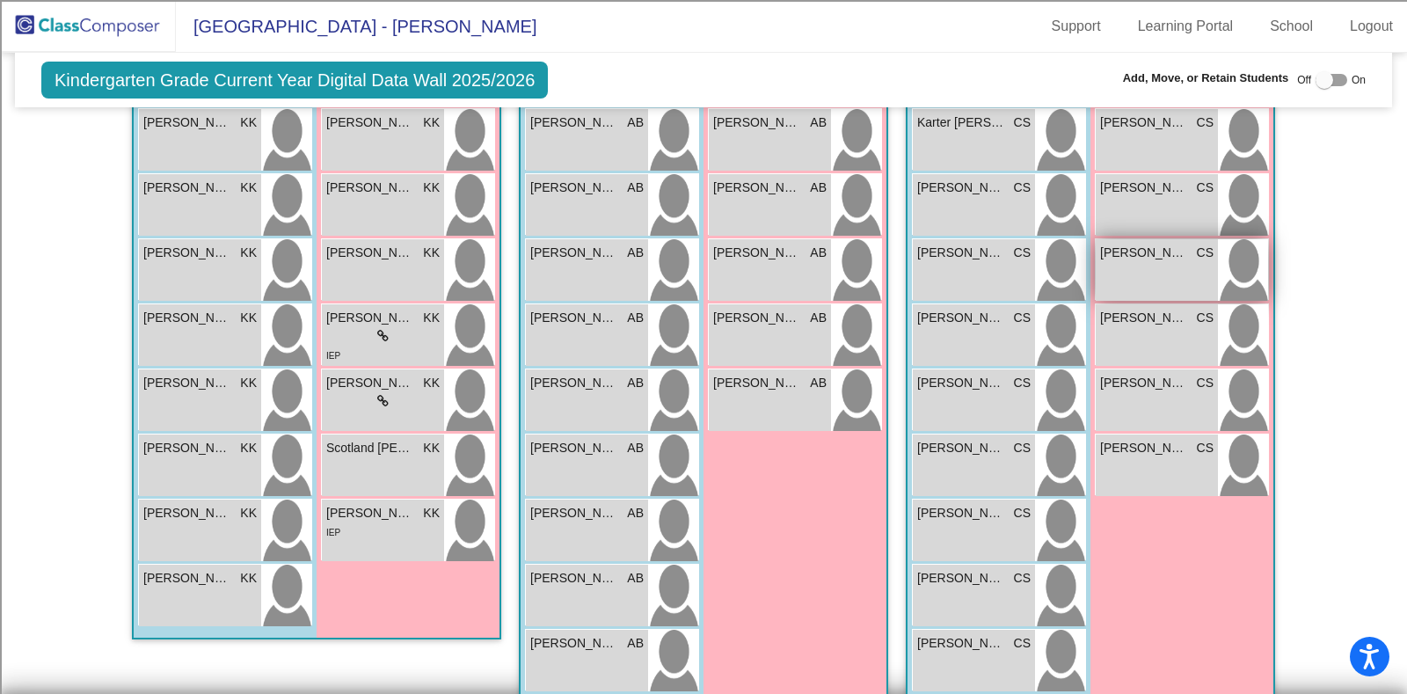
click at [1152, 260] on div "Johnny Ramirez CS lock do_not_disturb_alt" at bounding box center [1157, 270] width 122 height 62
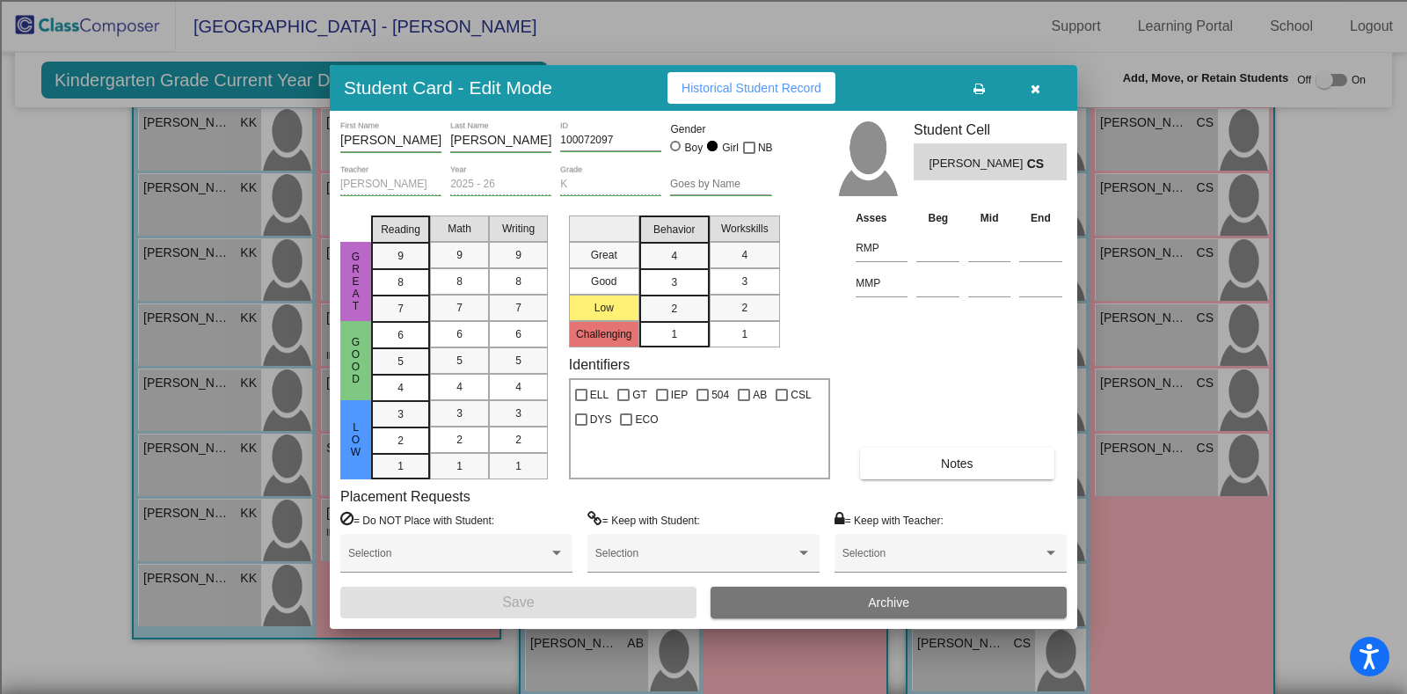
click at [688, 151] on div "Boy" at bounding box center [693, 148] width 19 height 16
click at [677, 155] on input "Boy" at bounding box center [676, 155] width 1 height 1
radio input "true"
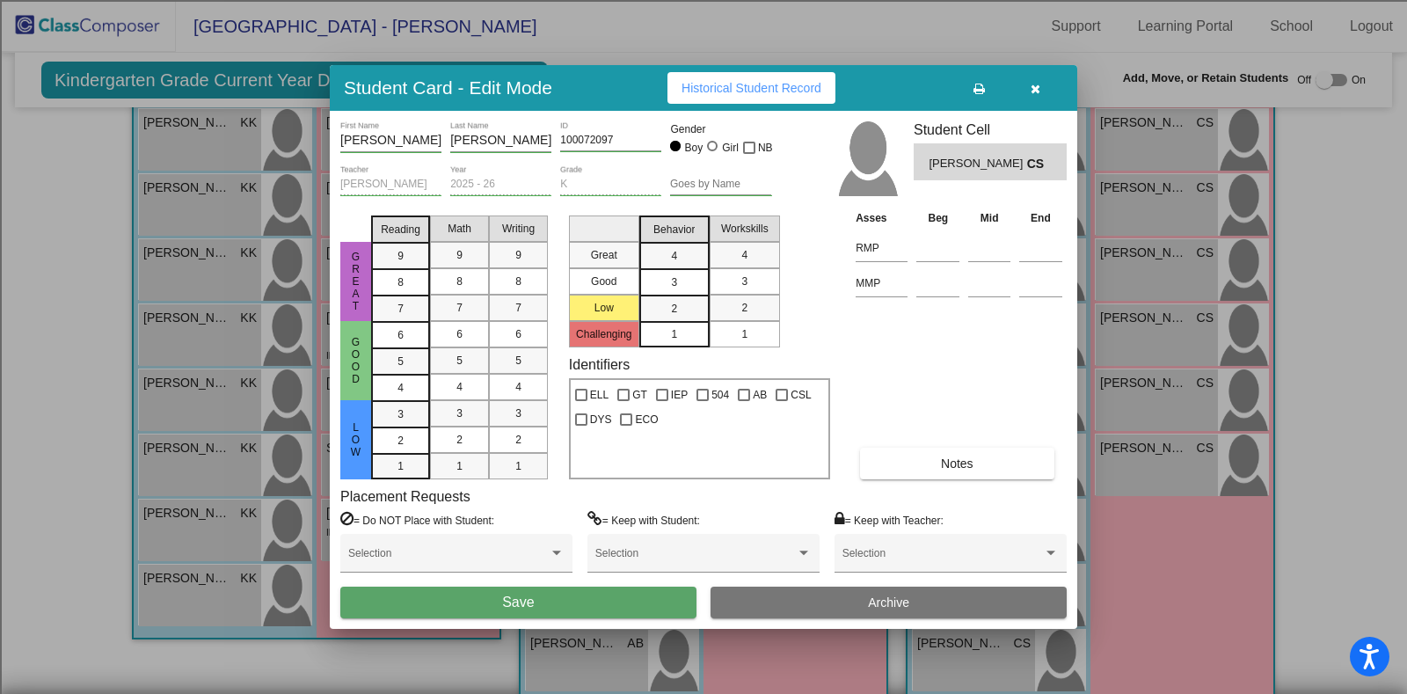
click at [636, 606] on button "Save" at bounding box center [518, 602] width 356 height 32
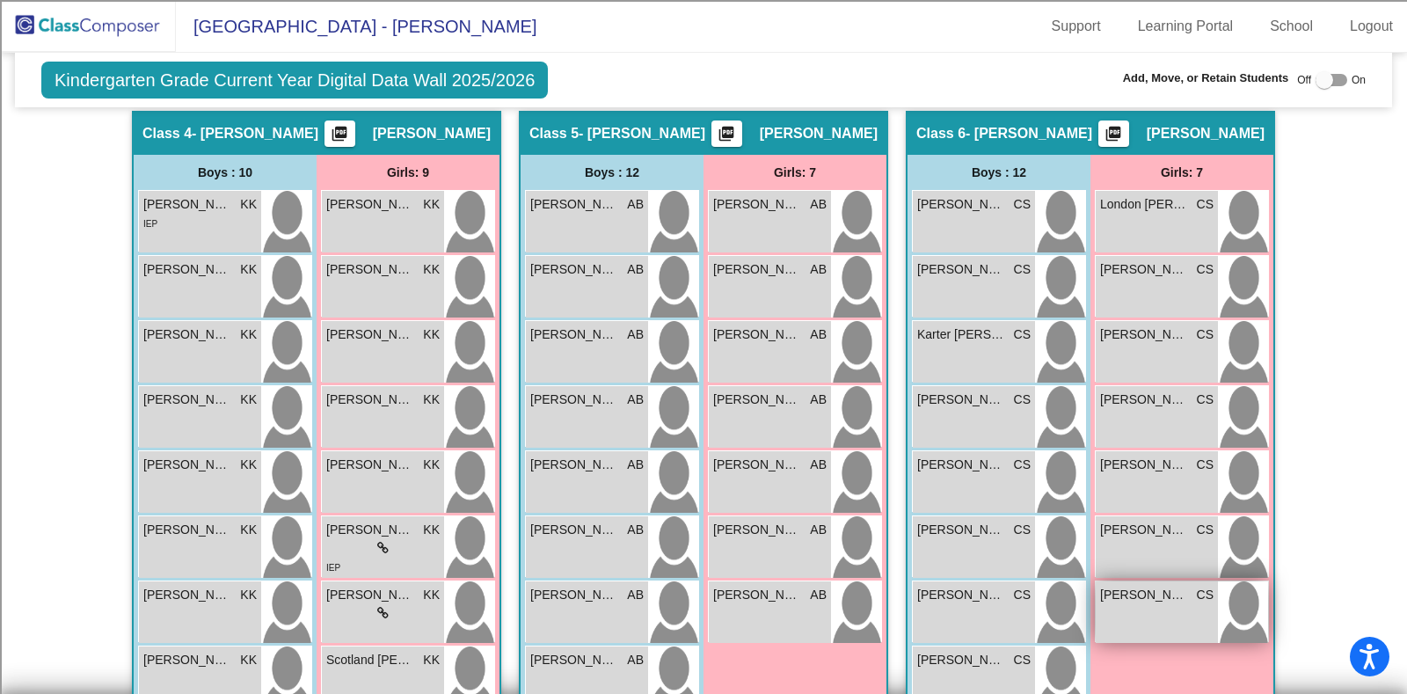
scroll to position [1209, 0]
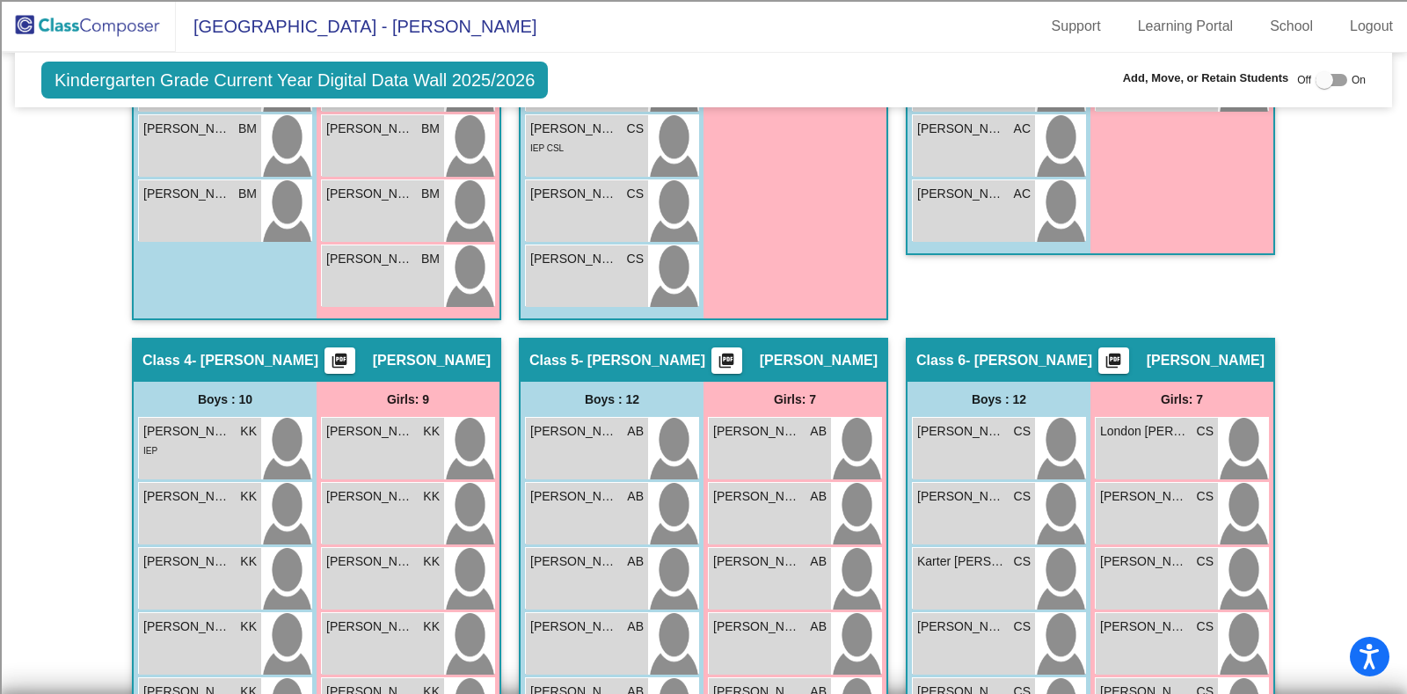
click at [1334, 81] on div at bounding box center [1331, 80] width 32 height 12
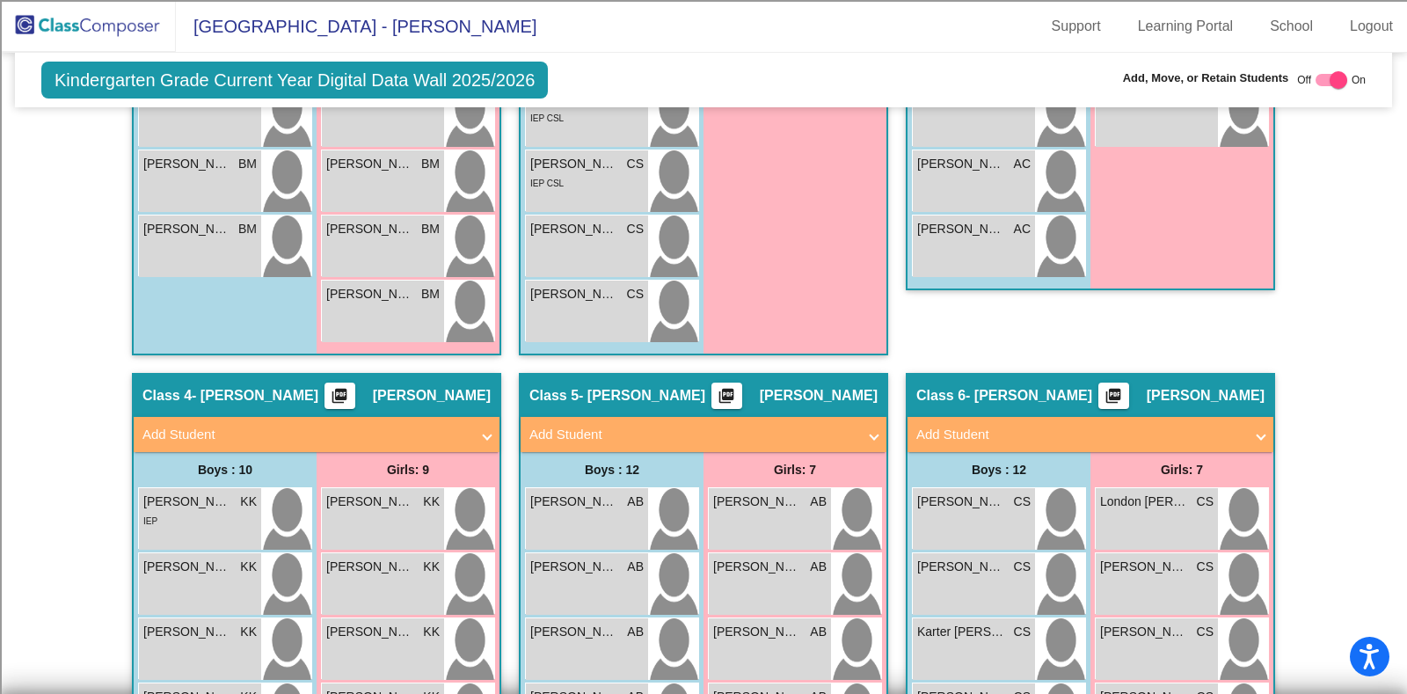
checkbox input "true"
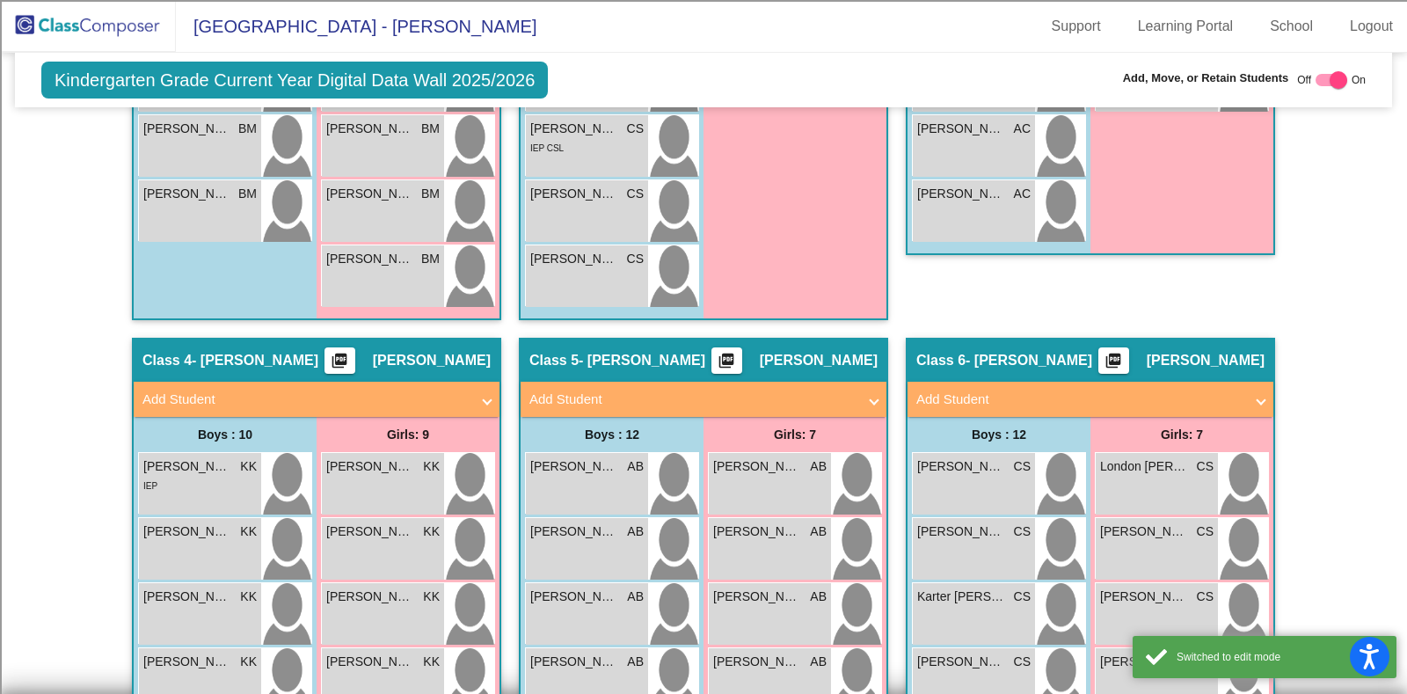
click at [1183, 393] on mat-panel-title "Add Student" at bounding box center [1079, 400] width 327 height 20
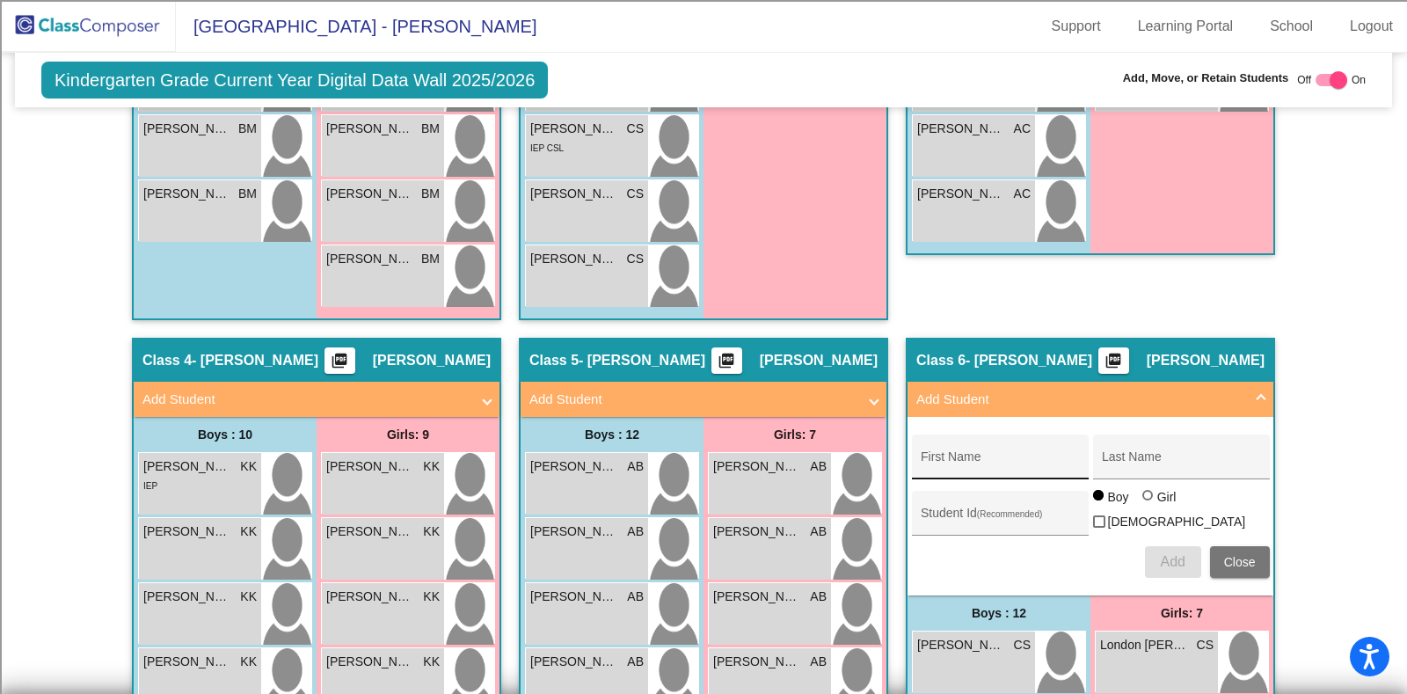
click at [1037, 457] on input "First Name" at bounding box center [1000, 463] width 158 height 14
paste input "Rodriguez, Anaya Rose"
drag, startPoint x: 971, startPoint y: 464, endPoint x: 1034, endPoint y: 459, distance: 63.5
click at [1033, 457] on input "Rodriguez, Anaya Rose" at bounding box center [1000, 463] width 158 height 14
click at [1011, 459] on input "Rodriguez, Anaya Rose" at bounding box center [1000, 463] width 158 height 14
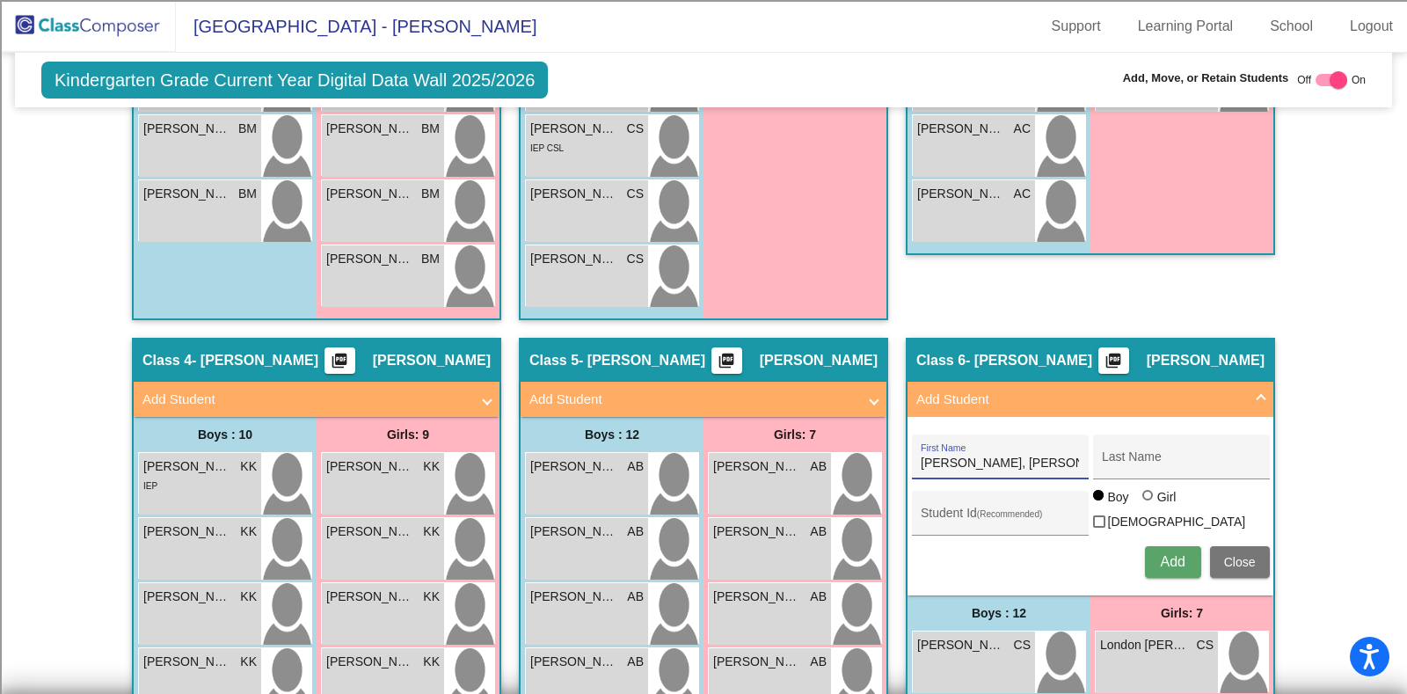
drag, startPoint x: 976, startPoint y: 462, endPoint x: 914, endPoint y: 456, distance: 62.6
click at [914, 456] on div "Rodriguez, Anaya Rose First Name" at bounding box center [1000, 456] width 177 height 45
type input "Rodriguez, Anaya Rose"
click at [1196, 448] on div "Last Name" at bounding box center [1181, 462] width 158 height 36
paste input "Rodriguez,"
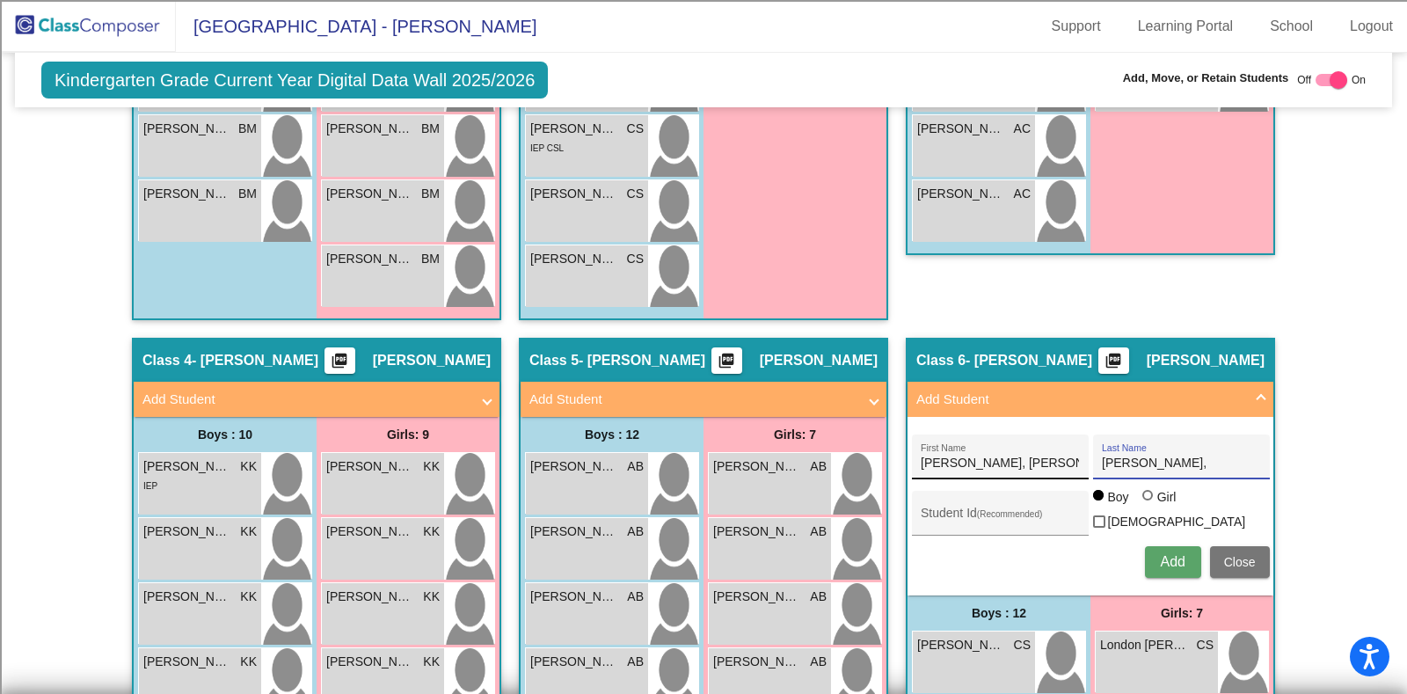
type input "Rodriguez,"
click at [980, 464] on input "Rodriguez, Anaya Rose" at bounding box center [1000, 463] width 158 height 14
type input "Anaya Rose"
click at [1176, 463] on input "Rodriguez," at bounding box center [1181, 463] width 158 height 14
type input "Rodriguez"
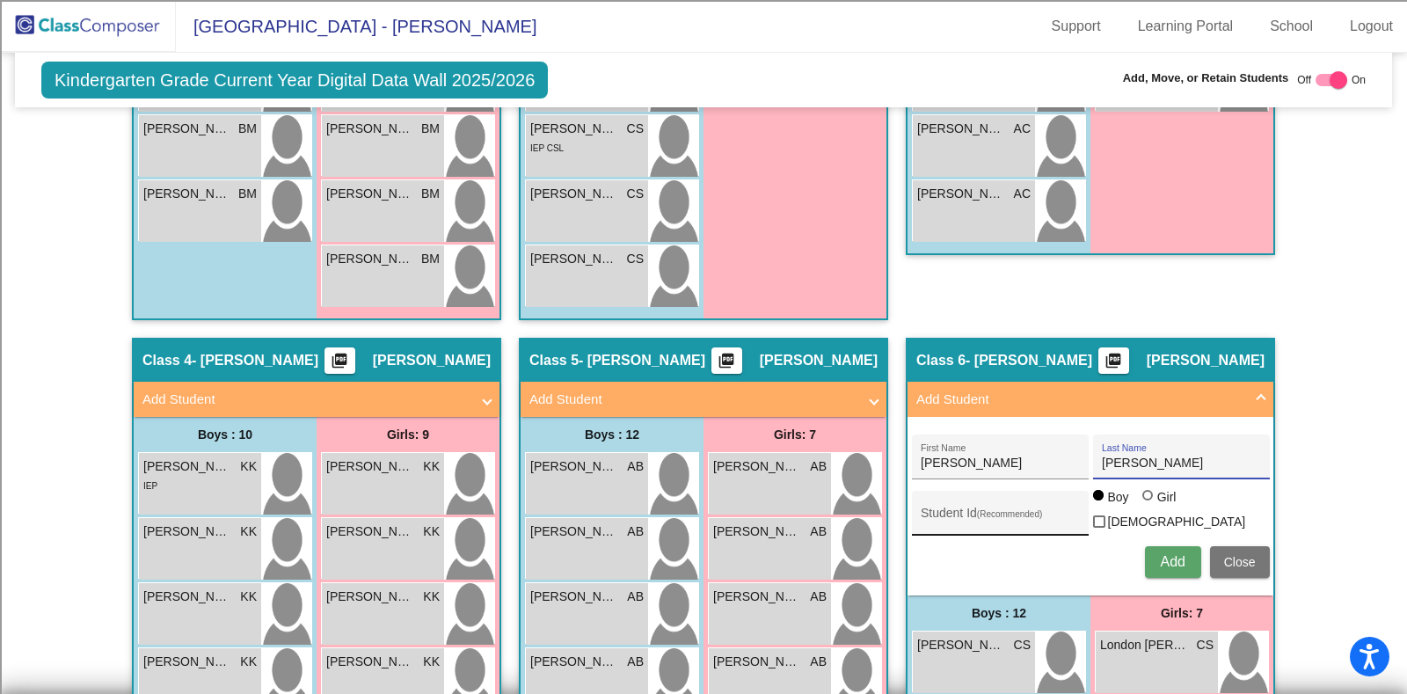
click at [984, 505] on div "Student Id (Recommended)" at bounding box center [1000, 517] width 158 height 36
paste input "100072090"
type input "100072090"
click at [1143, 500] on div at bounding box center [1147, 495] width 11 height 11
click at [1148, 504] on input "Girl" at bounding box center [1148, 504] width 1 height 1
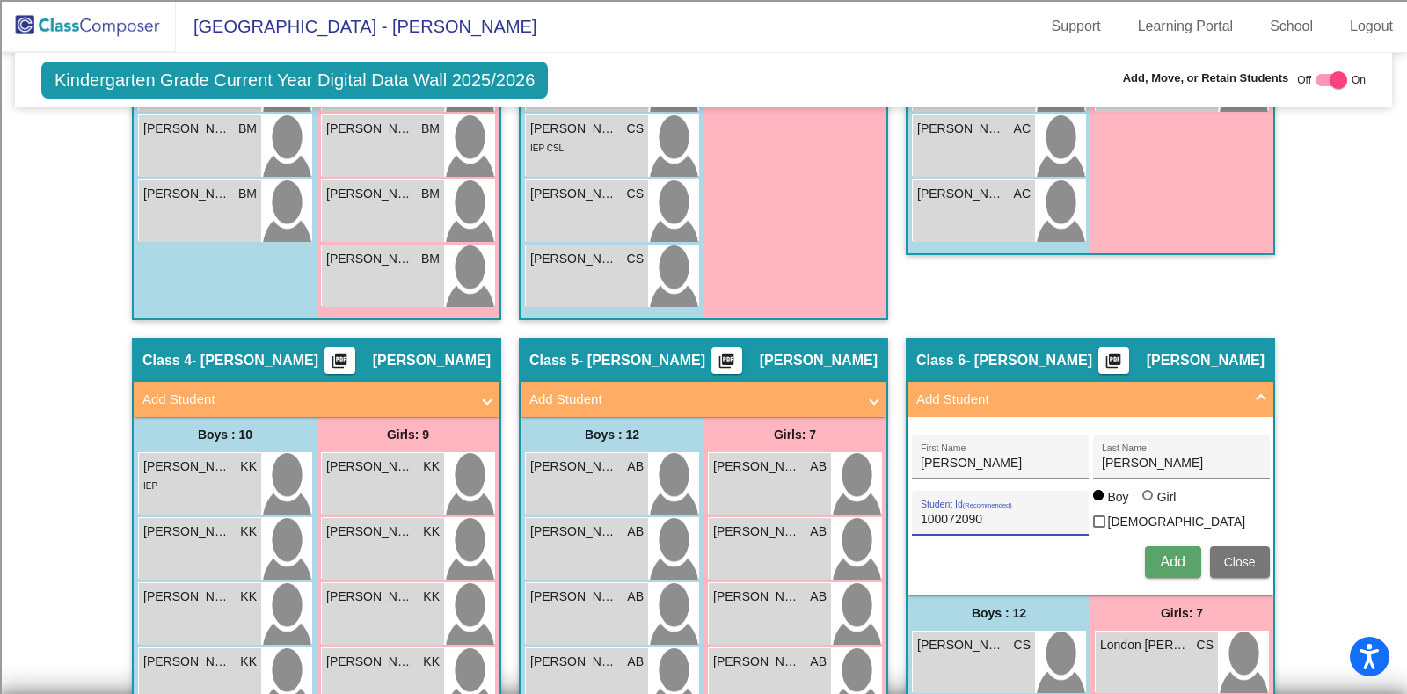
radio input "true"
click at [1176, 547] on button "Add" at bounding box center [1173, 562] width 56 height 32
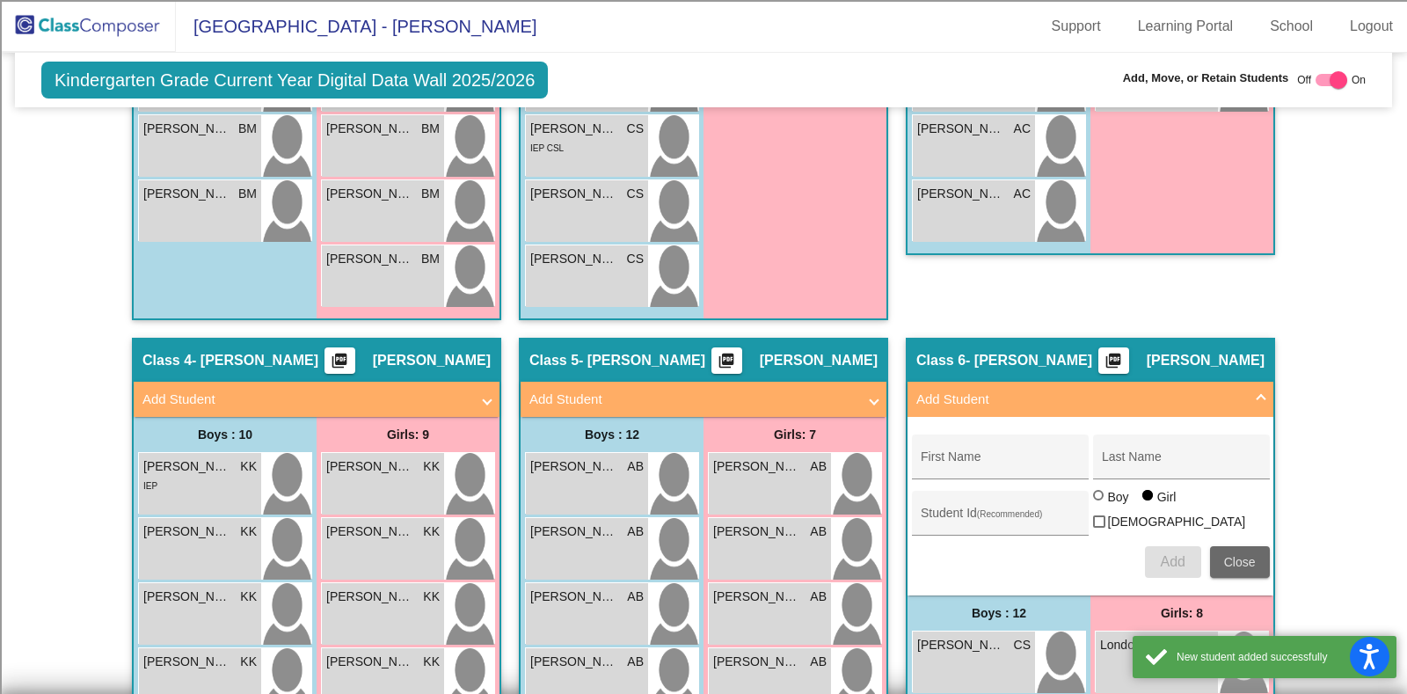
click at [1240, 560] on span "Close" at bounding box center [1240, 562] width 32 height 14
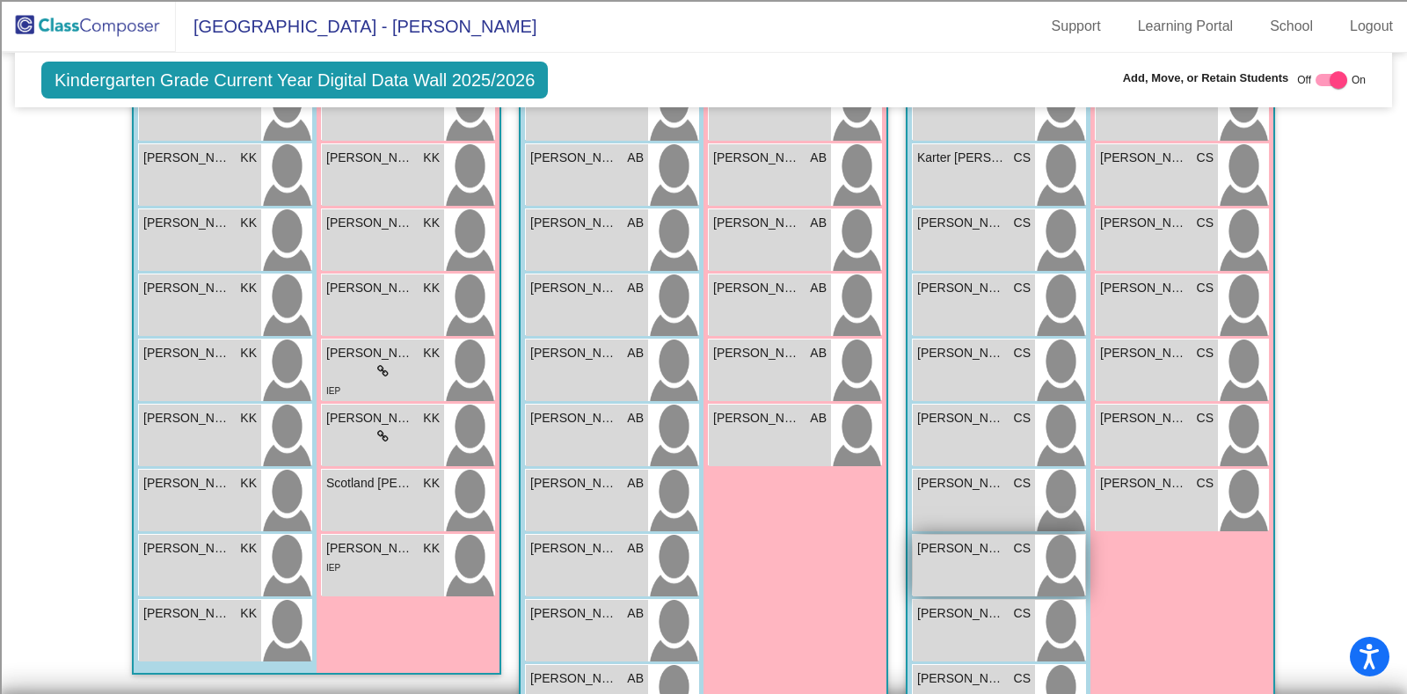
scroll to position [1573, 0]
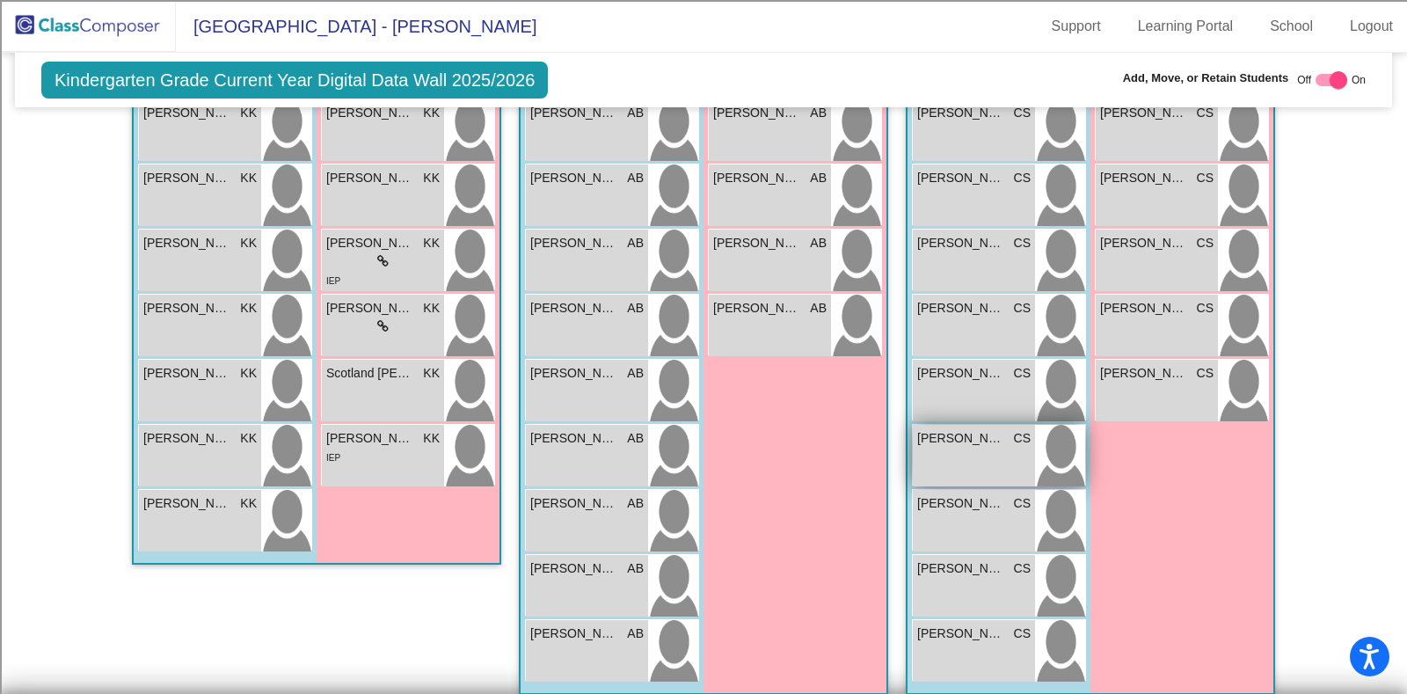
click at [981, 470] on div "Johnny Ramirez CS lock do_not_disturb_alt" at bounding box center [974, 456] width 122 height 62
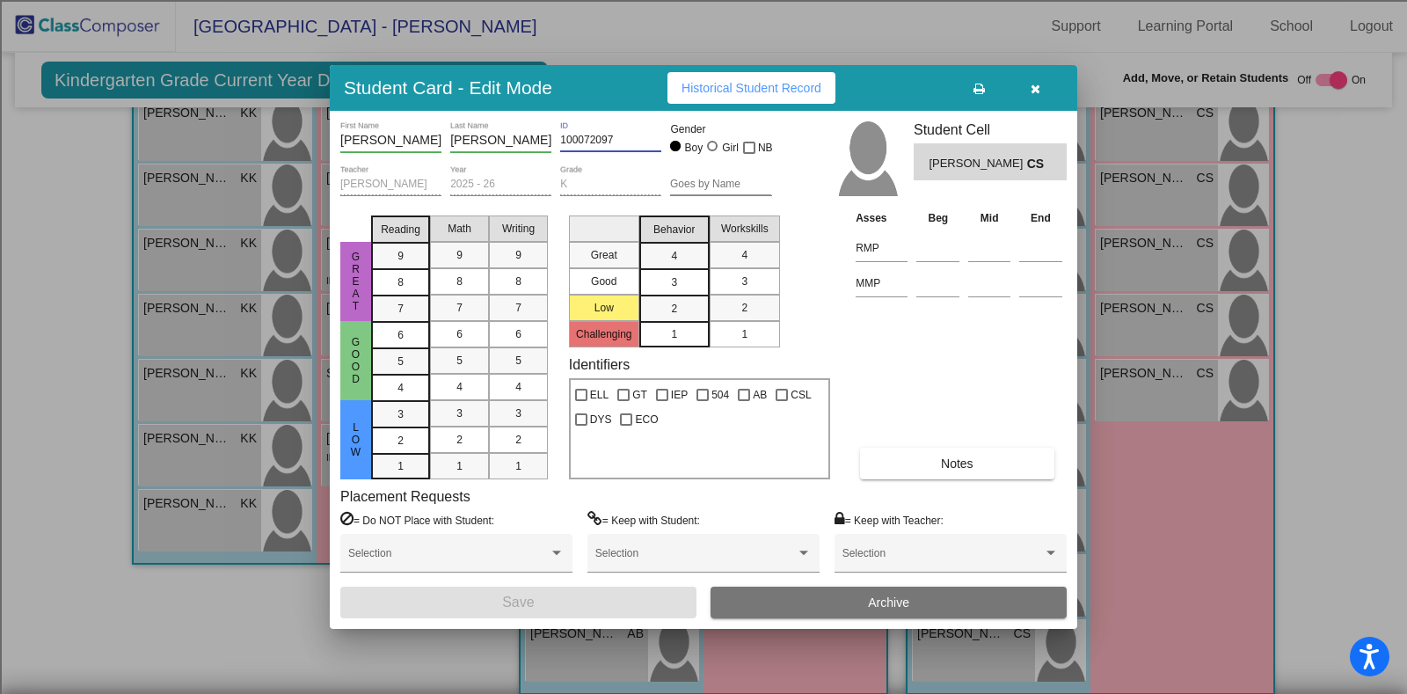
click at [608, 142] on input "100072097" at bounding box center [610, 141] width 101 height 12
click at [826, 601] on button "Archive" at bounding box center [888, 602] width 356 height 32
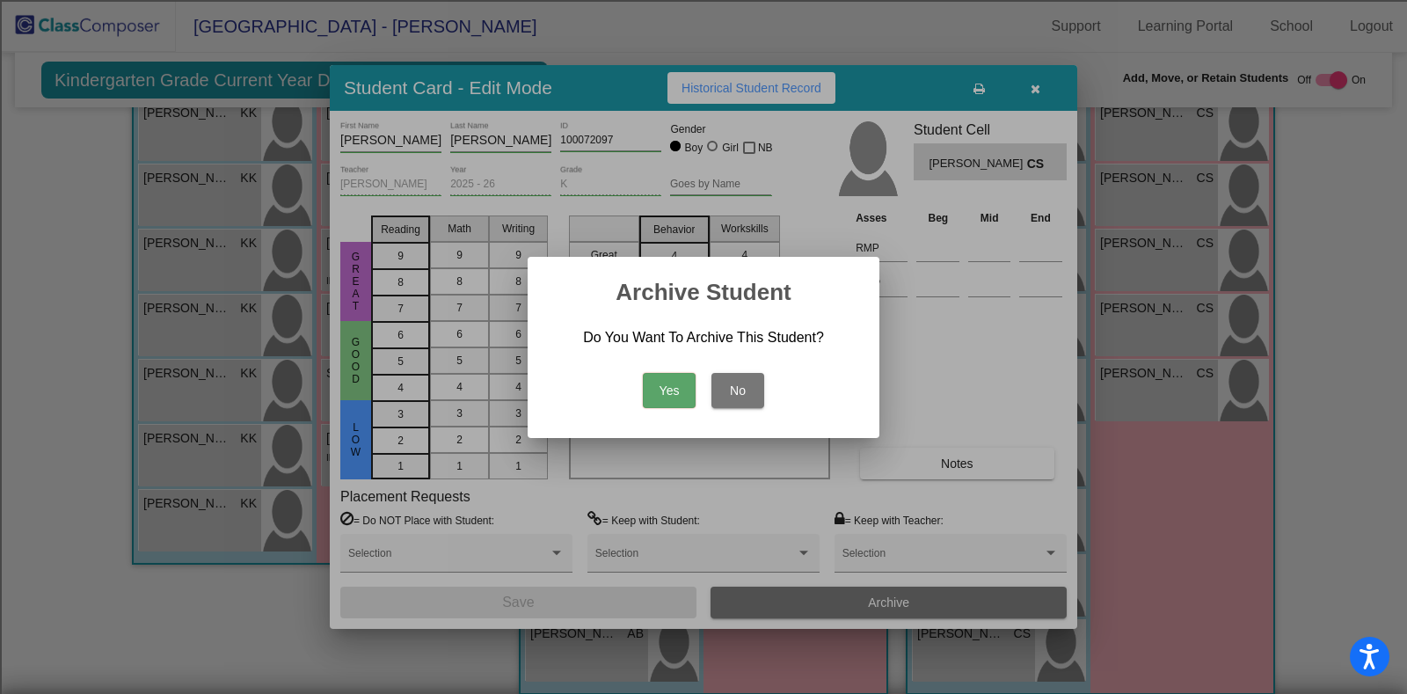
click at [681, 380] on button "Yes" at bounding box center [669, 390] width 53 height 35
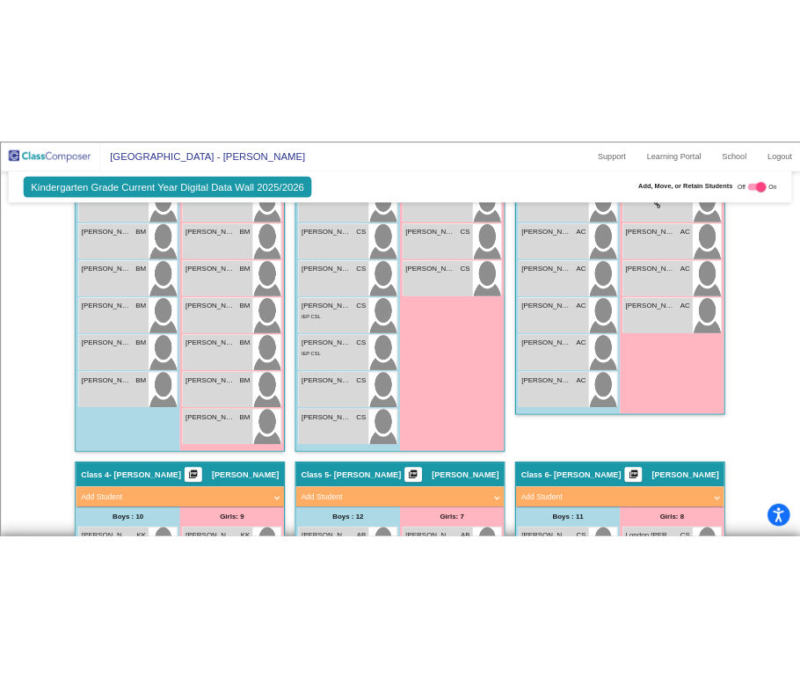
scroll to position [0, 0]
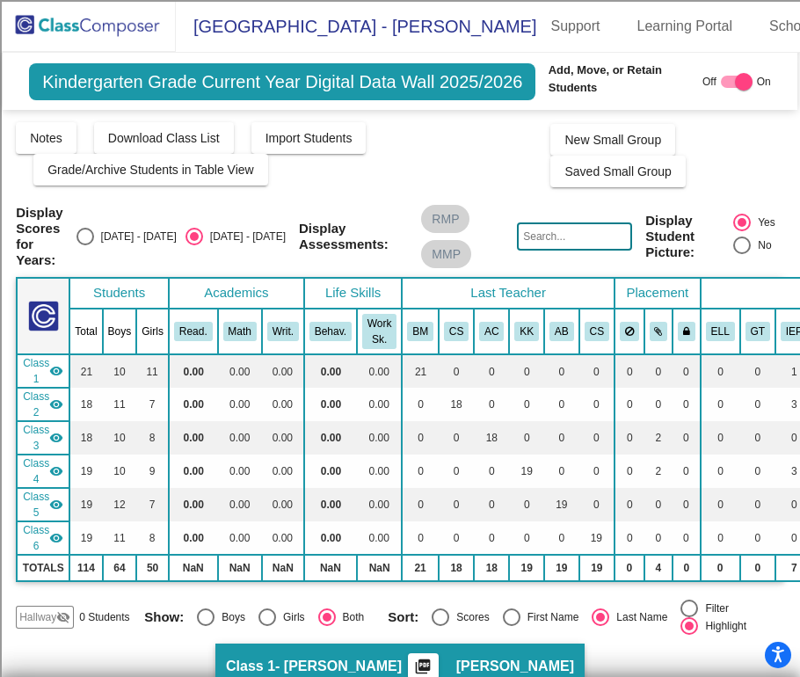
click at [85, 15] on img at bounding box center [88, 26] width 176 height 52
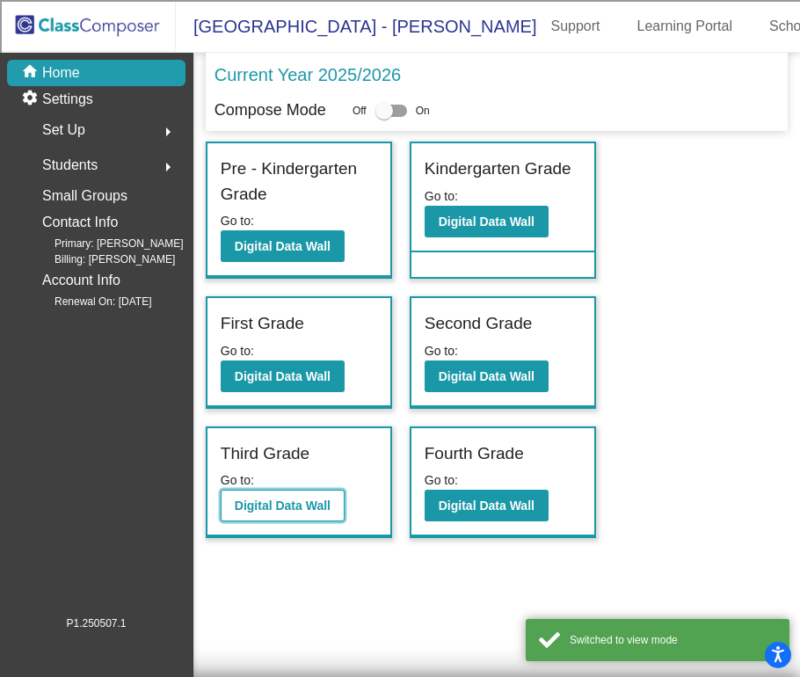
click at [309, 499] on b "Digital Data Wall" at bounding box center [283, 506] width 96 height 14
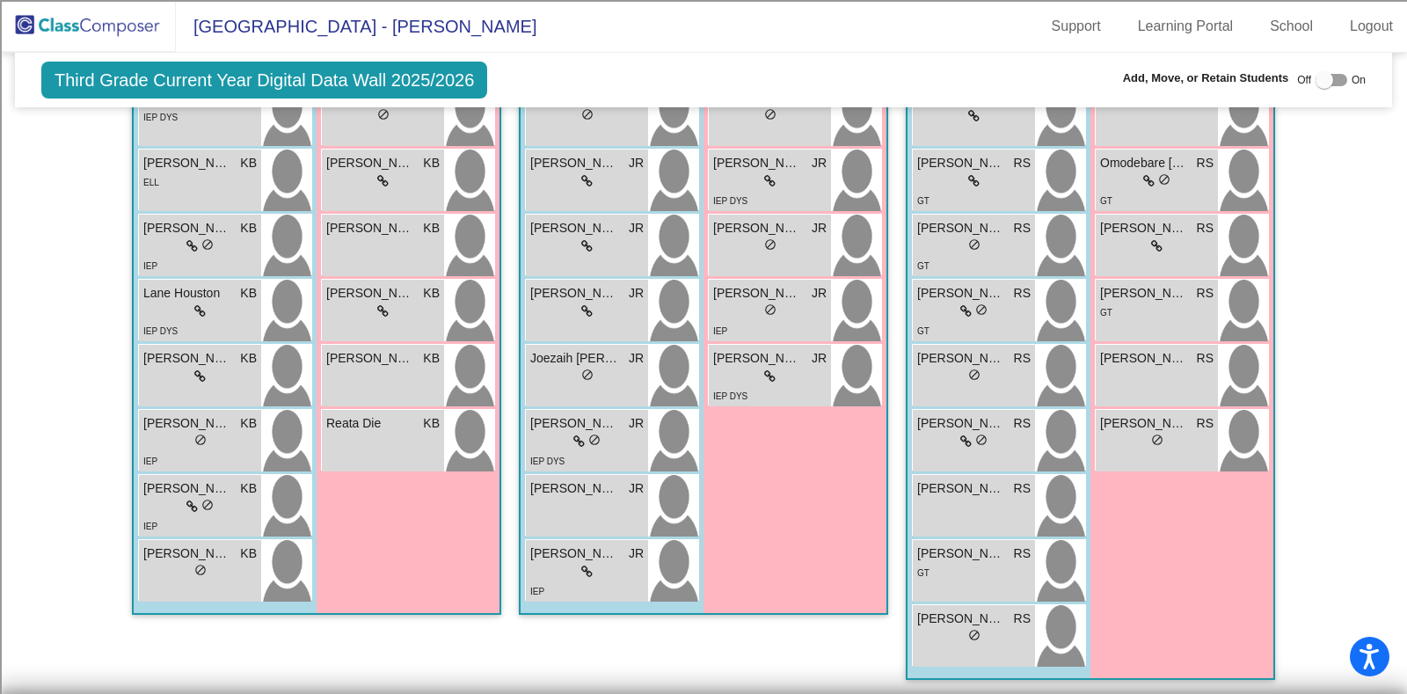
scroll to position [484, 0]
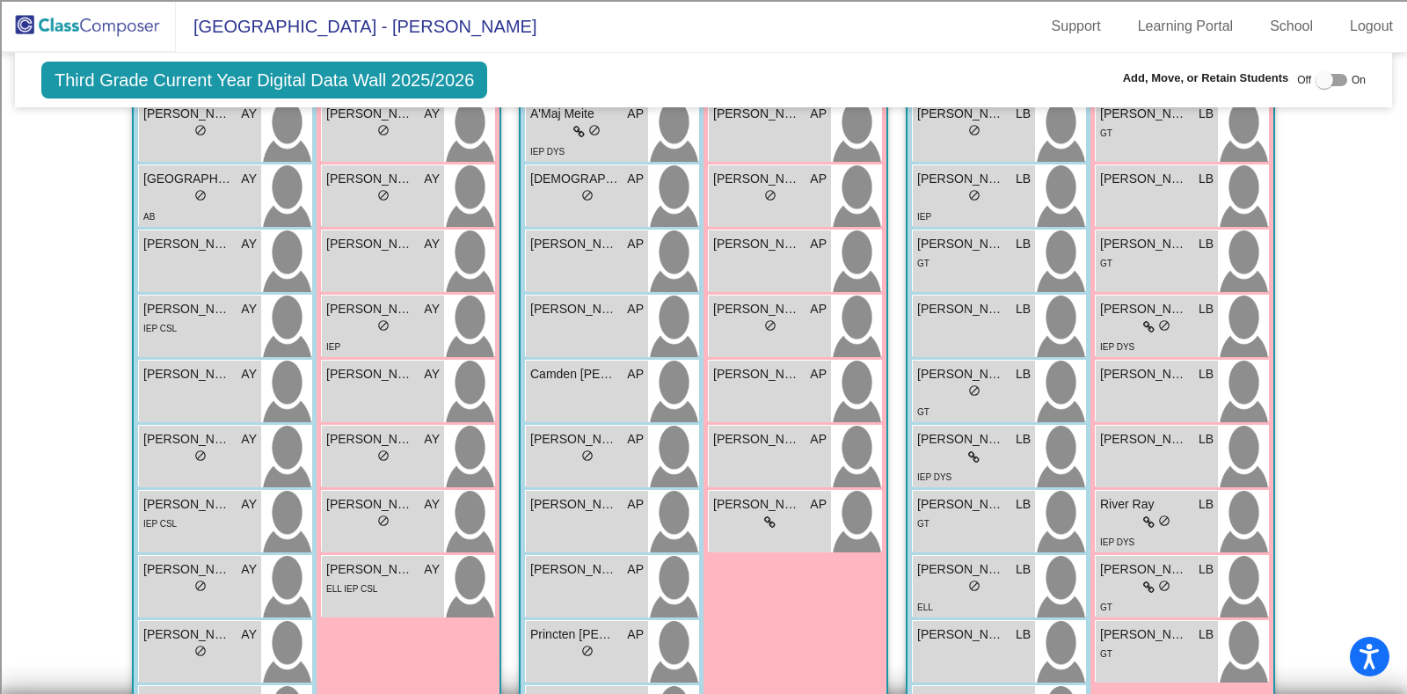
click at [99, 19] on img at bounding box center [88, 26] width 176 height 52
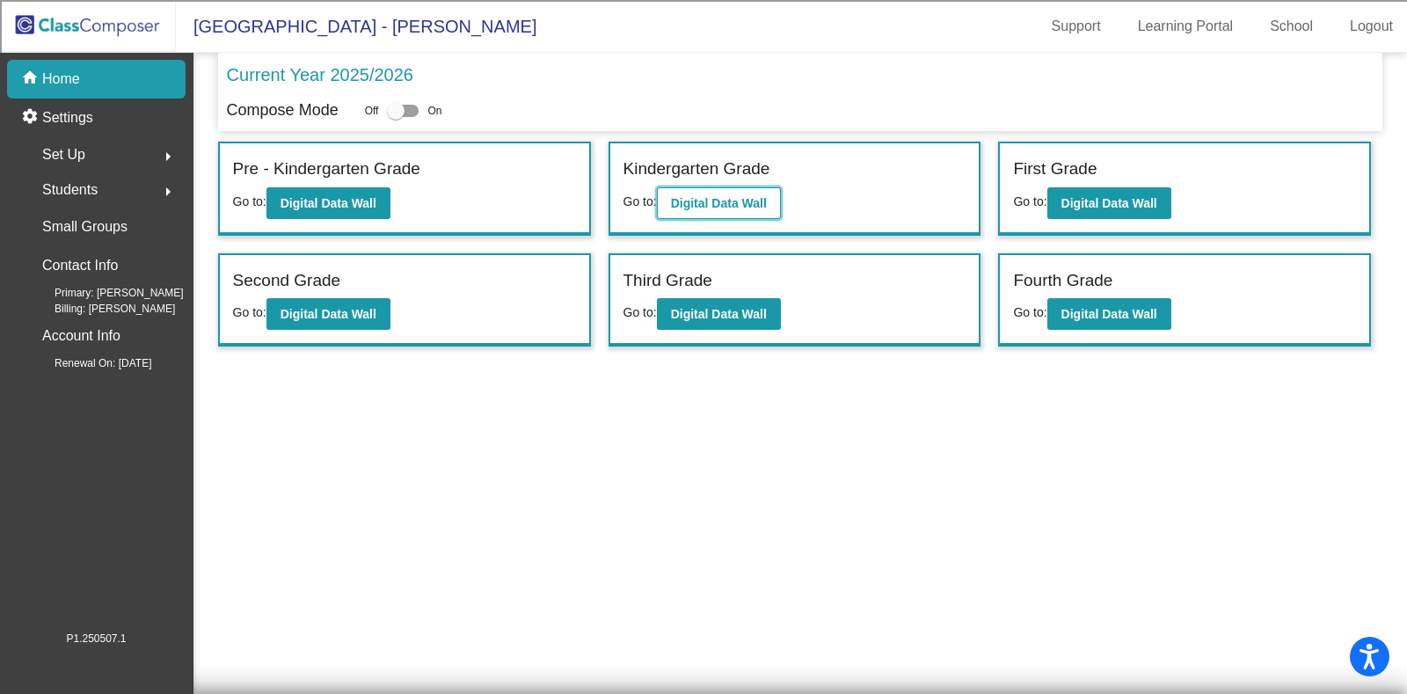
click at [681, 204] on b "Digital Data Wall" at bounding box center [719, 203] width 96 height 14
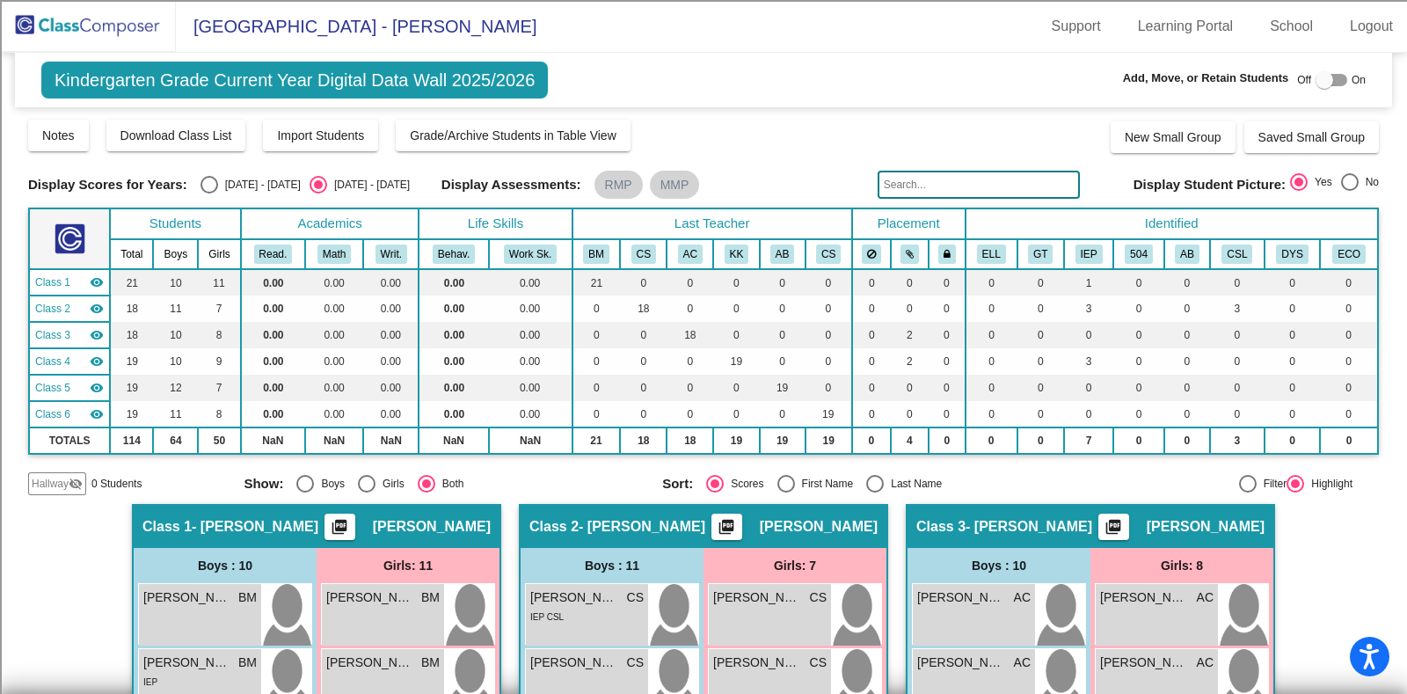
click at [91, 31] on img at bounding box center [88, 26] width 176 height 52
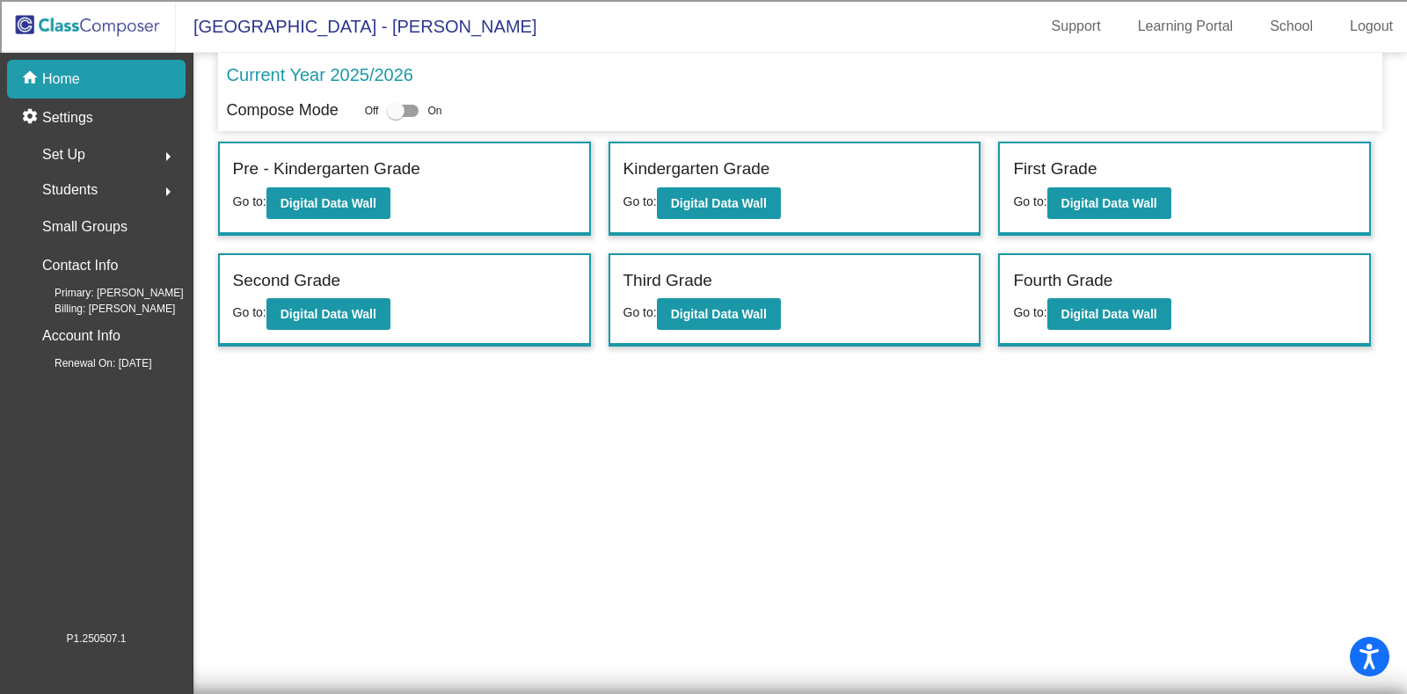
click at [318, 287] on label "Second Grade" at bounding box center [287, 280] width 108 height 25
click at [317, 303] on button "Digital Data Wall" at bounding box center [328, 314] width 124 height 32
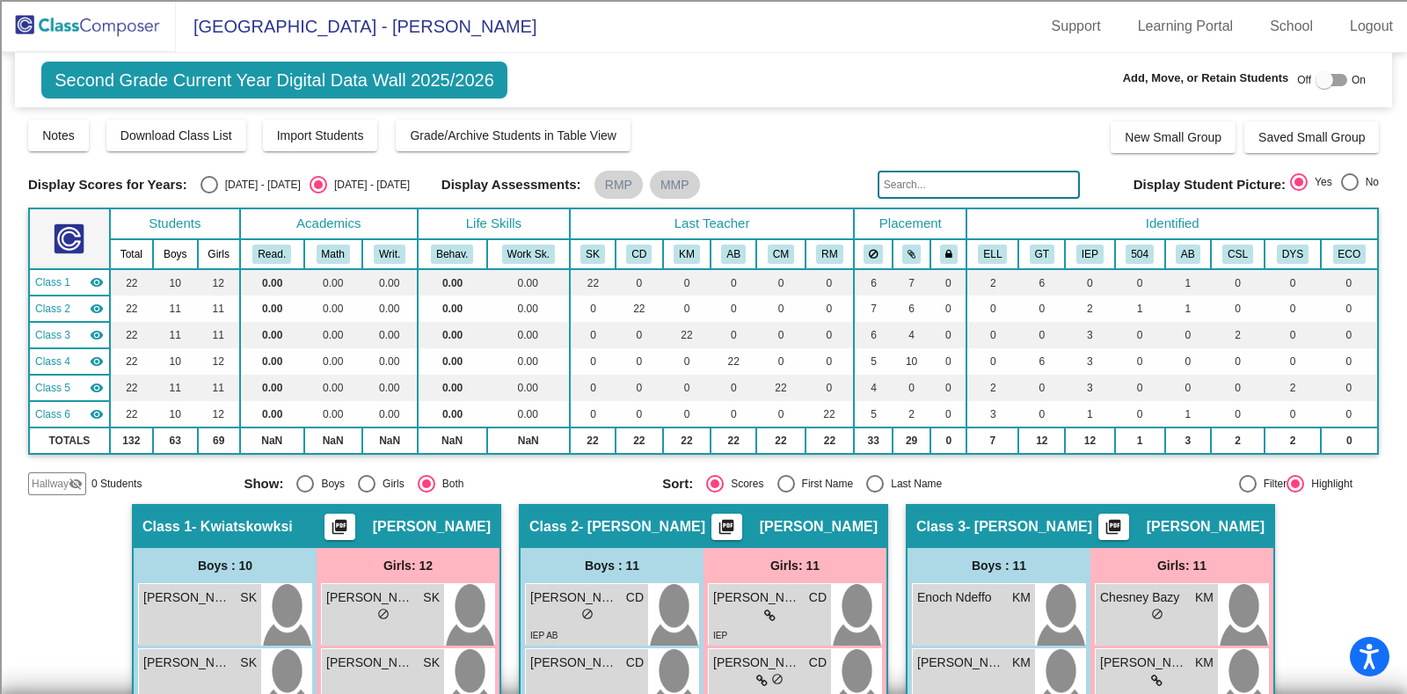
click at [889, 480] on div "Last Name" at bounding box center [913, 484] width 58 height 16
click at [875, 492] on input "Last Name" at bounding box center [874, 492] width 1 height 1
radio input "true"
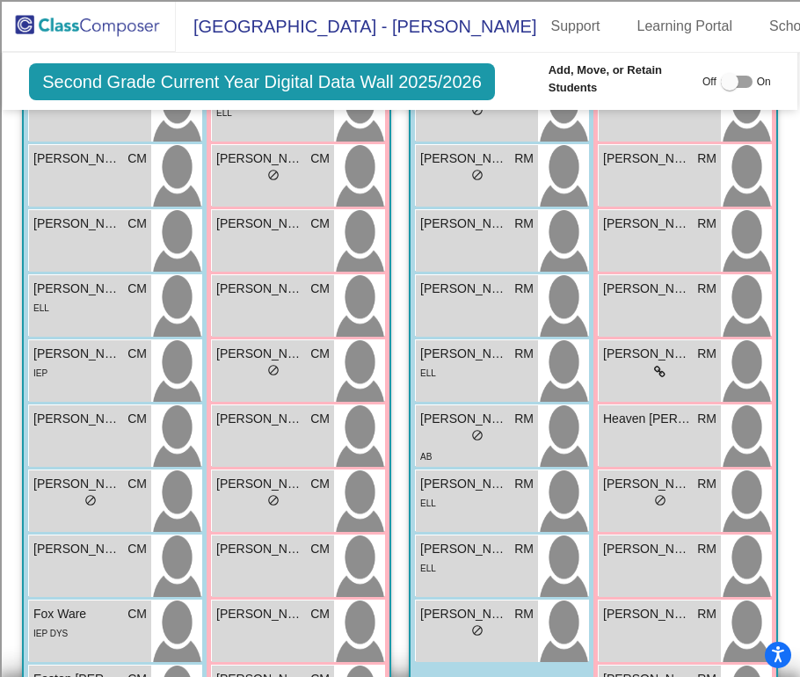
scroll to position [4176, 0]
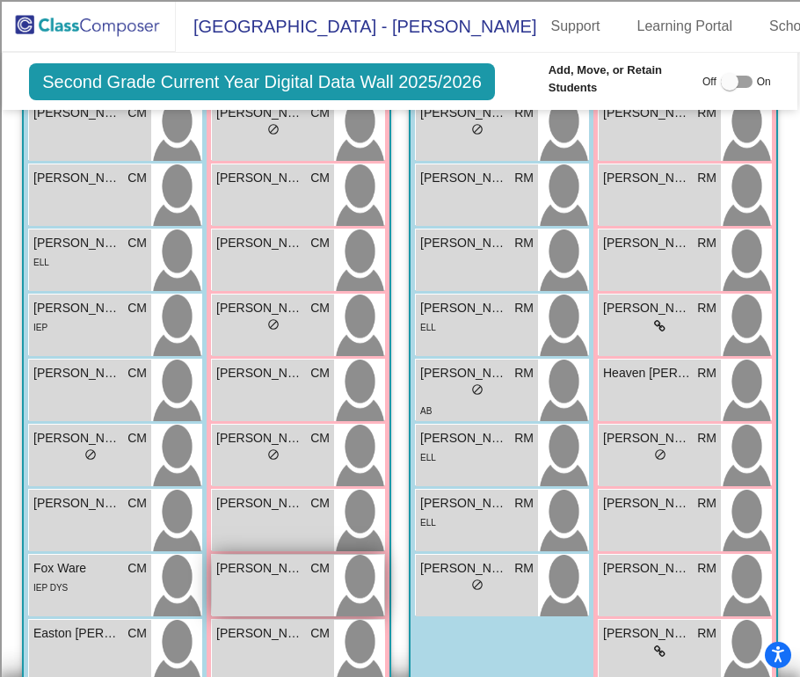
click at [280, 593] on div "Emma Ramirez CM lock do_not_disturb_alt" at bounding box center [273, 586] width 122 height 62
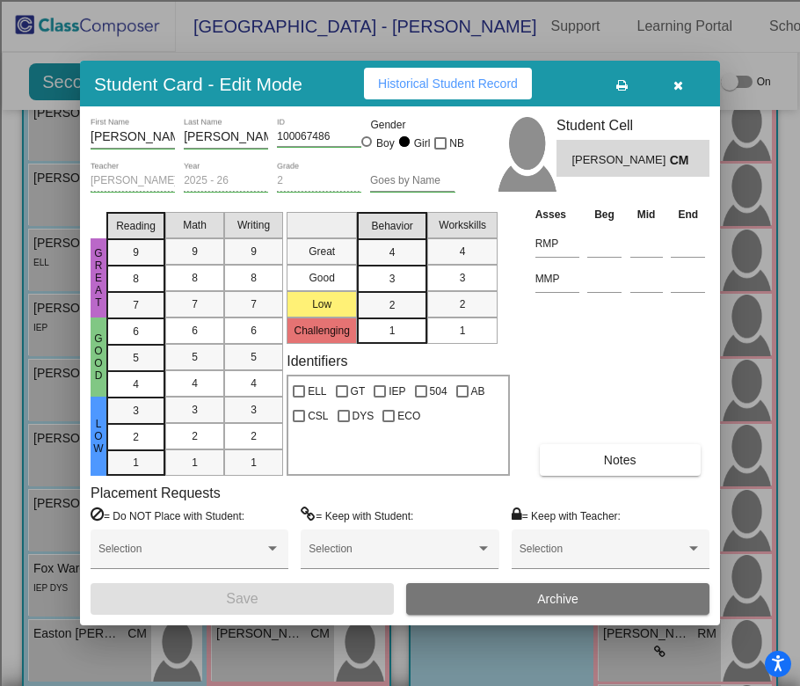
click at [683, 82] on icon "button" at bounding box center [679, 85] width 10 height 12
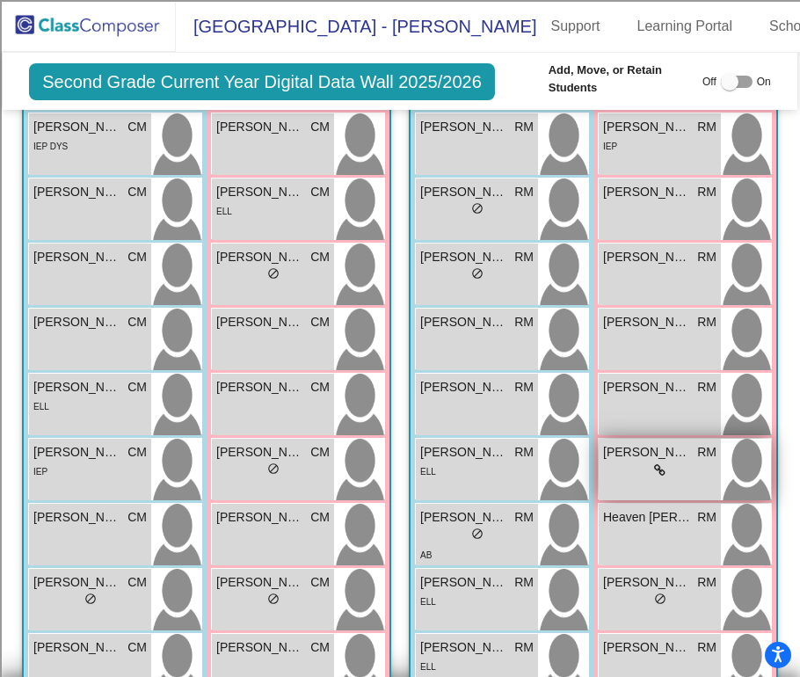
scroll to position [4067, 0]
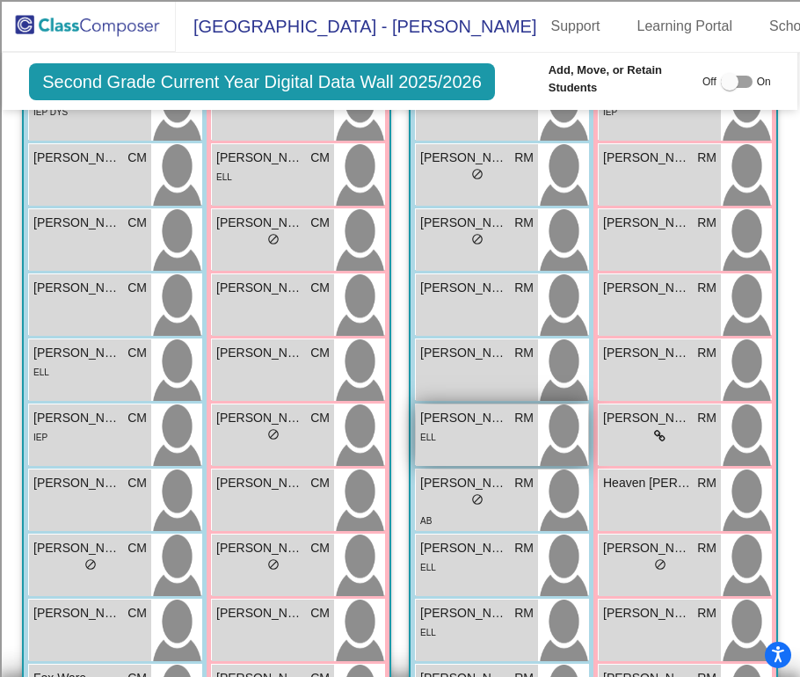
click at [416, 457] on div "Jordan Dugg RM lock do_not_disturb_alt ELL" at bounding box center [477, 435] width 122 height 62
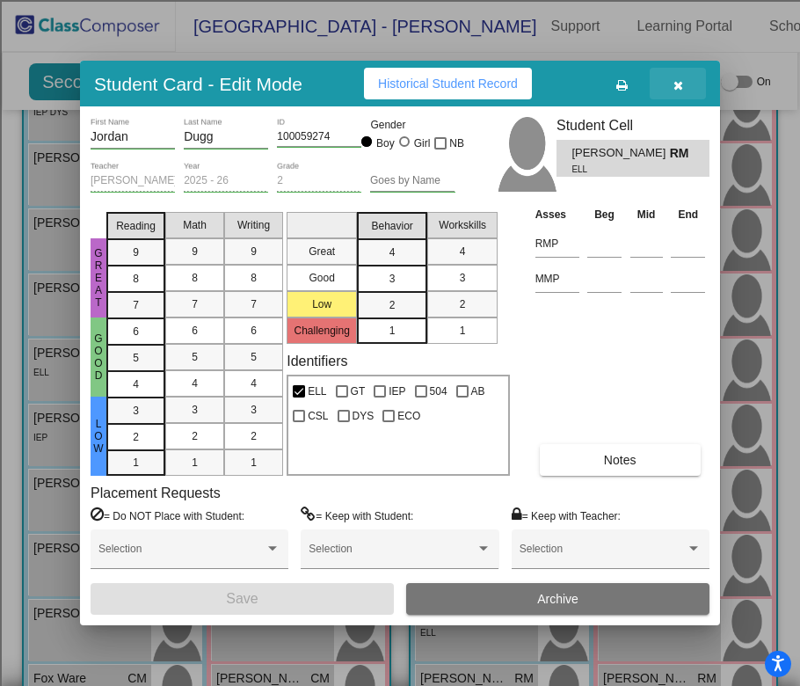
click at [683, 84] on icon "button" at bounding box center [679, 85] width 10 height 12
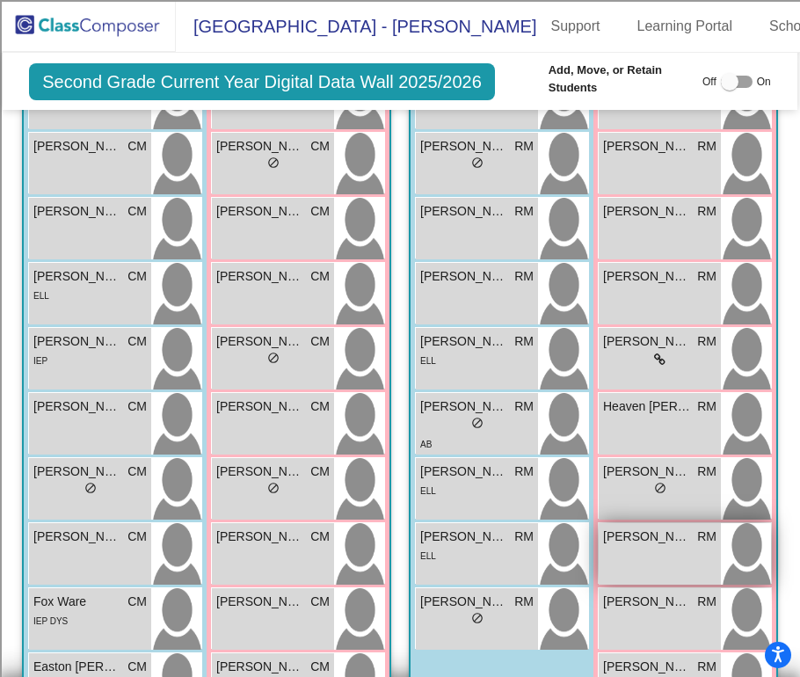
scroll to position [4176, 0]
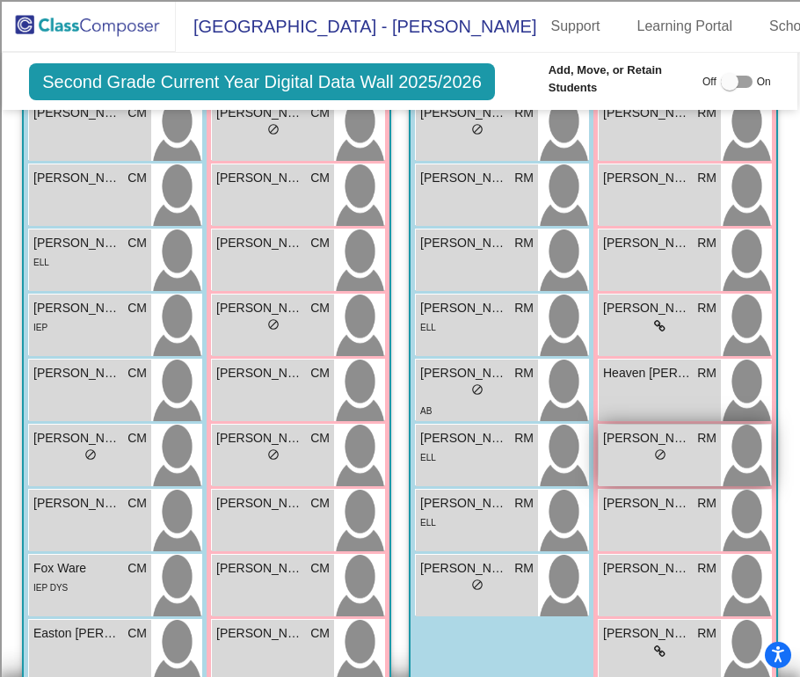
click at [635, 450] on div "lock do_not_disturb_alt" at bounding box center [659, 457] width 113 height 18
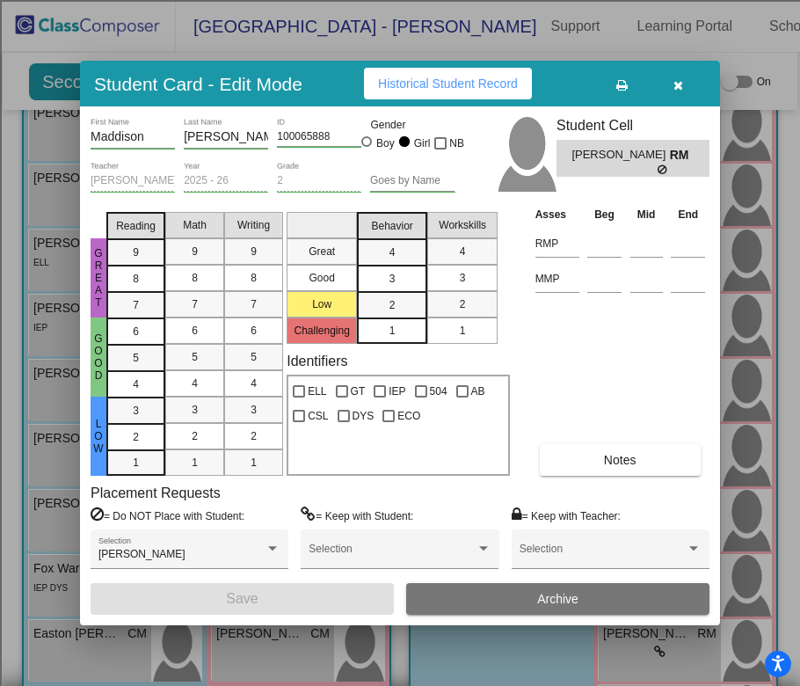
click at [579, 595] on span "Archive" at bounding box center [557, 599] width 41 height 14
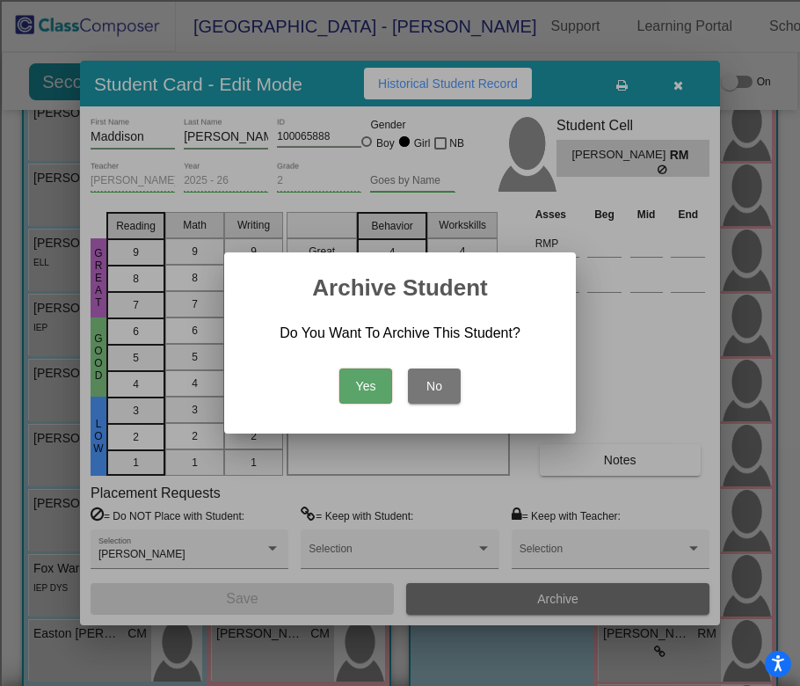
click at [374, 384] on button "Yes" at bounding box center [365, 385] width 53 height 35
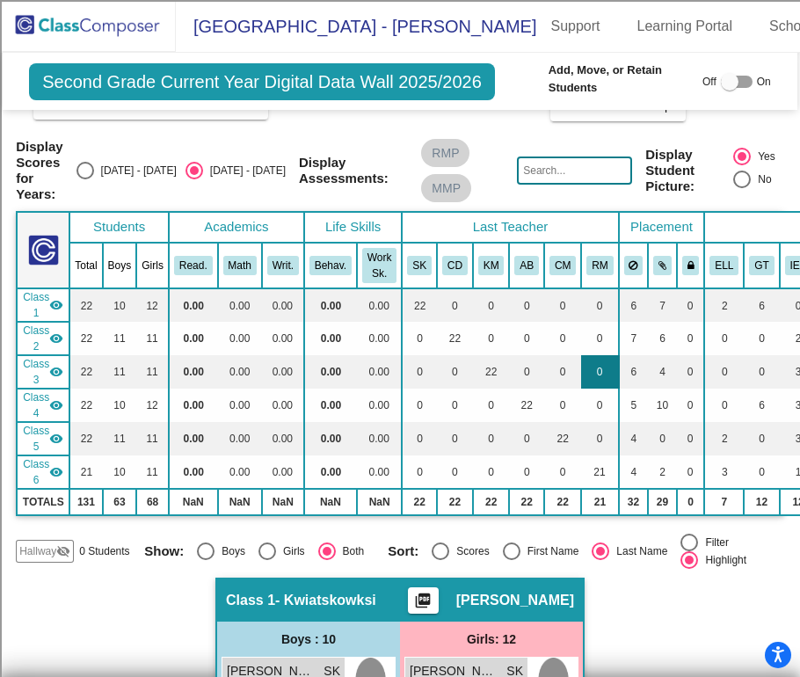
scroll to position [0, 0]
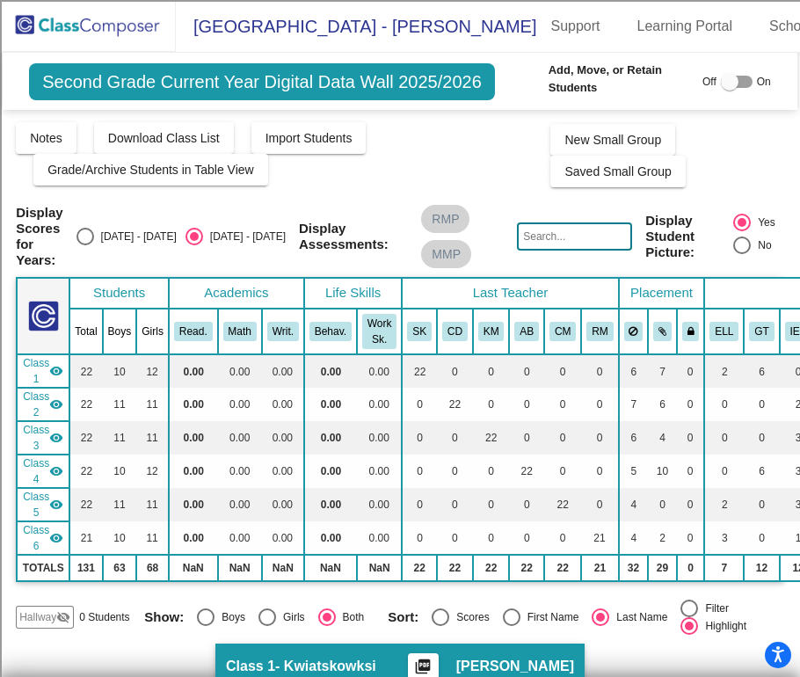
click at [586, 242] on input "text" at bounding box center [574, 236] width 115 height 28
type input "gray"
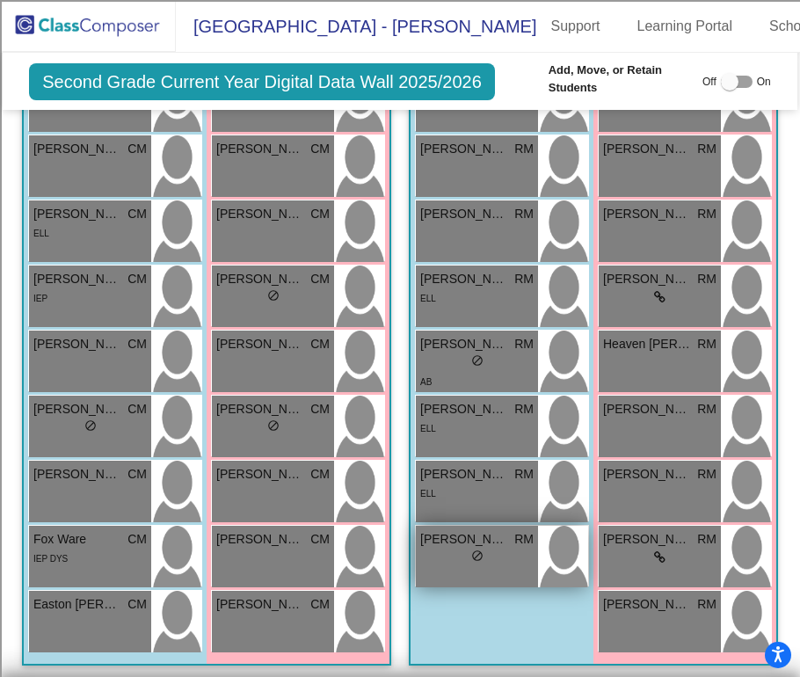
scroll to position [3656, 0]
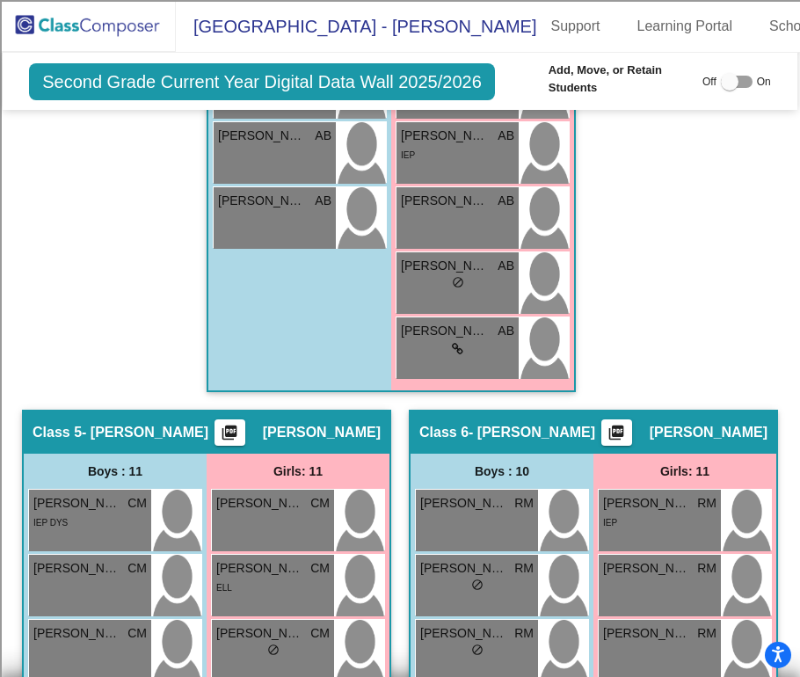
click at [739, 85] on div at bounding box center [737, 82] width 32 height 12
checkbox input "true"
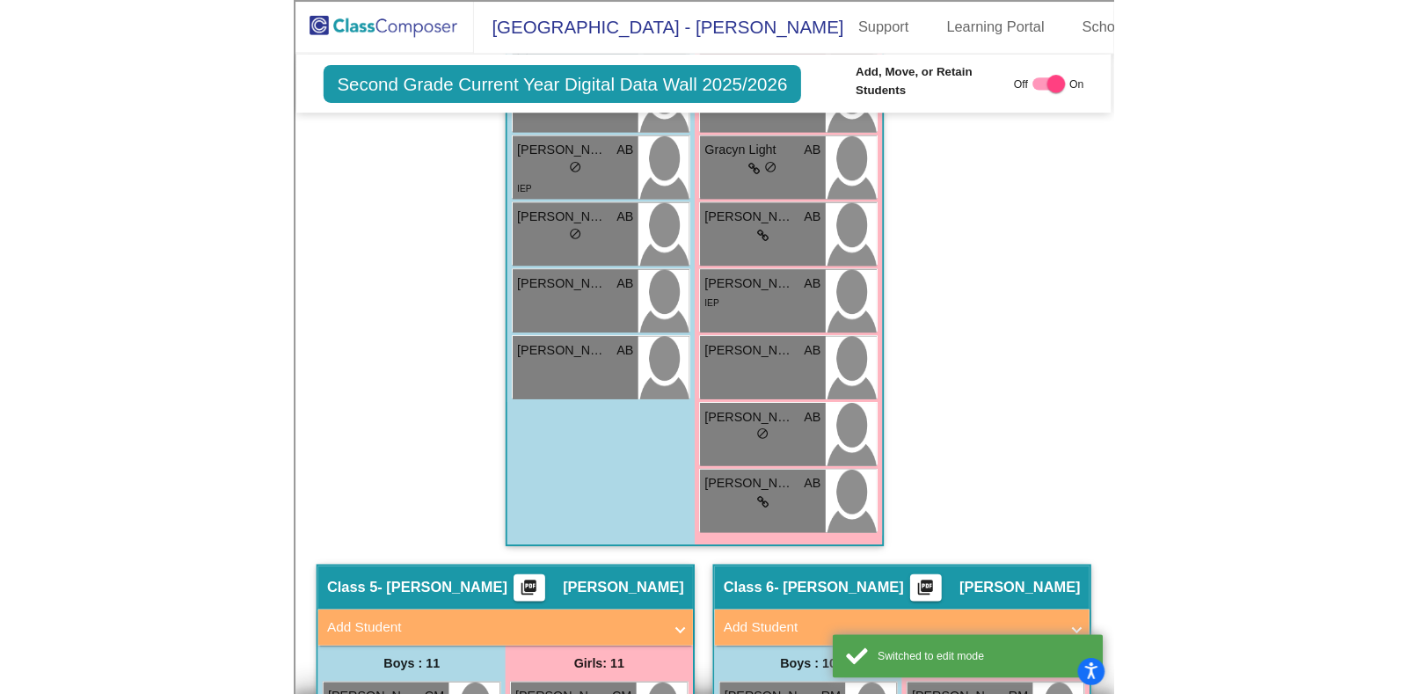
scroll to position [3797, 0]
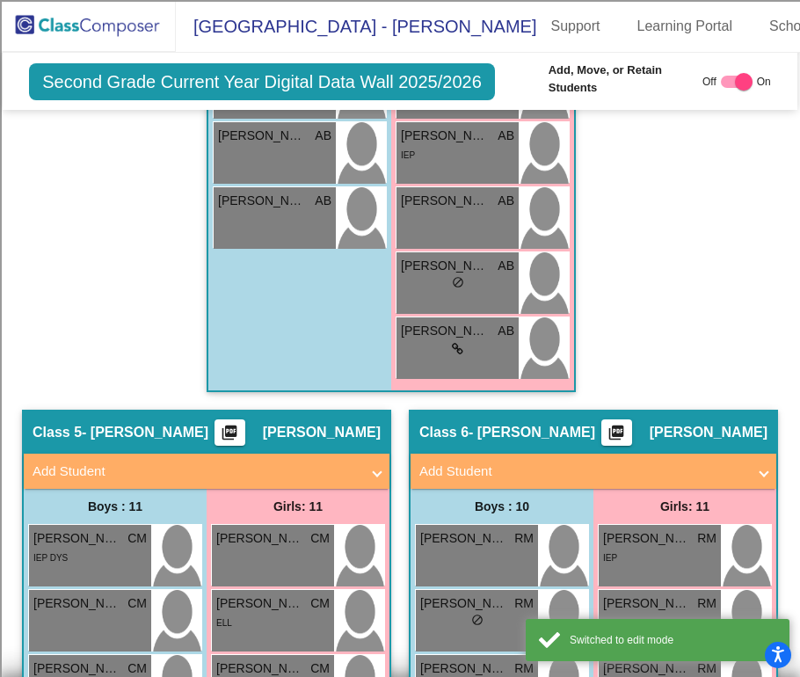
click at [550, 462] on mat-panel-title "Add Student" at bounding box center [582, 472] width 327 height 20
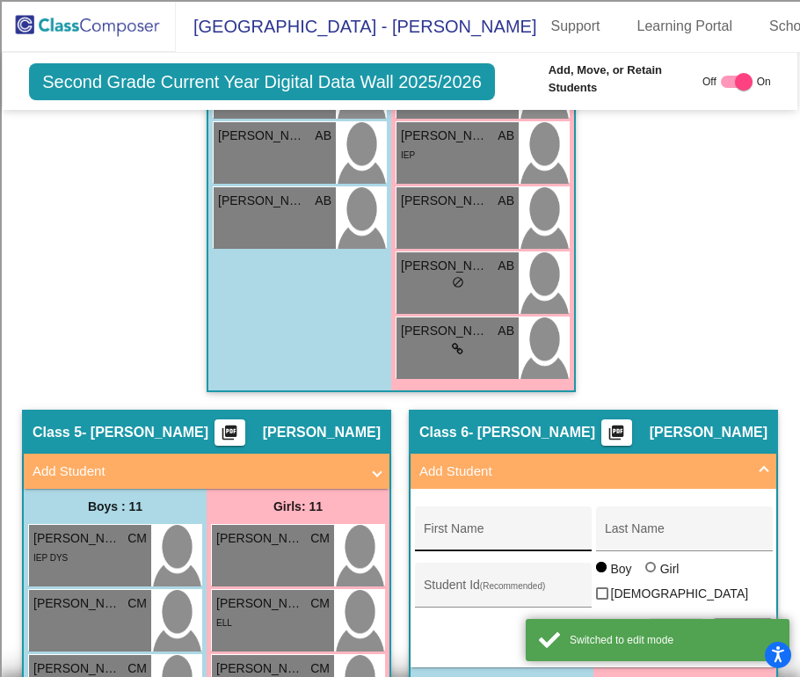
click at [524, 528] on input "First Name" at bounding box center [503, 535] width 158 height 14
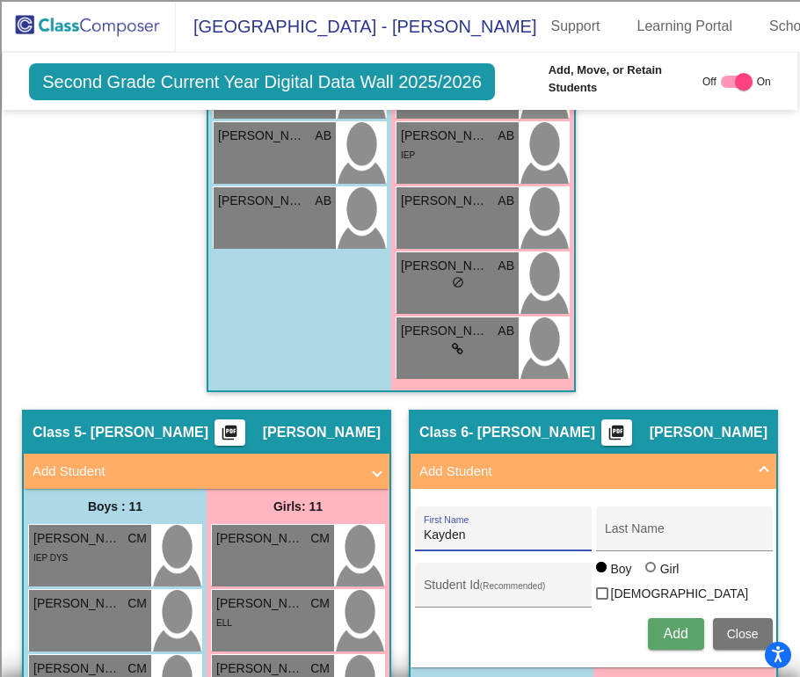
type input "Kayden"
type input "Gray"
click at [677, 626] on span "Add" at bounding box center [675, 633] width 25 height 15
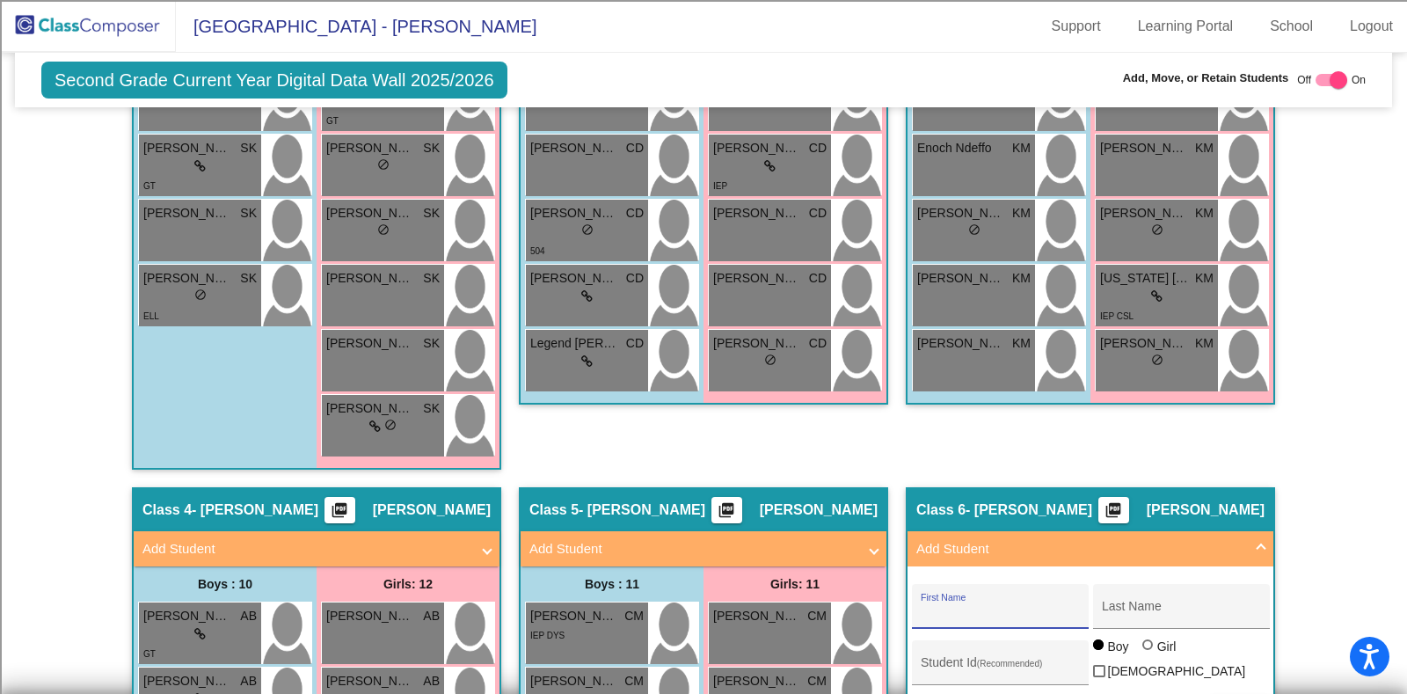
scroll to position [1104, 0]
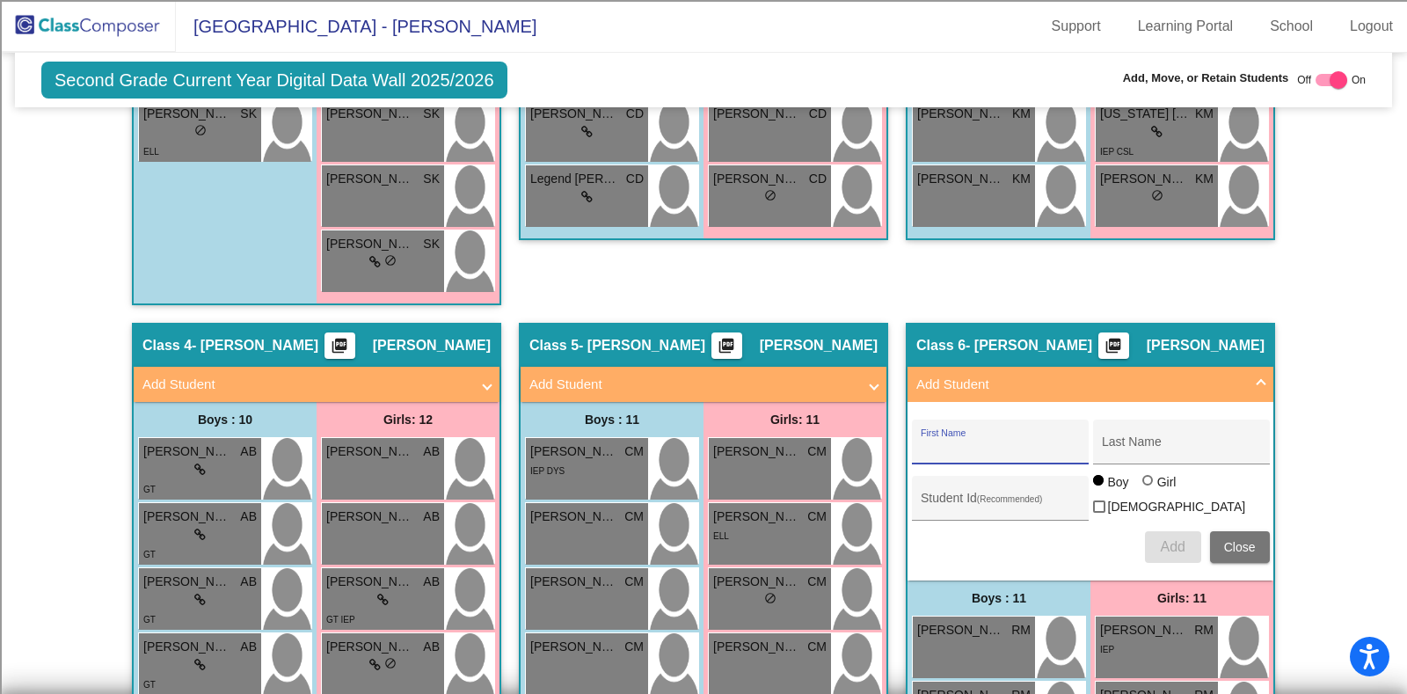
click at [1249, 375] on span "Add Student" at bounding box center [1086, 385] width 341 height 20
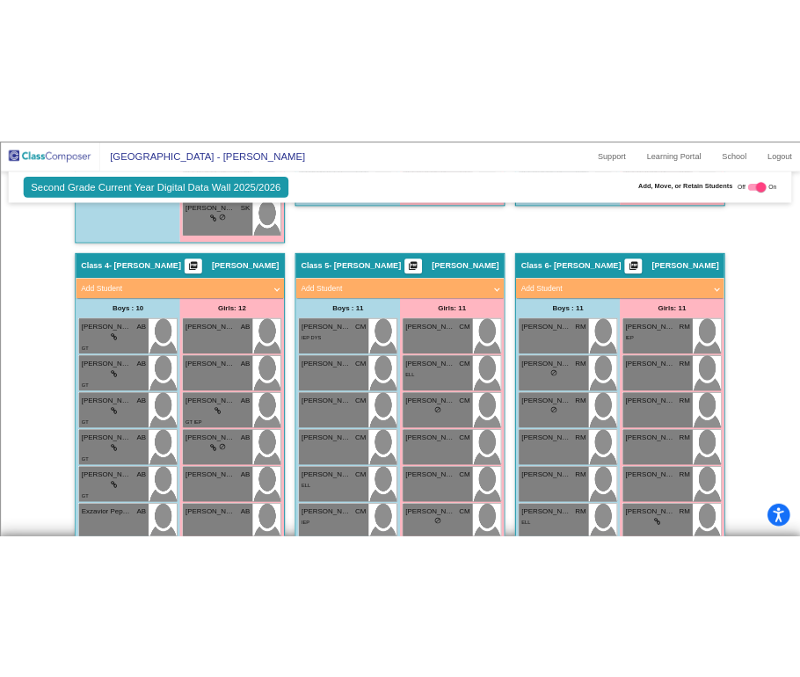
scroll to position [1214, 0]
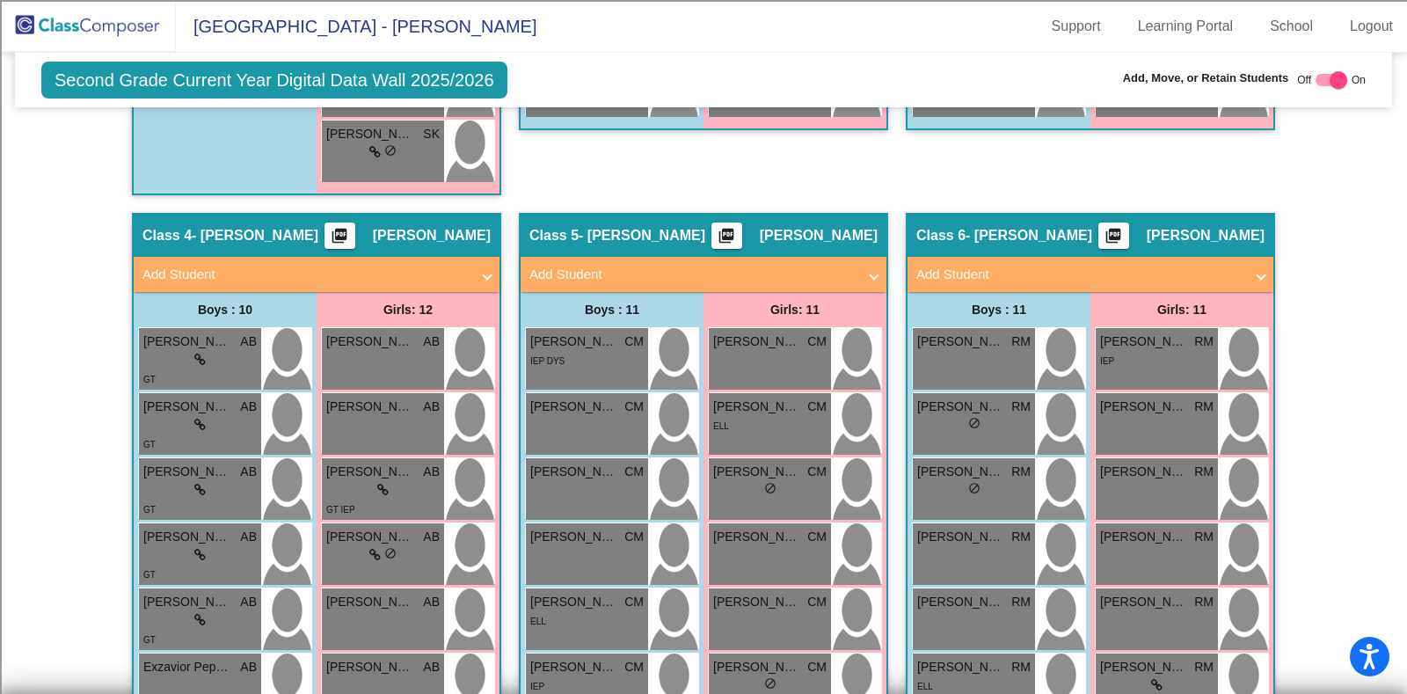
click at [690, 41] on mat-toolbar "Pebble Creek Elementary - Amanda Support Learning Portal School Logout" at bounding box center [703, 26] width 1407 height 53
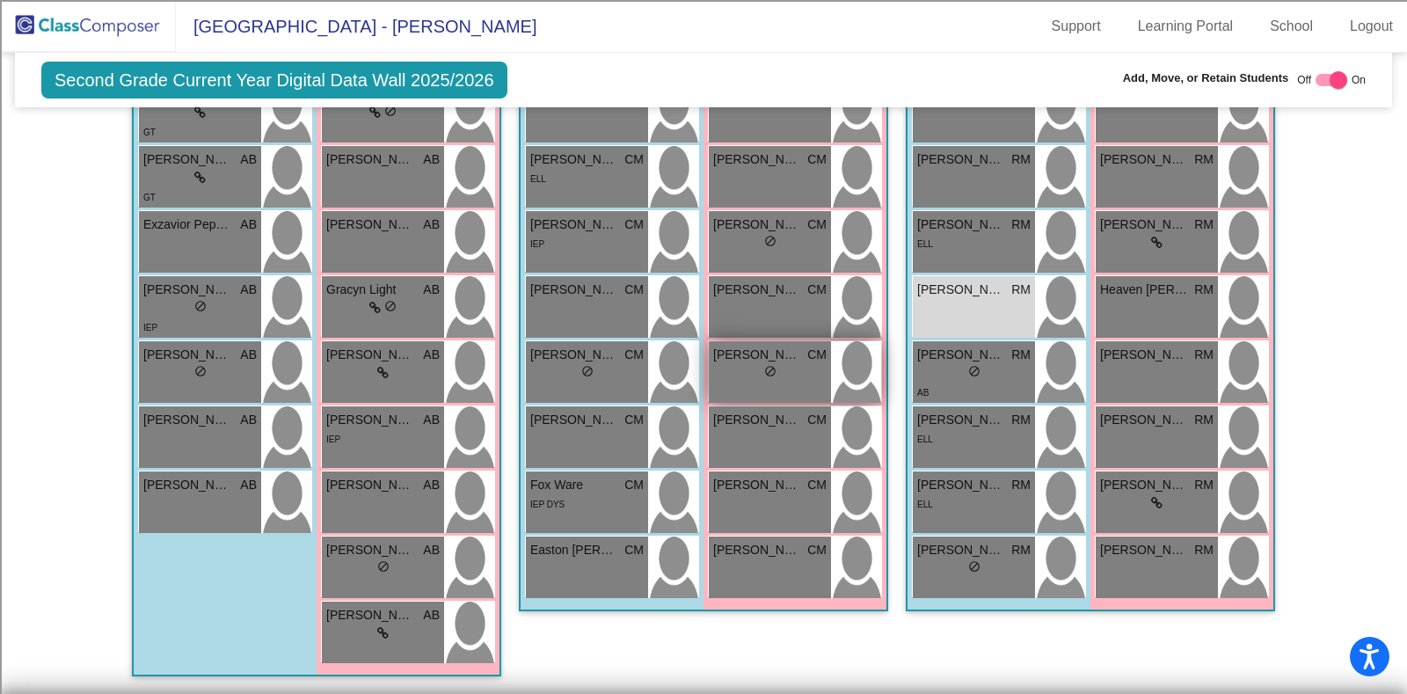
scroll to position [1653, 0]
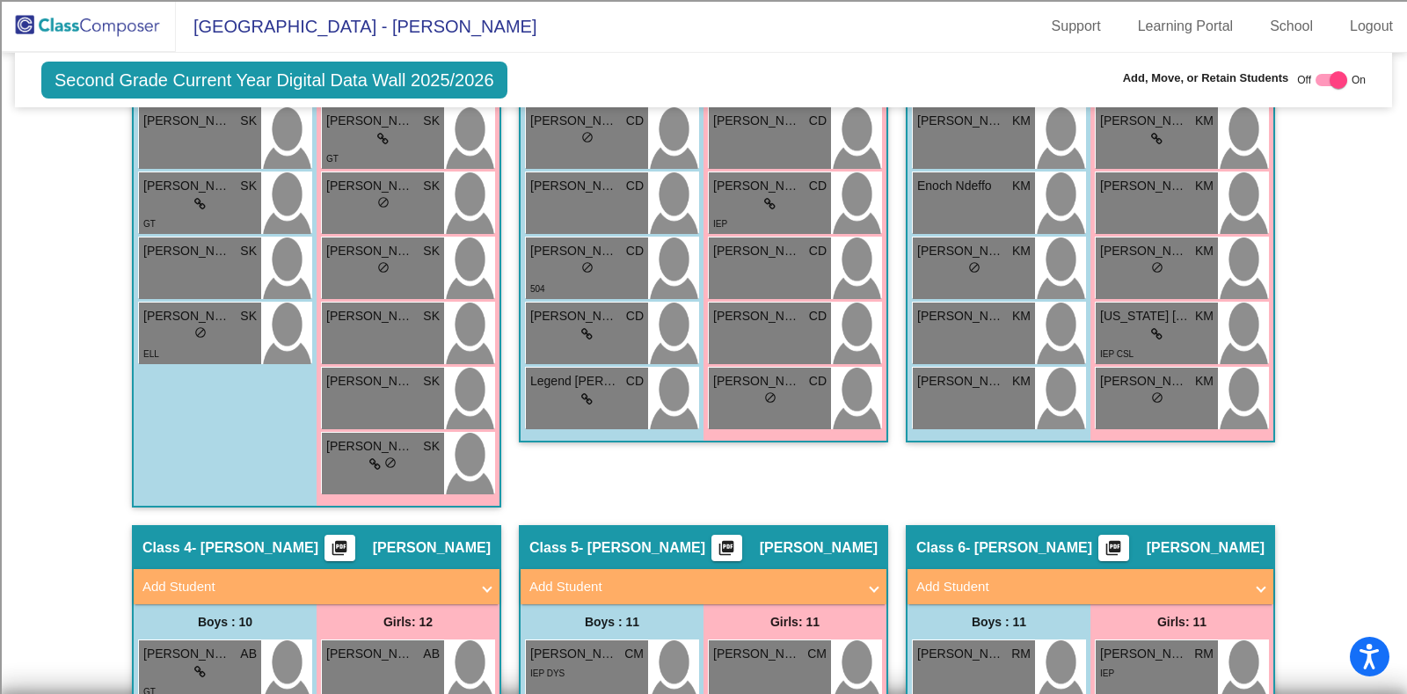
scroll to position [0, 0]
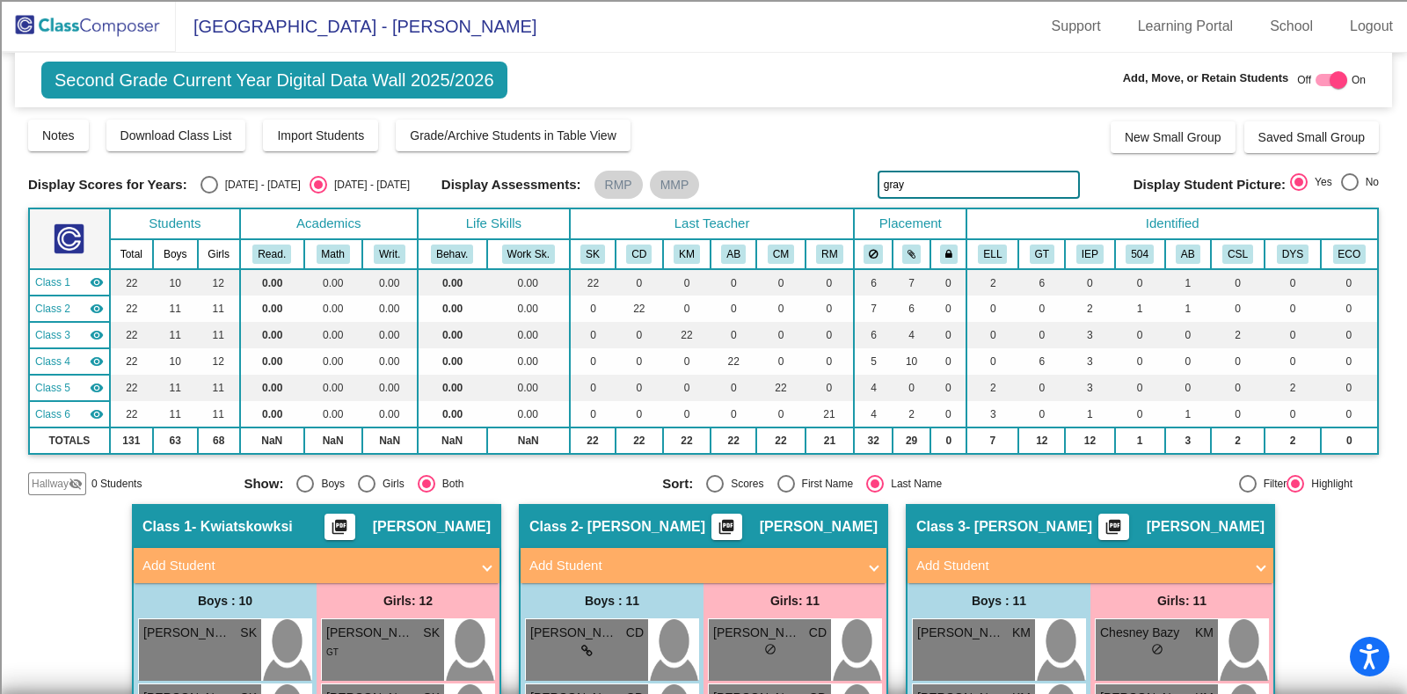
click at [904, 176] on input "gray" at bounding box center [978, 185] width 202 height 28
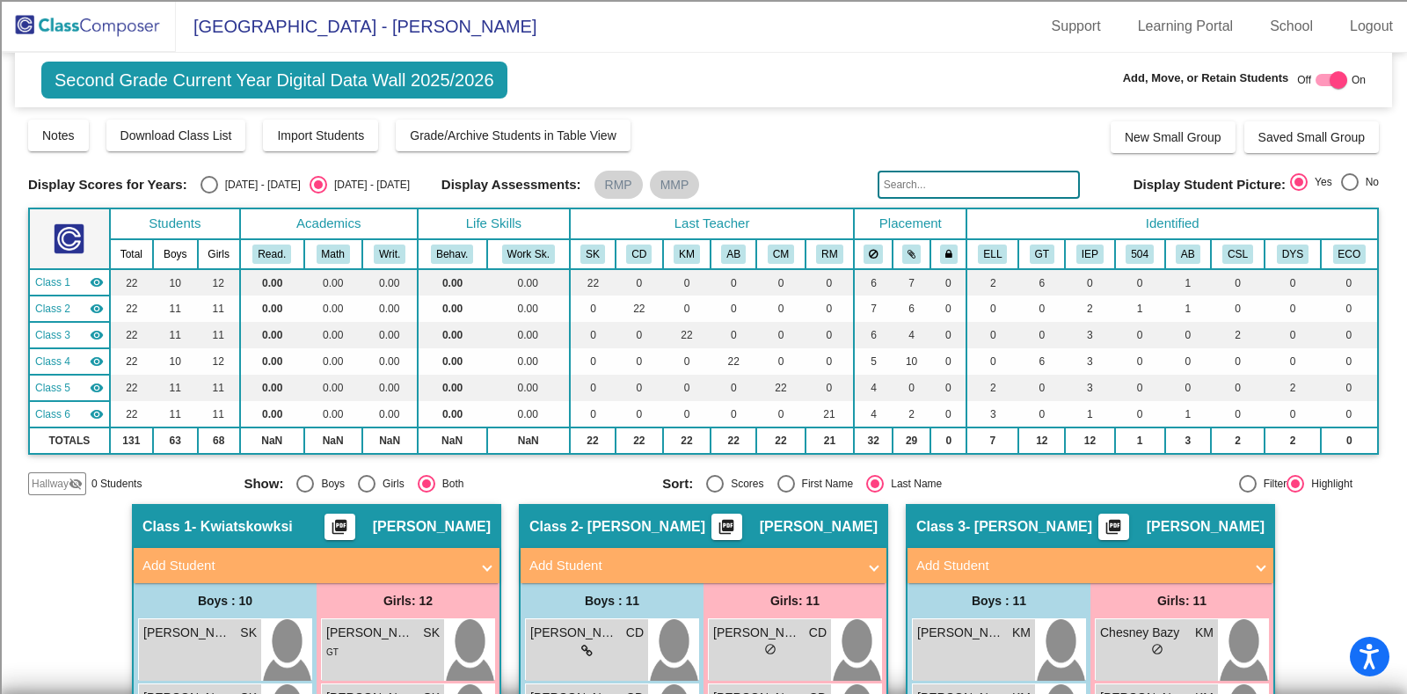
click at [72, 21] on img at bounding box center [88, 26] width 176 height 52
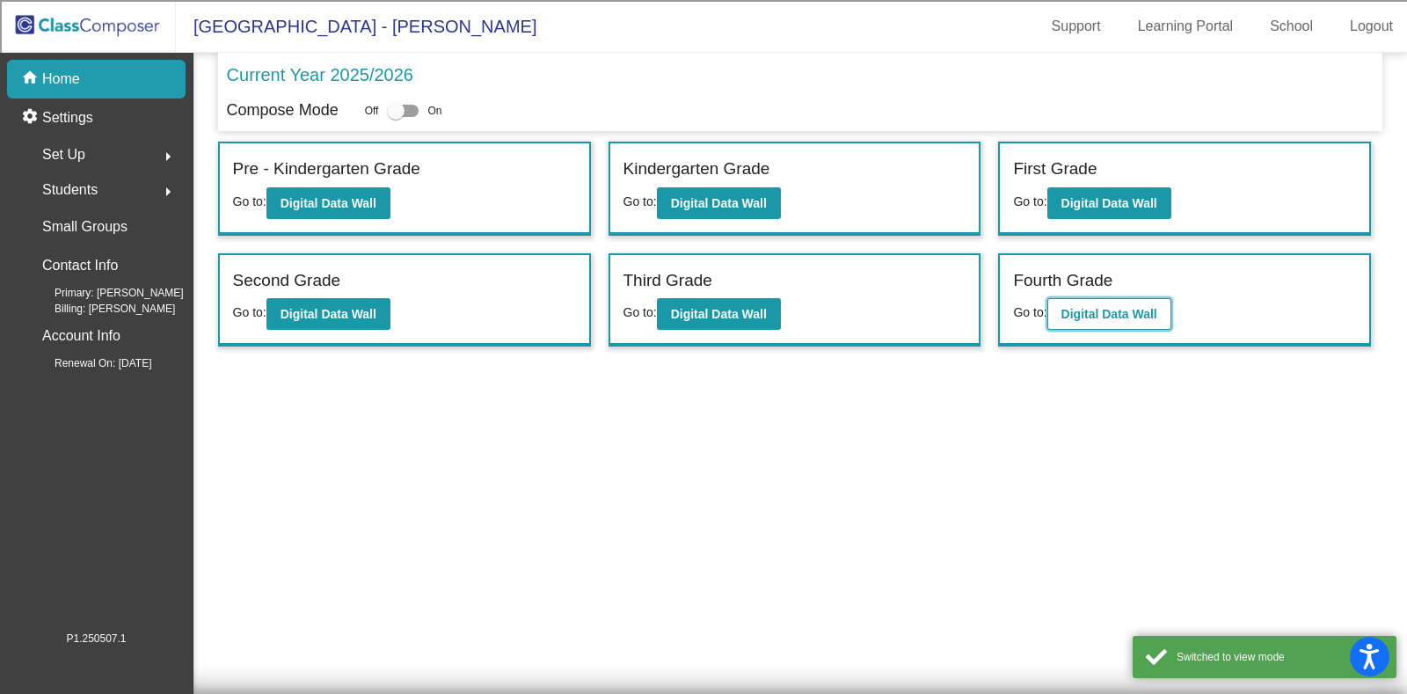
click at [1092, 317] on b "Digital Data Wall" at bounding box center [1109, 314] width 96 height 14
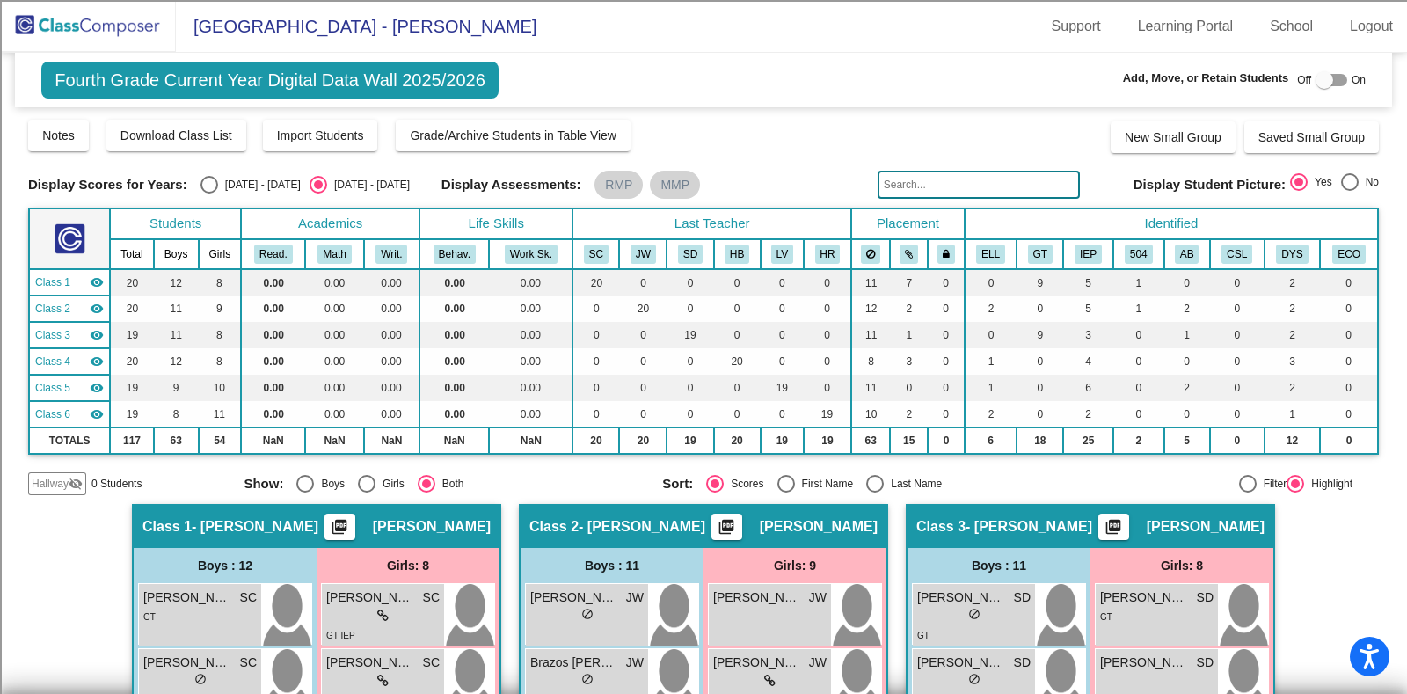
click at [975, 184] on input "text" at bounding box center [978, 185] width 202 height 28
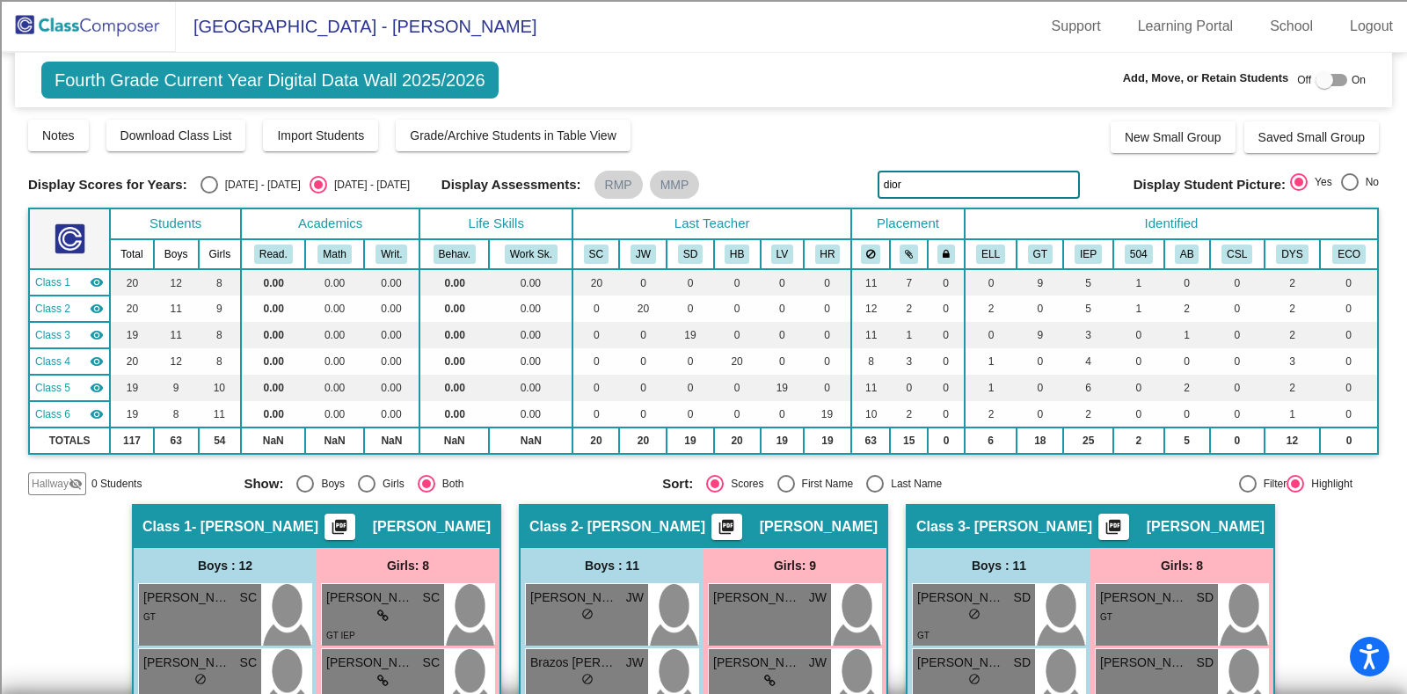
type input "Dior"
click at [936, 174] on input "Dior" at bounding box center [978, 185] width 202 height 28
